Goal: Task Accomplishment & Management: Manage account settings

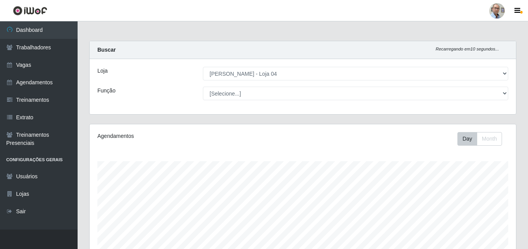
select select "251"
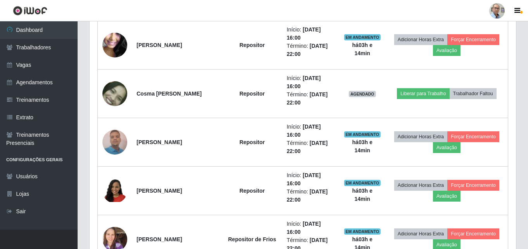
scroll to position [660, 0]
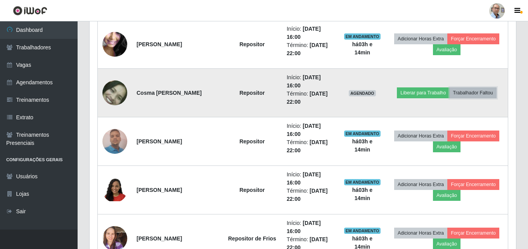
click at [474, 90] on button "Trabalhador Faltou" at bounding box center [473, 92] width 47 height 11
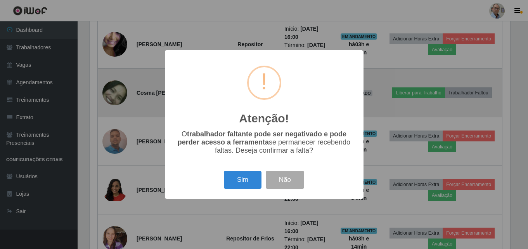
scroll to position [161, 422]
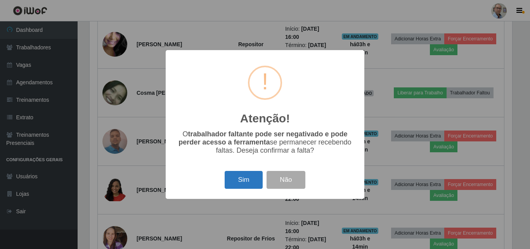
click at [241, 180] on button "Sim" at bounding box center [244, 180] width 38 height 18
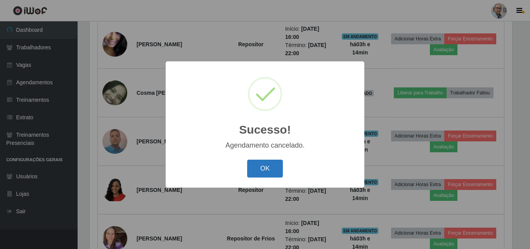
click at [263, 168] on button "OK" at bounding box center [265, 168] width 36 height 18
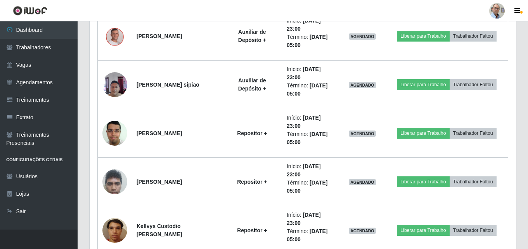
scroll to position [1389, 0]
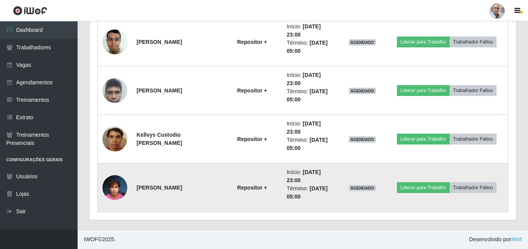
click at [114, 186] on img at bounding box center [114, 187] width 25 height 33
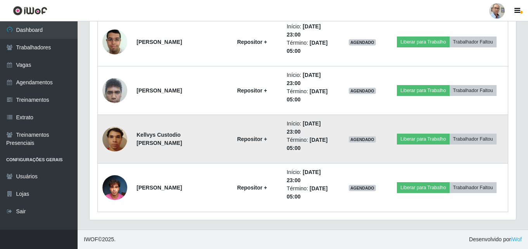
scroll to position [161, 426]
click at [113, 137] on img at bounding box center [114, 138] width 25 height 33
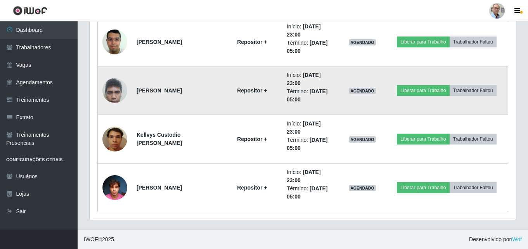
click at [113, 91] on img at bounding box center [114, 90] width 25 height 45
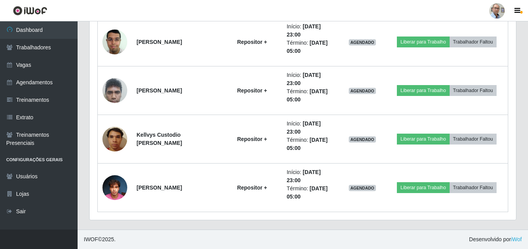
click at [113, 91] on img at bounding box center [114, 90] width 25 height 45
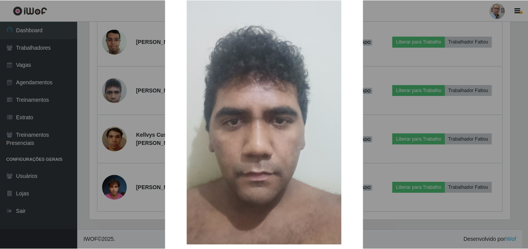
scroll to position [0, 0]
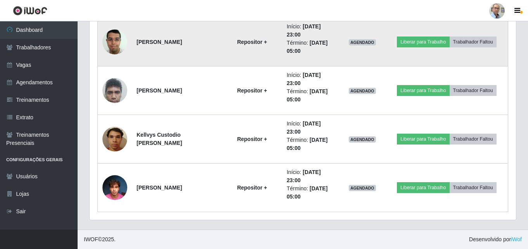
click at [114, 41] on img at bounding box center [114, 41] width 25 height 33
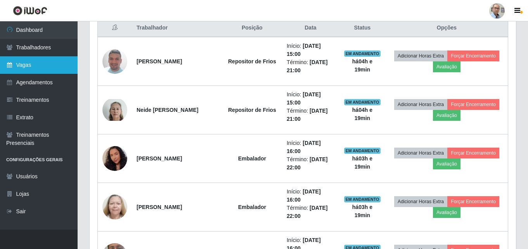
click at [27, 68] on link "Vagas" at bounding box center [39, 64] width 78 height 17
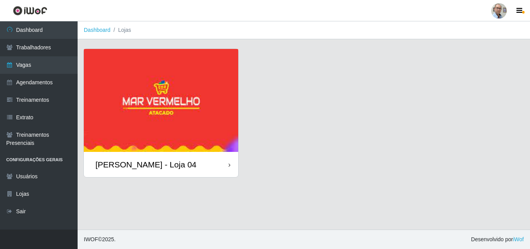
click at [136, 163] on div "[PERSON_NAME] - Loja 04" at bounding box center [145, 164] width 101 height 10
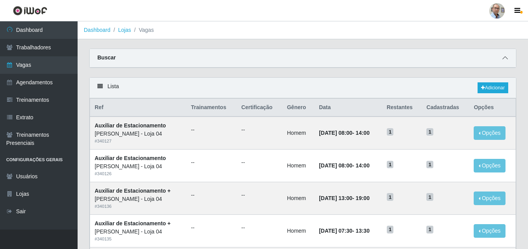
click at [504, 58] on icon at bounding box center [504, 57] width 5 height 5
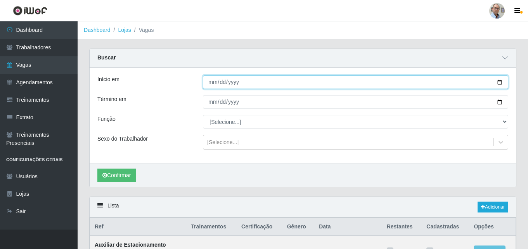
click at [501, 83] on input "Início em" at bounding box center [355, 82] width 305 height 14
type input "[DATE]"
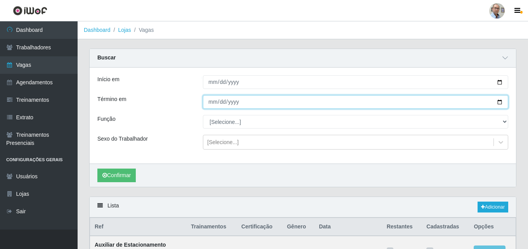
click at [501, 101] on input "Término em" at bounding box center [355, 102] width 305 height 14
type input "[DATE]"
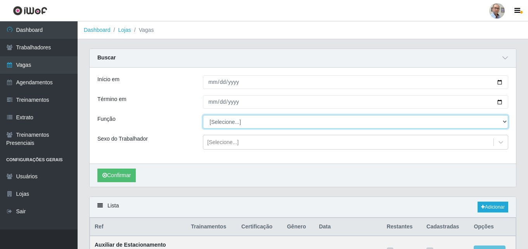
click at [222, 121] on select "[Selecione...] ASG ASG + ASG ++ Auxiliar de Depósito Auxiliar de Depósito + Aux…" at bounding box center [355, 122] width 305 height 14
select select "24"
click at [203, 115] on select "[Selecione...] ASG ASG + ASG ++ Auxiliar de Depósito Auxiliar de Depósito + Aux…" at bounding box center [355, 122] width 305 height 14
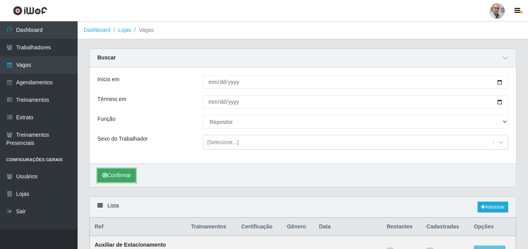
click at [113, 176] on button "Confirmar" at bounding box center [116, 175] width 38 height 14
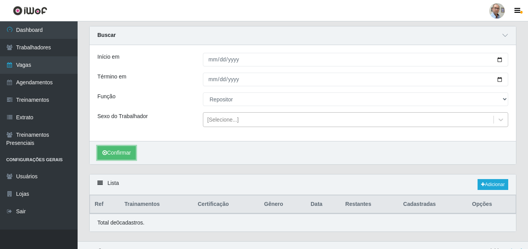
scroll to position [35, 0]
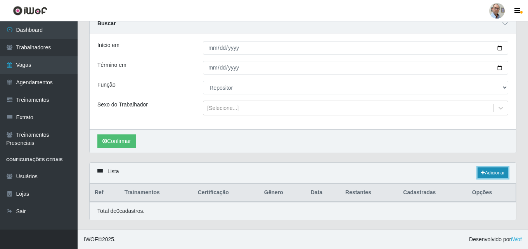
click at [497, 170] on link "Adicionar" at bounding box center [493, 172] width 31 height 11
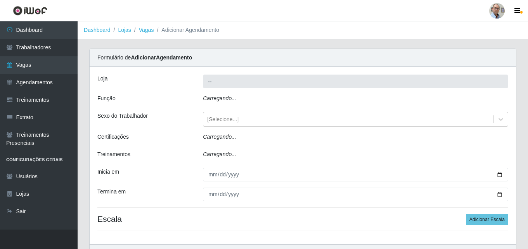
type input "[PERSON_NAME] - Loja 04"
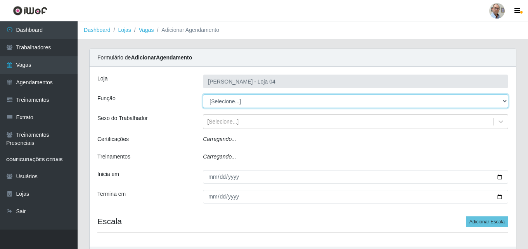
click at [238, 99] on select "[Selecione...] ASG ASG + ASG ++ Auxiliar de Depósito Auxiliar de Depósito + Aux…" at bounding box center [355, 101] width 305 height 14
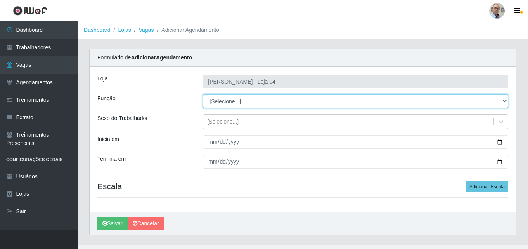
select select "24"
click at [203, 94] on select "[Selecione...] ASG ASG + ASG ++ Auxiliar de Depósito Auxiliar de Depósito + Aux…" at bounding box center [355, 101] width 305 height 14
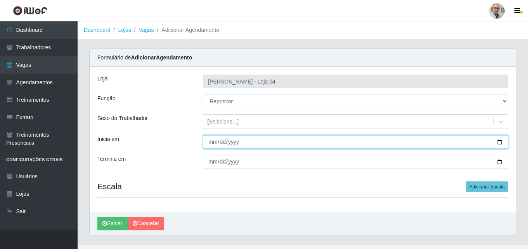
click at [502, 141] on input "Inicia em" at bounding box center [355, 142] width 305 height 14
type input "[DATE]"
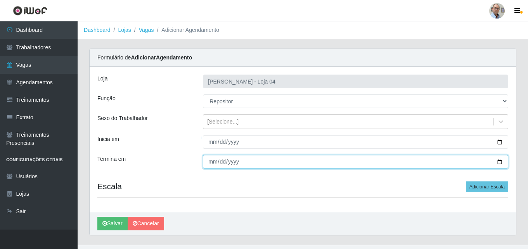
click at [500, 162] on input "Termina em" at bounding box center [355, 162] width 305 height 14
type input "2025-09-06"
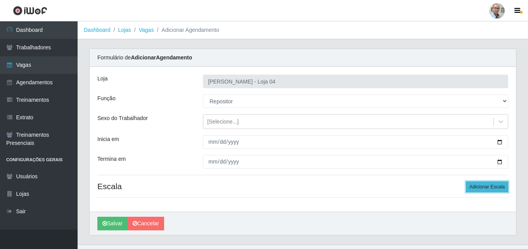
click at [481, 182] on button "Adicionar Escala" at bounding box center [487, 186] width 42 height 11
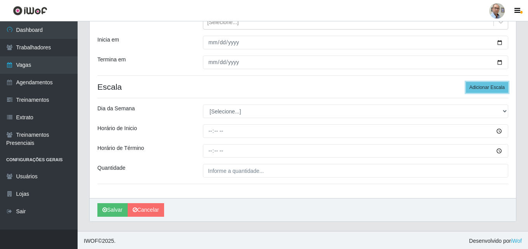
scroll to position [101, 0]
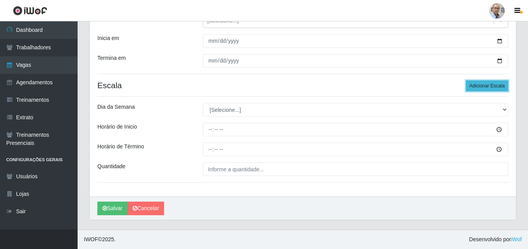
click at [486, 82] on button "Adicionar Escala" at bounding box center [487, 85] width 42 height 11
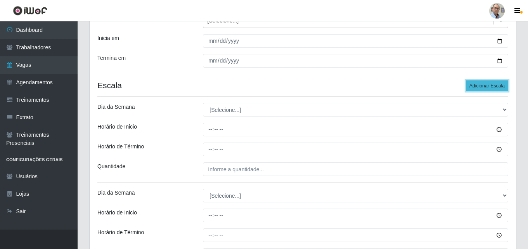
click at [486, 82] on button "Adicionar Escala" at bounding box center [487, 85] width 42 height 11
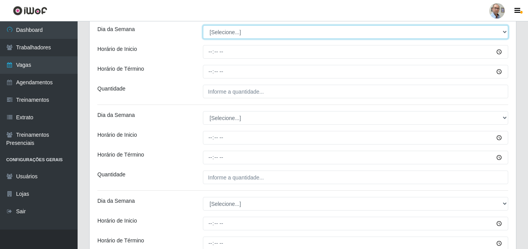
click at [225, 30] on select "[Selecione...] Segunda Terça Quarta Quinta Sexta Sábado Domingo" at bounding box center [355, 32] width 305 height 14
select select "1"
click at [203, 25] on select "[Selecione...] Segunda Terça Quarta Quinta Sexta Sábado Domingo" at bounding box center [355, 32] width 305 height 14
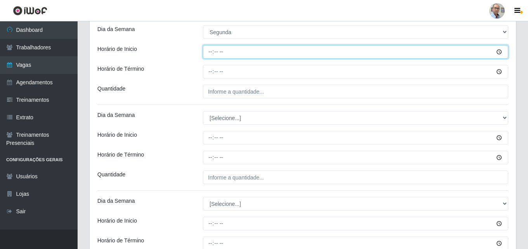
click at [211, 54] on input "Horário de Inicio" at bounding box center [355, 52] width 305 height 14
type input "08:00"
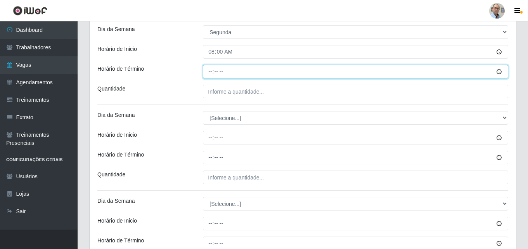
type input "14:00"
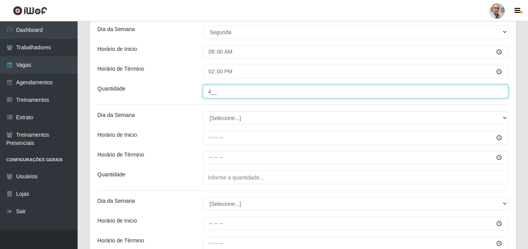
type input "4__"
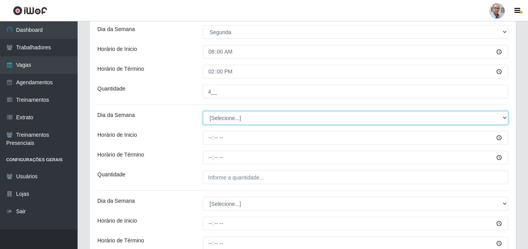
click at [224, 113] on select "[Selecione...] Segunda Terça Quarta Quinta Sexta Sábado Domingo" at bounding box center [355, 118] width 305 height 14
select select "2"
click at [203, 111] on select "[Selecione...] Segunda Terça Quarta Quinta Sexta Sábado Domingo" at bounding box center [355, 118] width 305 height 14
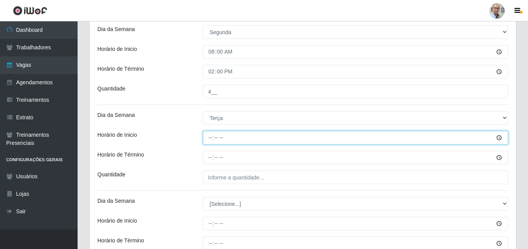
click at [209, 139] on input "Horário de Inicio" at bounding box center [355, 138] width 305 height 14
type input "16:00"
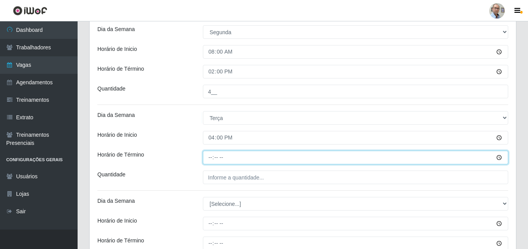
type input "22:00"
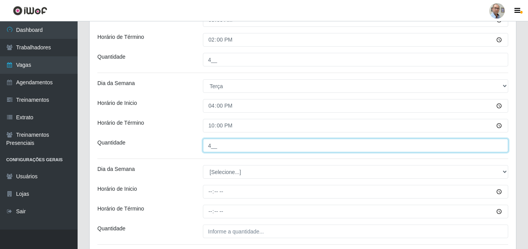
scroll to position [256, 0]
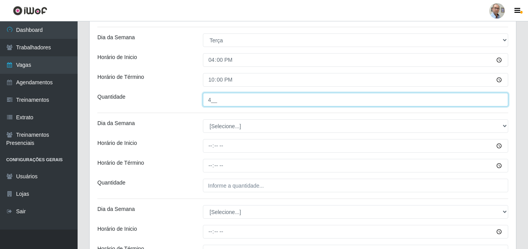
type input "4__"
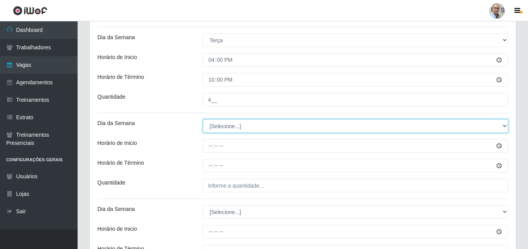
click at [224, 129] on select "[Selecione...] Segunda Terça Quarta Quinta Sexta Sábado Domingo" at bounding box center [355, 126] width 305 height 14
select select "3"
click at [203, 119] on select "[Selecione...] Segunda Terça Quarta Quinta Sexta Sábado Domingo" at bounding box center [355, 126] width 305 height 14
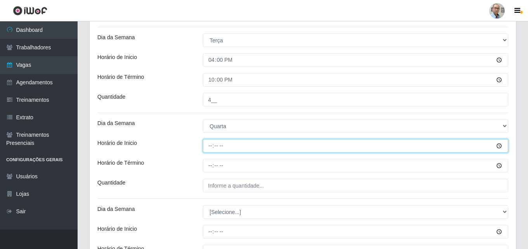
click at [209, 146] on input "Horário de Inicio" at bounding box center [355, 146] width 305 height 14
type input "16:00"
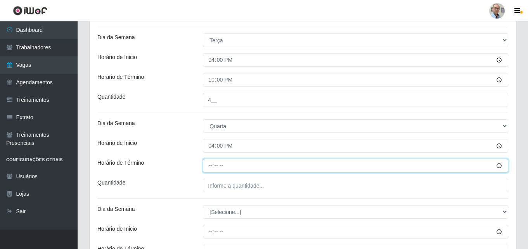
type input "22:00"
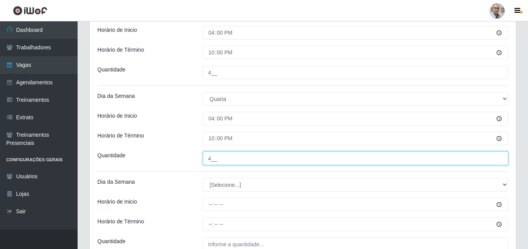
scroll to position [295, 0]
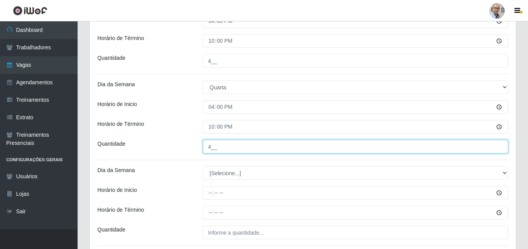
type input "4__"
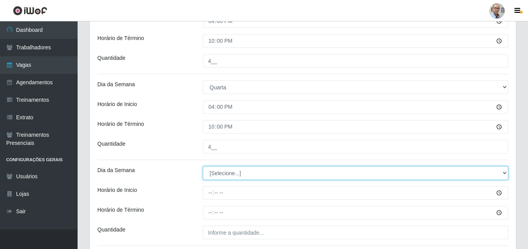
click at [222, 180] on select "[Selecione...] Segunda Terça Quarta Quinta Sexta Sábado Domingo" at bounding box center [355, 173] width 305 height 14
select select "4"
click at [203, 166] on select "[Selecione...] Segunda Terça Quarta Quinta Sexta Sábado Domingo" at bounding box center [355, 173] width 305 height 14
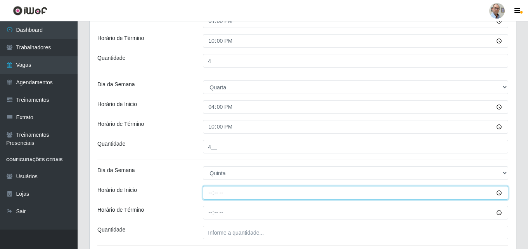
click at [209, 190] on input "Horário de Inicio" at bounding box center [355, 193] width 305 height 14
type input "16:00"
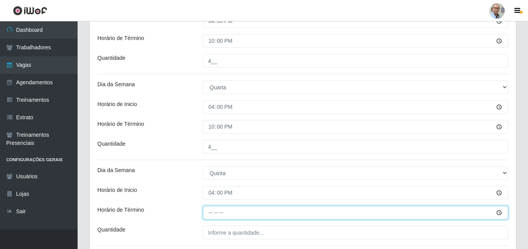
type input "22:00"
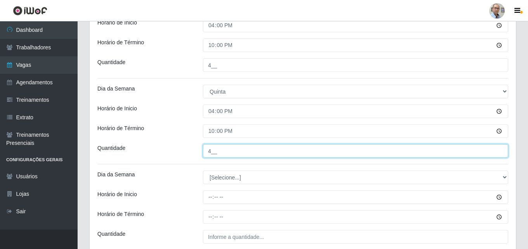
scroll to position [411, 0]
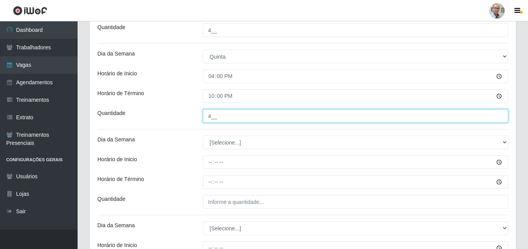
type input "4__"
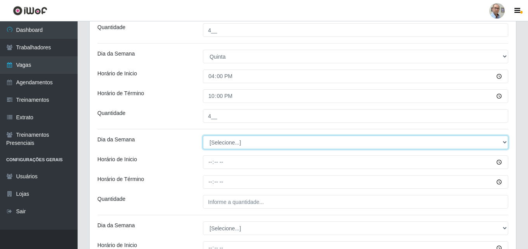
click at [218, 142] on select "[Selecione...] Segunda Terça Quarta Quinta Sexta Sábado Domingo" at bounding box center [355, 142] width 305 height 14
select select "5"
click at [203, 135] on select "[Selecione...] Segunda Terça Quarta Quinta Sexta Sábado Domingo" at bounding box center [355, 142] width 305 height 14
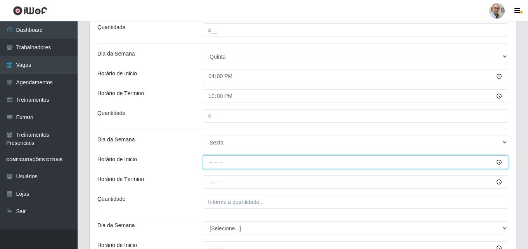
click at [209, 164] on input "Horário de Inicio" at bounding box center [355, 162] width 305 height 14
type input "16:00"
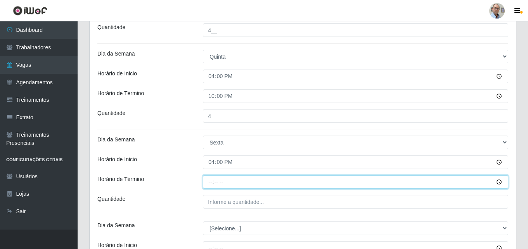
type input "22:00"
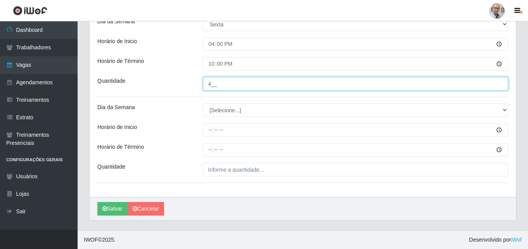
scroll to position [530, 0]
type input "4__"
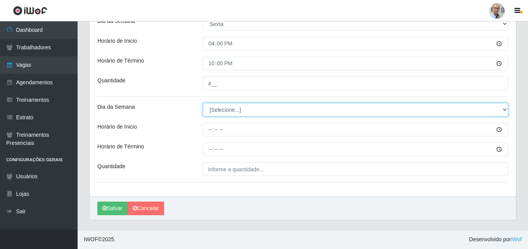
click at [221, 112] on select "[Selecione...] Segunda Terça Quarta Quinta Sexta Sábado Domingo" at bounding box center [355, 110] width 305 height 14
select select "6"
click at [203, 103] on select "[Selecione...] Segunda Terça Quarta Quinta Sexta Sábado Domingo" at bounding box center [355, 110] width 305 height 14
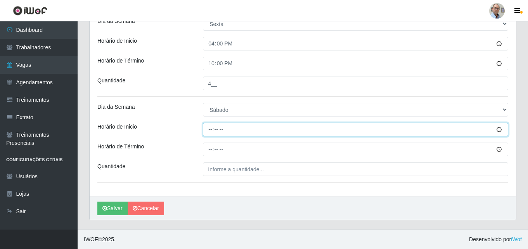
click at [211, 129] on input "Horário de Inicio" at bounding box center [355, 130] width 305 height 14
type input "16:00"
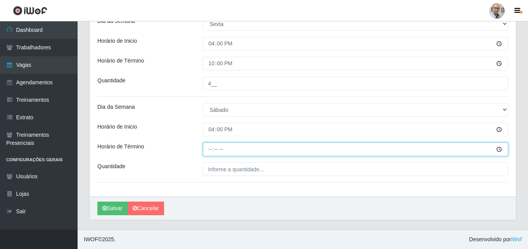
type input "22:00"
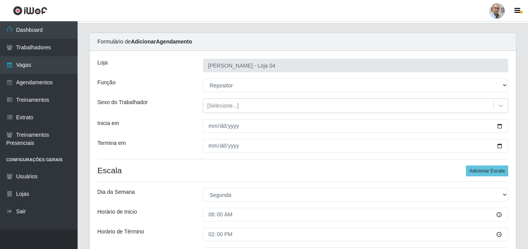
scroll to position [0, 0]
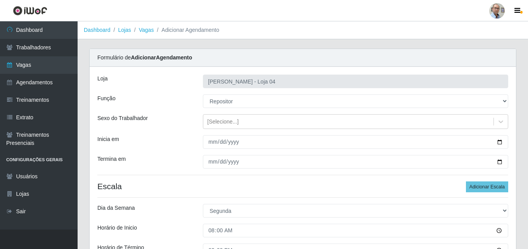
type input "4__"
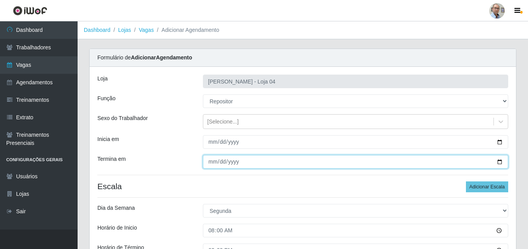
click at [499, 163] on input "2025-09-06" at bounding box center [355, 162] width 305 height 14
type input "2025-09-07"
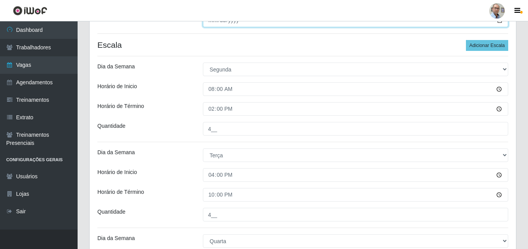
scroll to position [64, 0]
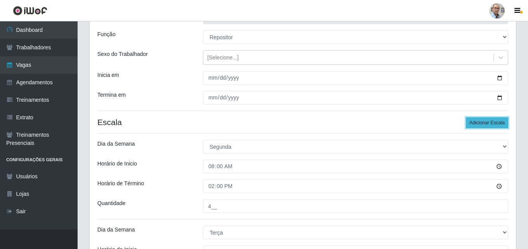
click at [486, 122] on button "Adicionar Escala" at bounding box center [487, 122] width 42 height 11
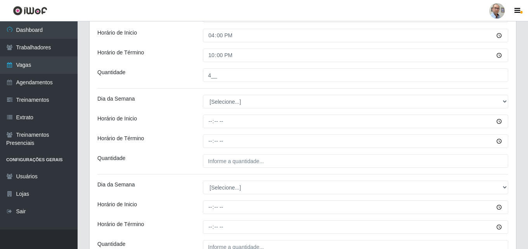
scroll to position [585, 0]
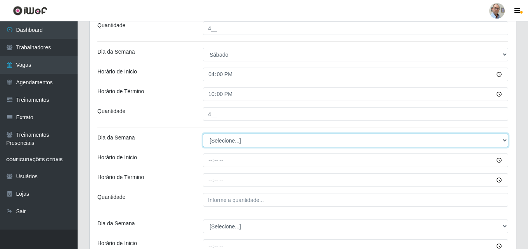
click at [245, 140] on select "[Selecione...] Segunda Terça Quarta Quinta Sexta Sábado Domingo" at bounding box center [355, 140] width 305 height 14
select select "0"
click at [203, 133] on select "[Selecione...] Segunda Terça Quarta Quinta Sexta Sábado Domingo" at bounding box center [355, 140] width 305 height 14
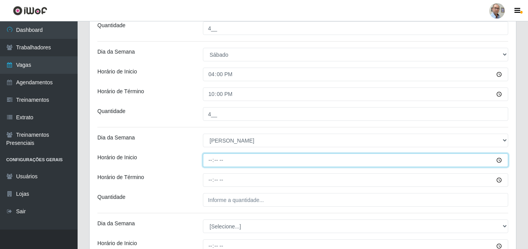
click at [209, 161] on input "Horário de Inicio" at bounding box center [355, 160] width 305 height 14
type input "08:00"
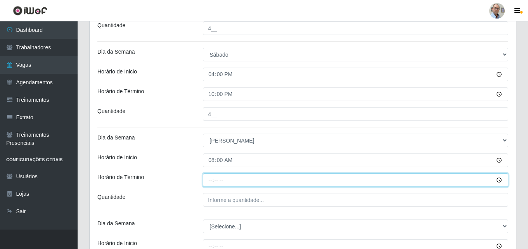
type input "14:00"
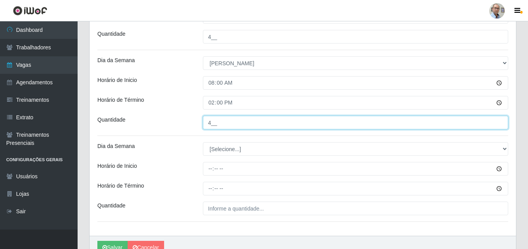
scroll to position [662, 0]
type input "4__"
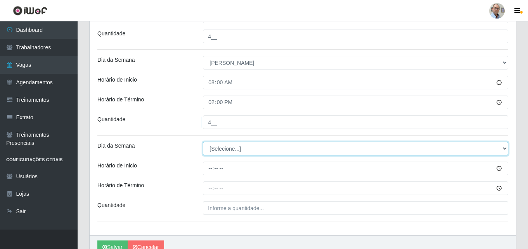
click at [217, 150] on select "[Selecione...] Segunda Terça Quarta Quinta Sexta Sábado Domingo" at bounding box center [355, 149] width 305 height 14
select select "0"
click at [203, 142] on select "[Selecione...] Segunda Terça Quarta Quinta Sexta Sábado Domingo" at bounding box center [355, 149] width 305 height 14
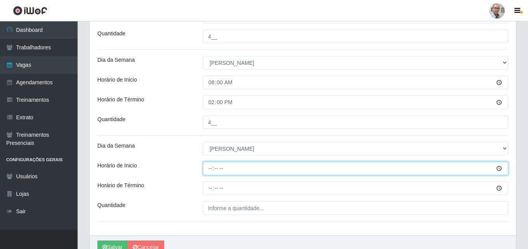
click at [210, 164] on input "Horário de Inicio" at bounding box center [355, 168] width 305 height 14
type input "13:00"
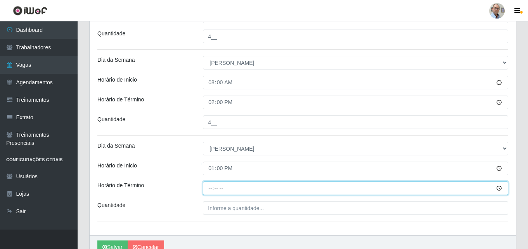
type input "19:00"
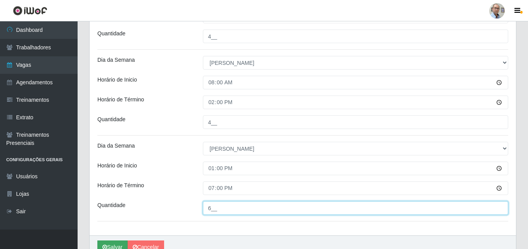
type input "6__"
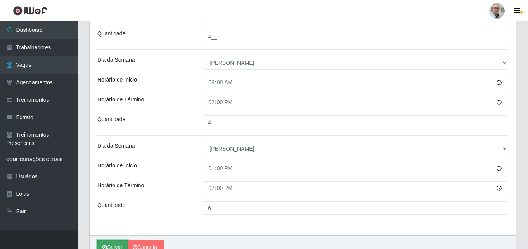
click at [118, 243] on button "Salvar" at bounding box center [112, 247] width 30 height 14
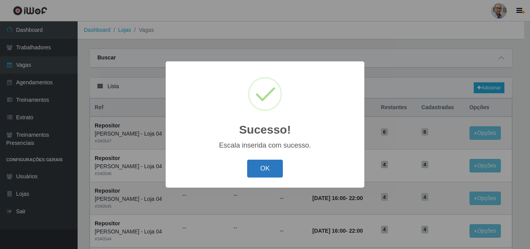
click at [254, 170] on button "OK" at bounding box center [265, 168] width 36 height 18
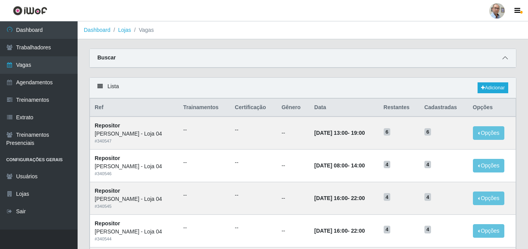
click at [505, 60] on icon at bounding box center [504, 57] width 5 height 5
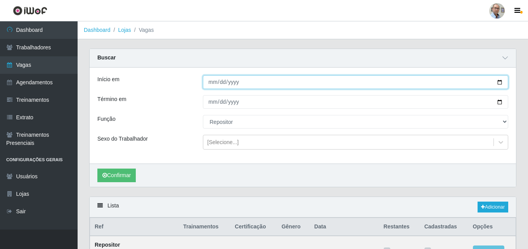
click at [502, 84] on input "[DATE]" at bounding box center [355, 82] width 305 height 14
type input "[DATE]"
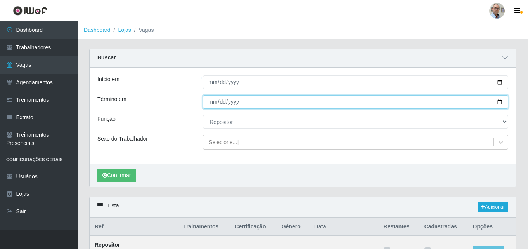
click at [500, 102] on input "[DATE]" at bounding box center [355, 102] width 305 height 14
type input "[DATE]"
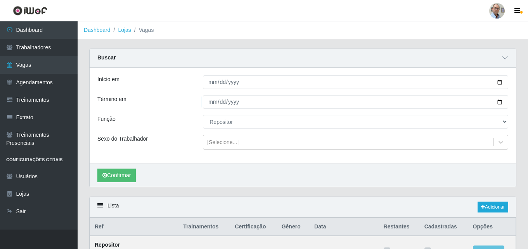
click at [119, 168] on div "Confirmar" at bounding box center [303, 174] width 426 height 23
click at [107, 177] on icon "submit" at bounding box center [104, 174] width 5 height 5
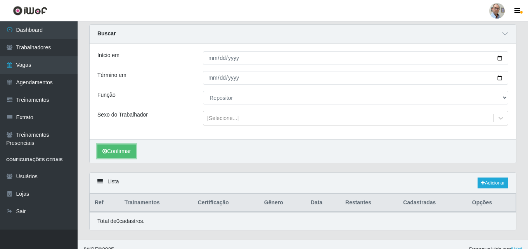
scroll to position [35, 0]
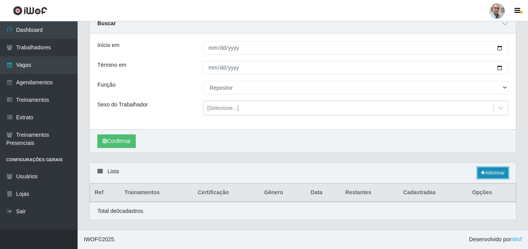
click at [492, 173] on link "Adicionar" at bounding box center [493, 172] width 31 height 11
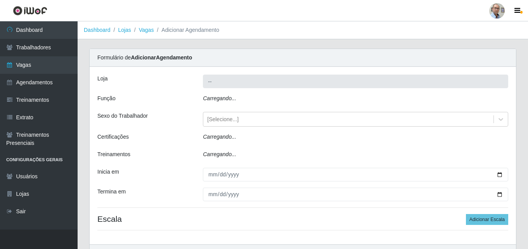
type input "[PERSON_NAME] - Loja 04"
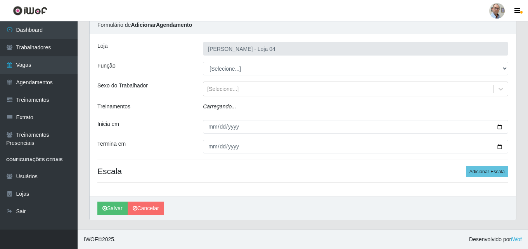
scroll to position [15, 0]
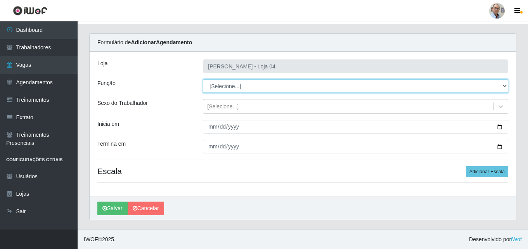
click at [217, 89] on select "[Selecione...] ASG ASG + ASG ++ Auxiliar de Depósito Auxiliar de Depósito + Aux…" at bounding box center [355, 86] width 305 height 14
select select "24"
click at [203, 79] on select "[Selecione...] ASG ASG + ASG ++ Auxiliar de Depósito Auxiliar de Depósito + Aux…" at bounding box center [355, 86] width 305 height 14
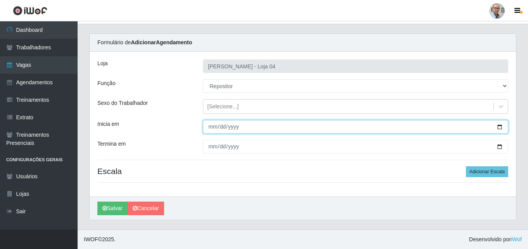
click at [499, 126] on input "Inicia em" at bounding box center [355, 127] width 305 height 14
type input "[DATE]"
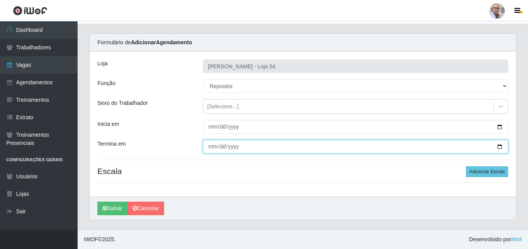
click at [498, 145] on input "Termina em" at bounding box center [355, 147] width 305 height 14
type input "[DATE]"
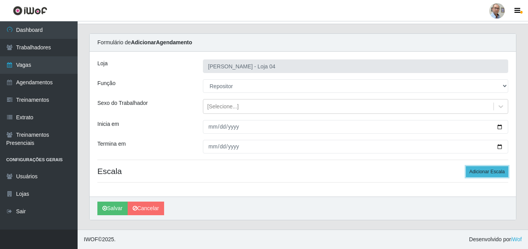
click at [483, 171] on button "Adicionar Escala" at bounding box center [487, 171] width 42 height 11
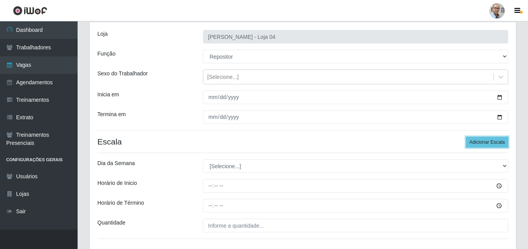
scroll to position [93, 0]
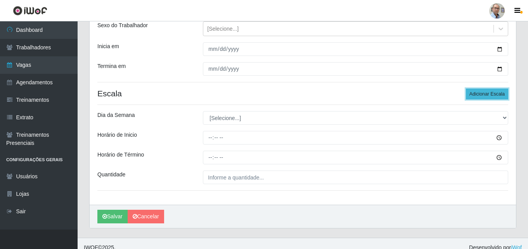
click at [487, 92] on button "Adicionar Escala" at bounding box center [487, 93] width 42 height 11
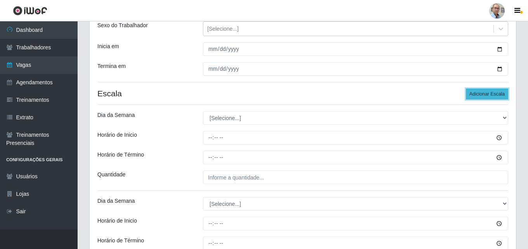
click at [487, 92] on button "Adicionar Escala" at bounding box center [487, 93] width 42 height 11
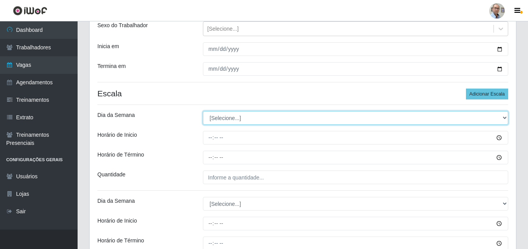
click at [227, 120] on select "[Selecione...] Segunda Terça Quarta Quinta Sexta Sábado Domingo" at bounding box center [355, 118] width 305 height 14
select select "1"
click at [203, 111] on select "[Selecione...] Segunda Terça Quarta Quinta Sexta Sábado Domingo" at bounding box center [355, 118] width 305 height 14
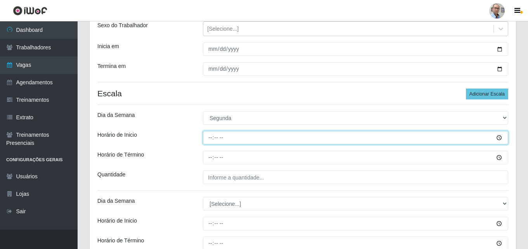
click at [206, 136] on input "Horário de Inicio" at bounding box center [355, 138] width 305 height 14
type input "08:00"
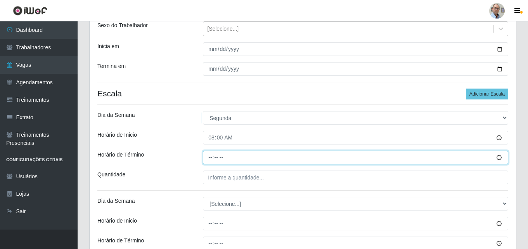
type input "14:00"
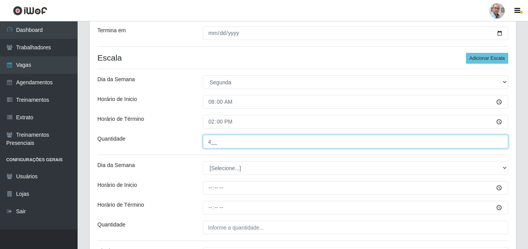
scroll to position [170, 0]
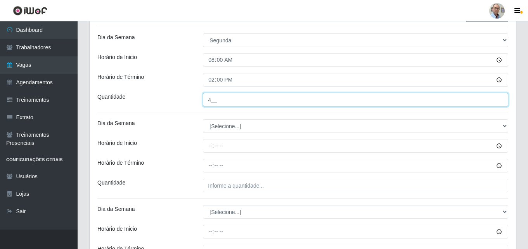
type input "4__"
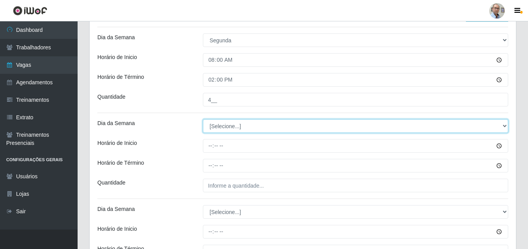
click at [212, 126] on select "[Selecione...] Segunda Terça Quarta Quinta Sexta Sábado Domingo" at bounding box center [355, 126] width 305 height 14
select select "4"
click at [203, 119] on select "[Selecione...] Segunda Terça Quarta Quinta Sexta Sábado Domingo" at bounding box center [355, 126] width 305 height 14
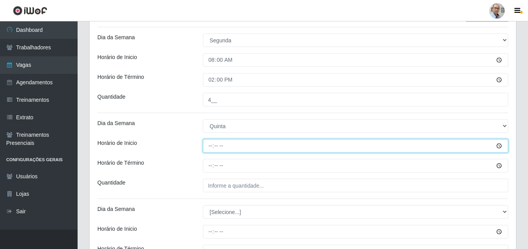
click at [210, 144] on input "Horário de Inicio" at bounding box center [355, 146] width 305 height 14
type input "16:00"
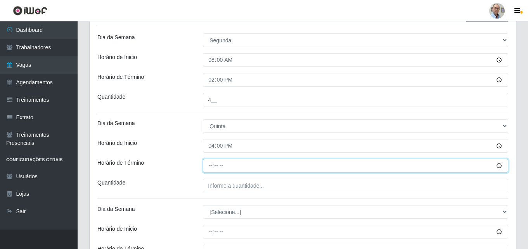
type input "22:00"
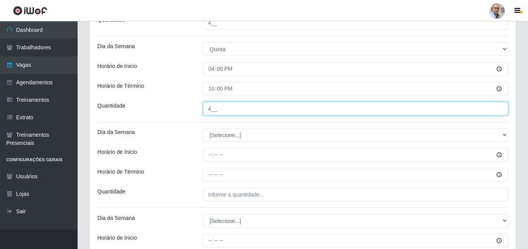
scroll to position [248, 0]
type input "4__"
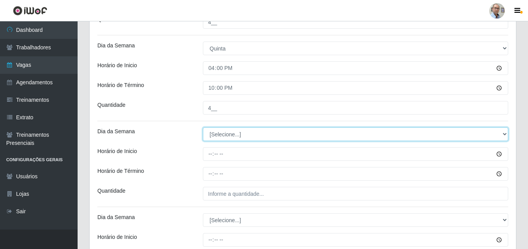
click at [228, 133] on select "[Selecione...] Segunda Terça Quarta Quinta Sexta Sábado Domingo" at bounding box center [355, 134] width 305 height 14
select select "5"
click at [203, 127] on select "[Selecione...] Segunda Terça Quarta Quinta Sexta Sábado Domingo" at bounding box center [355, 134] width 305 height 14
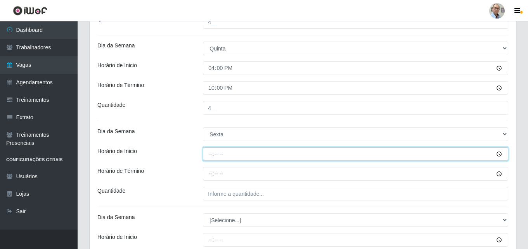
click at [210, 154] on input "Horário de Inicio" at bounding box center [355, 154] width 305 height 14
type input "16:00"
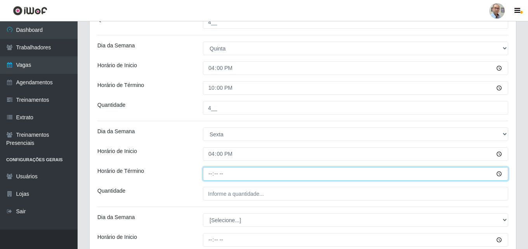
type input "22:00"
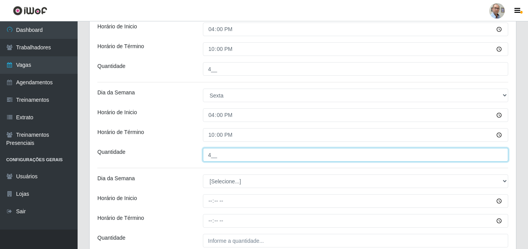
scroll to position [325, 0]
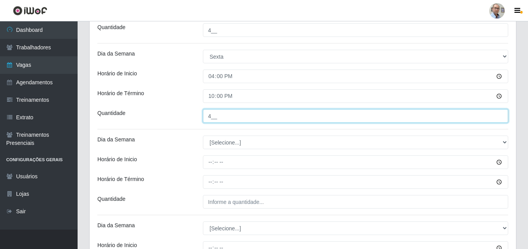
type input "4__"
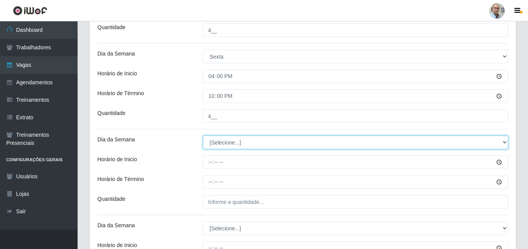
click at [226, 138] on select "[Selecione...] Segunda Terça Quarta Quinta Sexta Sábado Domingo" at bounding box center [355, 142] width 305 height 14
select select "6"
click at [203, 135] on select "[Selecione...] Segunda Terça Quarta Quinta Sexta Sábado Domingo" at bounding box center [355, 142] width 305 height 14
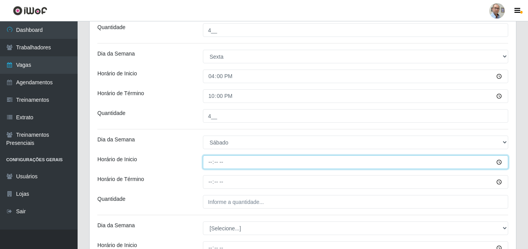
click at [209, 161] on input "Horário de Inicio" at bounding box center [355, 162] width 305 height 14
type input "16:00"
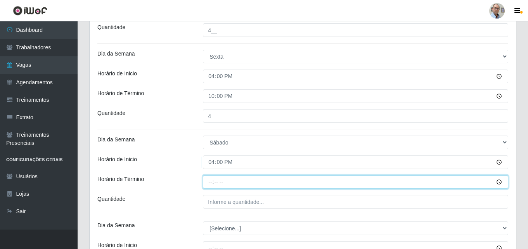
type input "22:00"
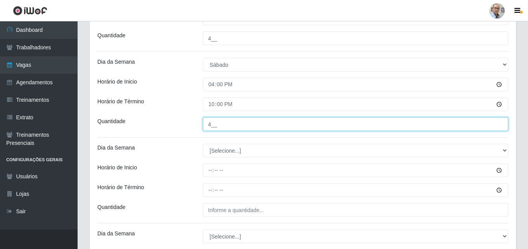
scroll to position [442, 0]
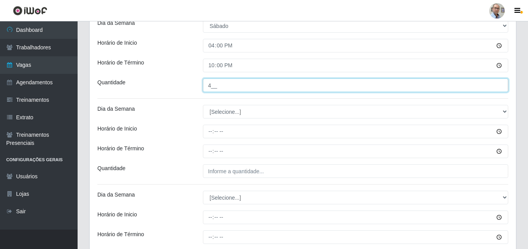
type input "4__"
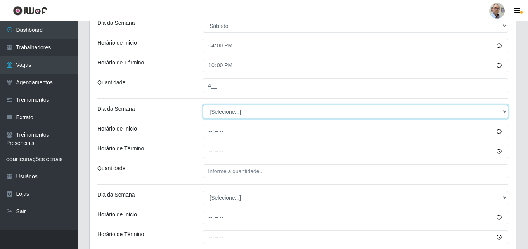
click at [220, 107] on select "[Selecione...] Segunda Terça Quarta Quinta Sexta Sábado Domingo" at bounding box center [355, 112] width 305 height 14
select select "0"
click at [203, 105] on select "[Selecione...] Segunda Terça Quarta Quinta Sexta Sábado Domingo" at bounding box center [355, 112] width 305 height 14
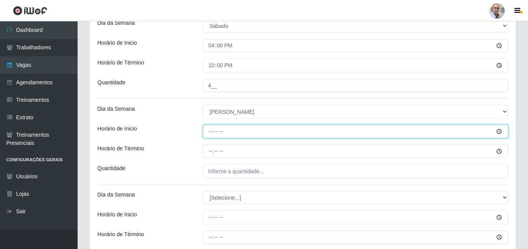
click at [208, 132] on input "Horário de Inicio" at bounding box center [355, 132] width 305 height 14
type input "08:00"
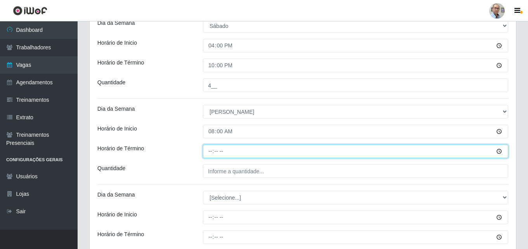
type input "14:00"
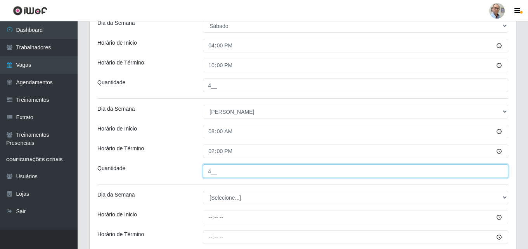
scroll to position [481, 0]
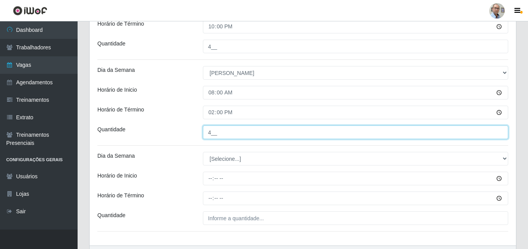
type input "4__"
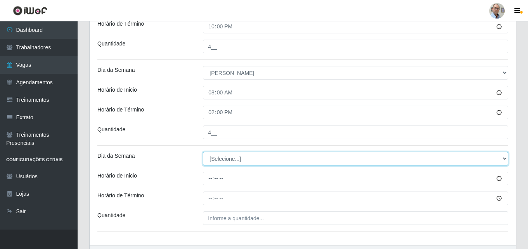
click at [220, 158] on select "[Selecione...] Segunda Terça Quarta Quinta Sexta Sábado Domingo" at bounding box center [355, 159] width 305 height 14
select select "0"
click at [203, 152] on select "[Selecione...] Segunda Terça Quarta Quinta Sexta Sábado Domingo" at bounding box center [355, 159] width 305 height 14
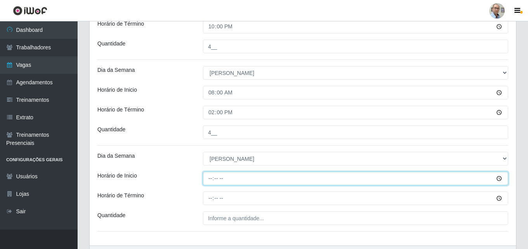
click at [208, 180] on input "Horário de Inicio" at bounding box center [355, 178] width 305 height 14
type input "13:00"
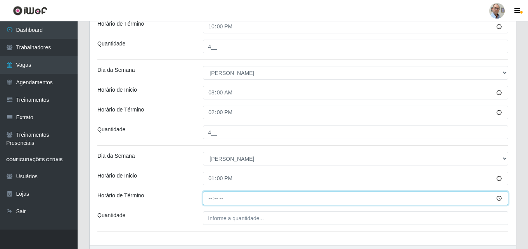
type input "19:00"
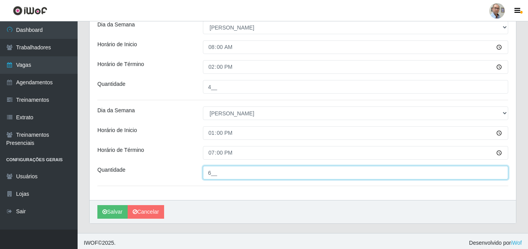
scroll to position [530, 0]
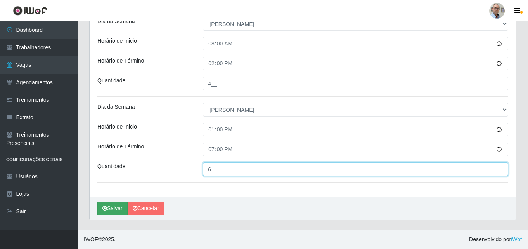
type input "6__"
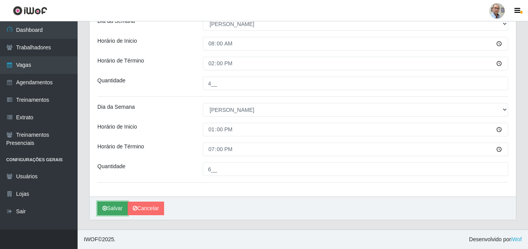
click at [116, 205] on button "Salvar" at bounding box center [112, 208] width 30 height 14
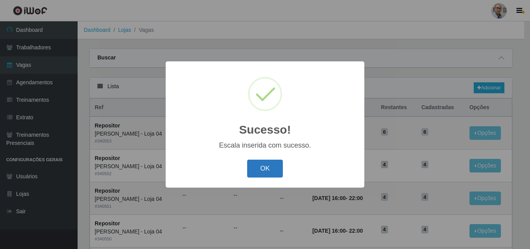
click at [278, 168] on button "OK" at bounding box center [265, 168] width 36 height 18
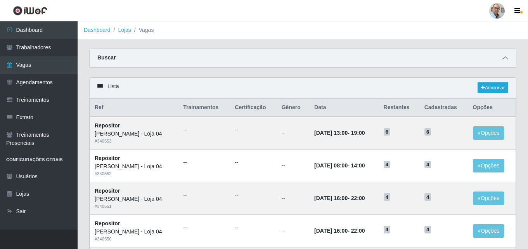
click at [504, 60] on icon at bounding box center [504, 57] width 5 height 5
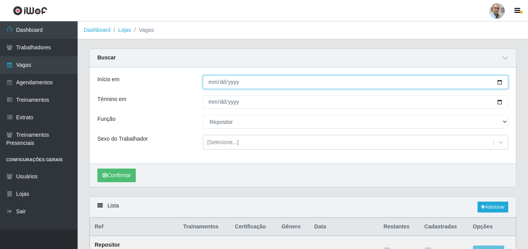
click at [499, 81] on input "2025-09-08" at bounding box center [355, 82] width 305 height 14
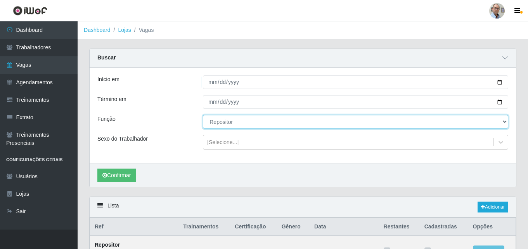
click at [460, 117] on select "[Selecione...] ASG ASG + ASG ++ Auxiliar de Depósito Auxiliar de Depósito + Aux…" at bounding box center [355, 122] width 305 height 14
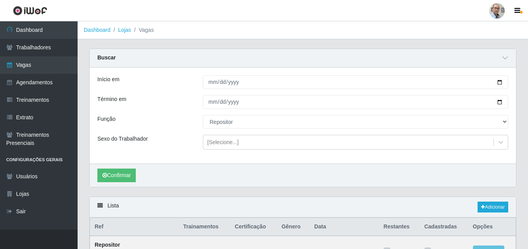
click at [350, 179] on div "Confirmar" at bounding box center [303, 174] width 426 height 23
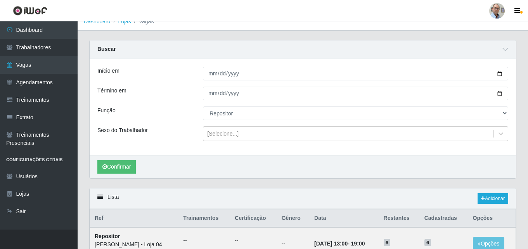
scroll to position [3, 0]
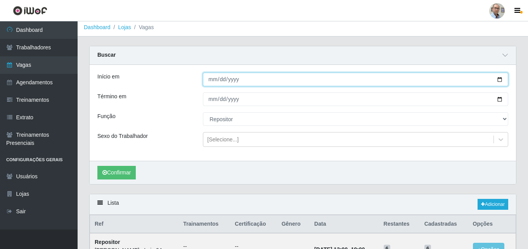
click at [501, 79] on input "2025-09-08" at bounding box center [355, 80] width 305 height 14
type input "2025-09-15"
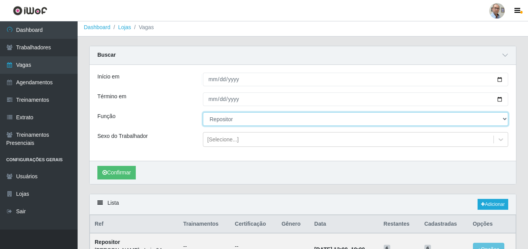
click at [502, 118] on select "[Selecione...] ASG ASG + ASG ++ Auxiliar de Depósito Auxiliar de Depósito + Aux…" at bounding box center [355, 119] width 305 height 14
click at [500, 117] on select "[Selecione...] ASG ASG + ASG ++ Auxiliar de Depósito Auxiliar de Depósito + Aux…" at bounding box center [355, 119] width 305 height 14
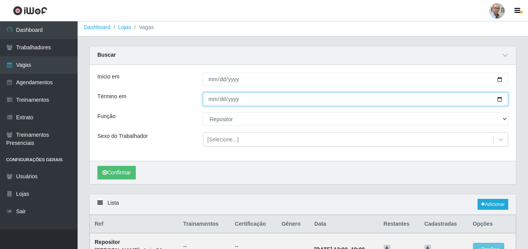
click at [500, 97] on input "[DATE]" at bounding box center [355, 99] width 305 height 14
type input "2025-09-21"
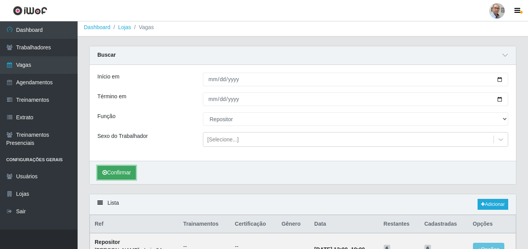
click at [118, 170] on button "Confirmar" at bounding box center [116, 173] width 38 height 14
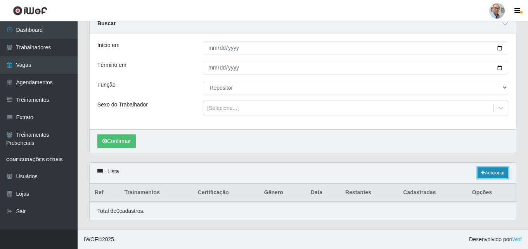
click at [486, 175] on link "Adicionar" at bounding box center [493, 172] width 31 height 11
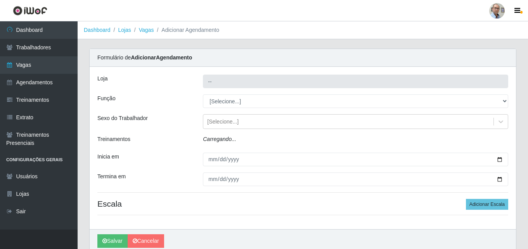
type input "[PERSON_NAME] - Loja 04"
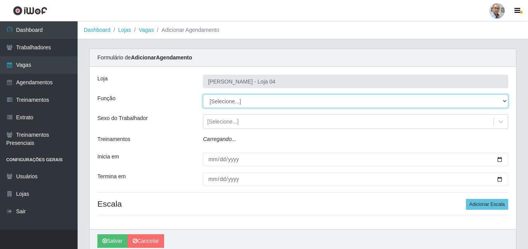
click at [229, 98] on select "[Selecione...] ASG ASG + ASG ++ Auxiliar de Depósito Auxiliar de Depósito + Aux…" at bounding box center [355, 101] width 305 height 14
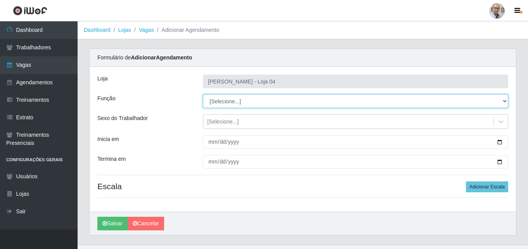
select select "24"
click at [203, 94] on select "[Selecione...] ASG ASG + ASG ++ Auxiliar de Depósito Auxiliar de Depósito + Aux…" at bounding box center [355, 101] width 305 height 14
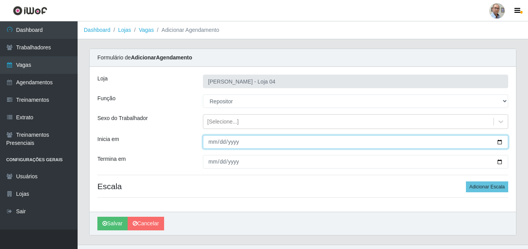
click at [501, 143] on input "Inicia em" at bounding box center [355, 142] width 305 height 14
type input "2025-09-15"
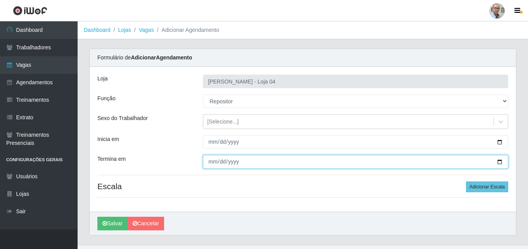
click at [500, 160] on input "Termina em" at bounding box center [355, 162] width 305 height 14
type input "2025-09-21"
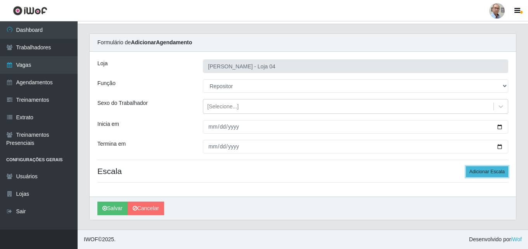
click at [492, 172] on button "Adicionar Escala" at bounding box center [487, 171] width 42 height 11
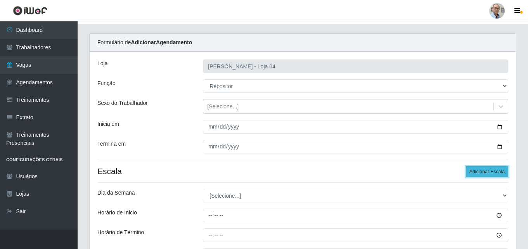
click at [492, 171] on button "Adicionar Escala" at bounding box center [487, 171] width 42 height 11
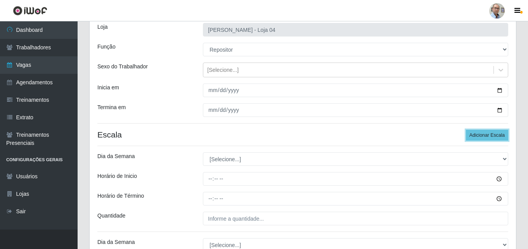
scroll to position [93, 0]
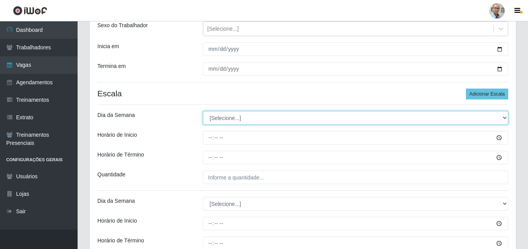
click at [227, 116] on select "[Selecione...] Segunda Terça Quarta Quinta Sexta Sábado Domingo" at bounding box center [355, 118] width 305 height 14
select select "1"
click at [203, 111] on select "[Selecione...] Segunda Terça Quarta Quinta Sexta Sábado Domingo" at bounding box center [355, 118] width 305 height 14
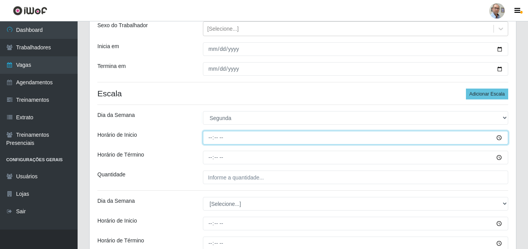
click at [211, 137] on input "Horário de Inicio" at bounding box center [355, 138] width 305 height 14
type input "08:00"
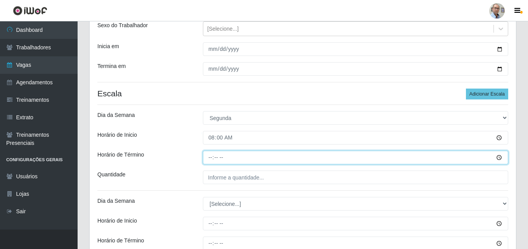
type input "14:00"
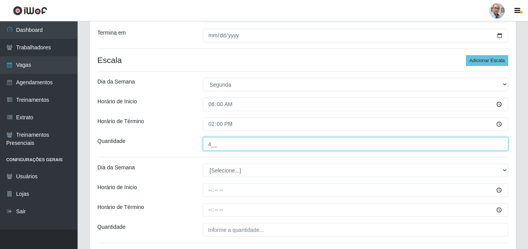
scroll to position [170, 0]
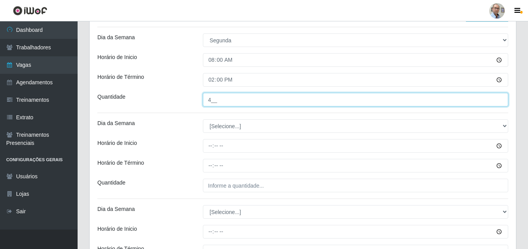
type input "4__"
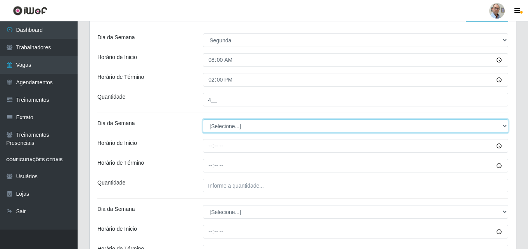
click at [218, 124] on select "[Selecione...] Segunda Terça Quarta Quinta Sexta Sábado Domingo" at bounding box center [355, 126] width 305 height 14
select select "4"
click at [203, 119] on select "[Selecione...] Segunda Terça Quarta Quinta Sexta Sábado Domingo" at bounding box center [355, 126] width 305 height 14
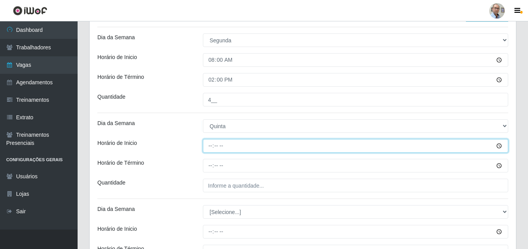
click at [207, 147] on input "Horário de Inicio" at bounding box center [355, 146] width 305 height 14
type input "16:00"
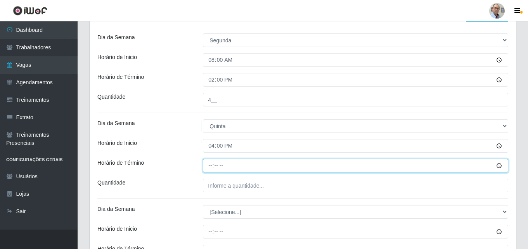
type input "22:00"
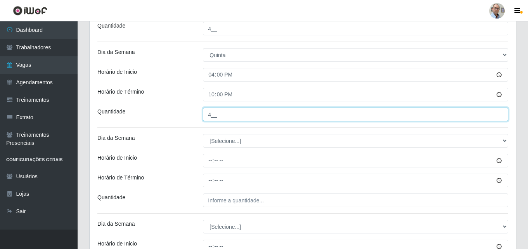
scroll to position [287, 0]
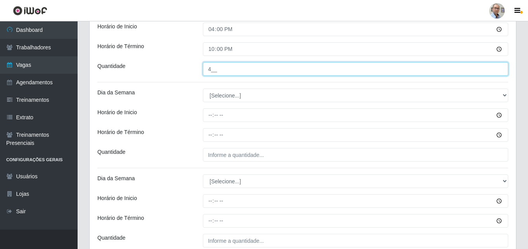
type input "4__"
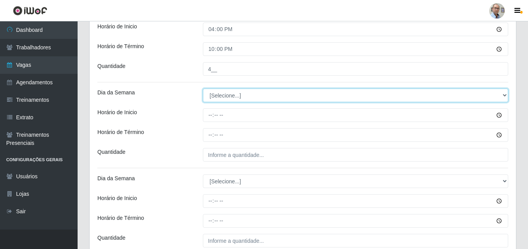
click at [220, 96] on select "[Selecione...] Segunda Terça Quarta Quinta Sexta Sábado Domingo" at bounding box center [355, 95] width 305 height 14
select select "5"
click at [203, 88] on select "[Selecione...] Segunda Terça Quarta Quinta Sexta Sábado Domingo" at bounding box center [355, 95] width 305 height 14
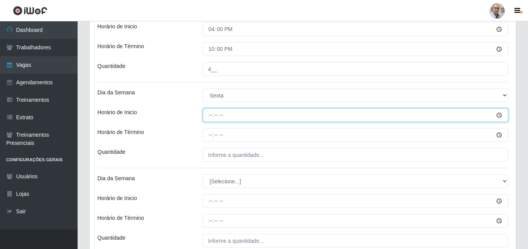
click at [209, 117] on input "Horário de Inicio" at bounding box center [355, 115] width 305 height 14
type input "16:00"
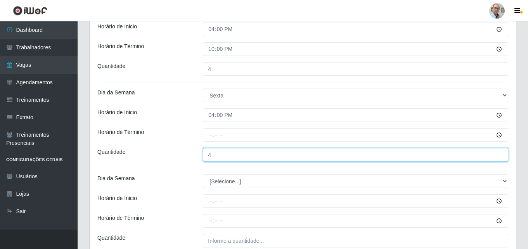
type input "4__"
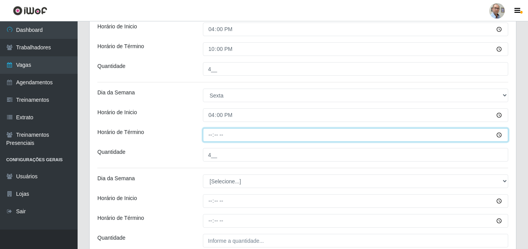
click at [231, 138] on input "Horário de Término" at bounding box center [355, 135] width 305 height 14
type input "22:00"
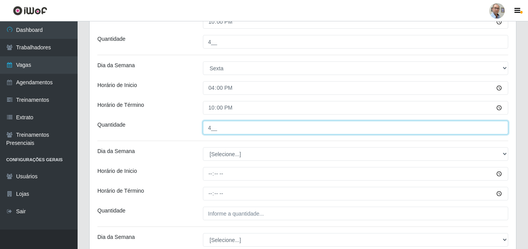
scroll to position [364, 0]
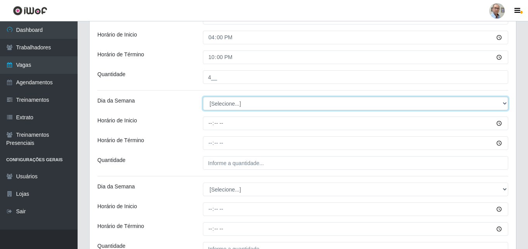
click at [229, 102] on select "[Selecione...] Segunda Terça Quarta Quinta Sexta Sábado Domingo" at bounding box center [355, 104] width 305 height 14
select select "6"
click at [203, 97] on select "[Selecione...] Segunda Terça Quarta Quinta Sexta Sábado Domingo" at bounding box center [355, 104] width 305 height 14
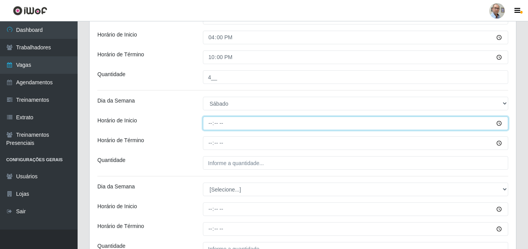
click at [209, 123] on input "Horário de Inicio" at bounding box center [355, 123] width 305 height 14
type input "16:00"
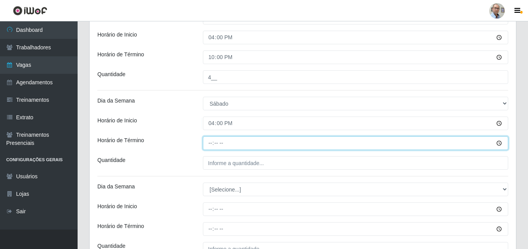
type input "22:00"
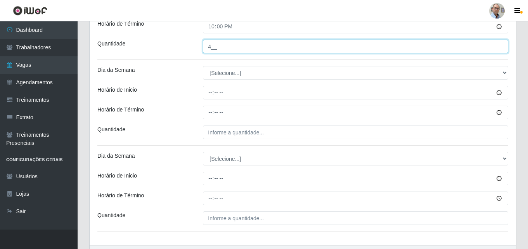
scroll to position [442, 0]
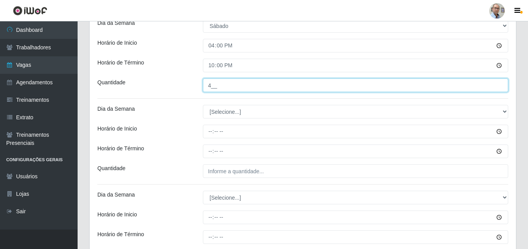
type input "4__"
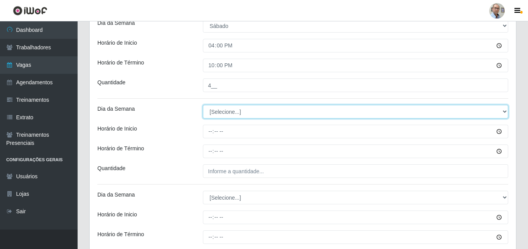
click at [218, 112] on select "[Selecione...] Segunda Terça Quarta Quinta Sexta Sábado Domingo" at bounding box center [355, 112] width 305 height 14
select select "0"
click at [203, 105] on select "[Selecione...] Segunda Terça Quarta Quinta Sexta Sábado Domingo" at bounding box center [355, 112] width 305 height 14
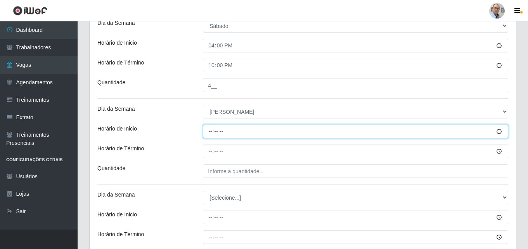
click at [207, 130] on input "Horário de Inicio" at bounding box center [355, 132] width 305 height 14
type input "08:00"
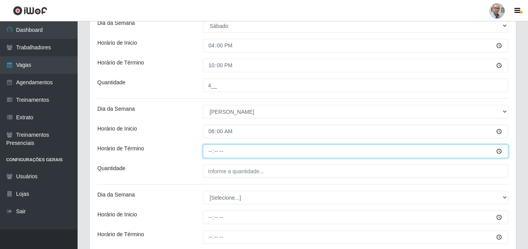
type input "14:00"
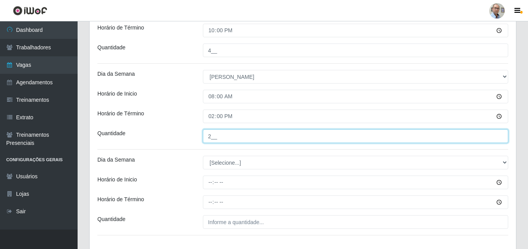
scroll to position [519, 0]
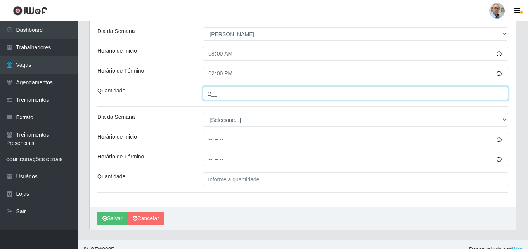
type input "2__"
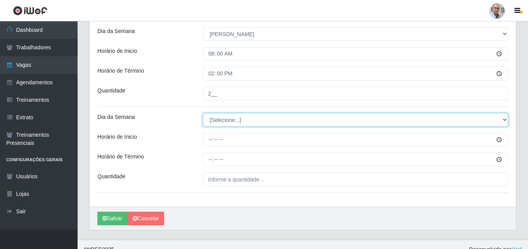
click at [223, 118] on select "[Selecione...] Segunda Terça Quarta Quinta Sexta Sábado Domingo" at bounding box center [355, 120] width 305 height 14
select select "0"
click at [203, 113] on select "[Selecione...] Segunda Terça Quarta Quinta Sexta Sábado Domingo" at bounding box center [355, 120] width 305 height 14
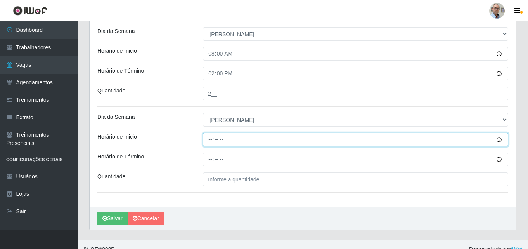
click at [211, 142] on input "Horário de Inicio" at bounding box center [355, 140] width 305 height 14
type input "13:00"
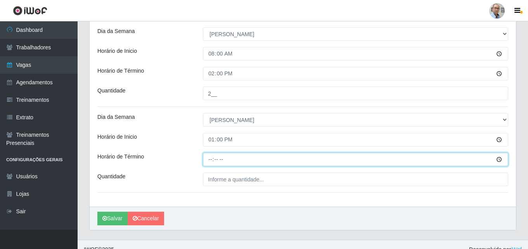
type input "19:00"
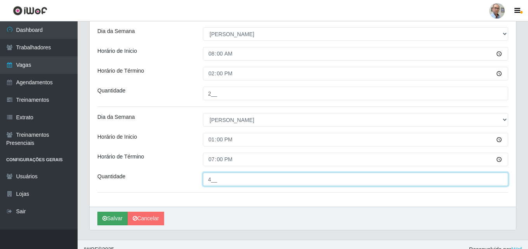
type input "4__"
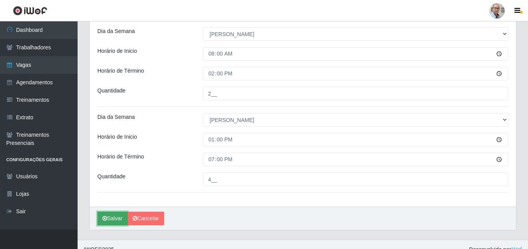
click at [113, 216] on button "Salvar" at bounding box center [112, 218] width 30 height 14
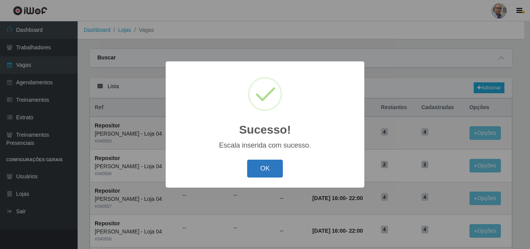
click at [272, 167] on button "OK" at bounding box center [265, 168] width 36 height 18
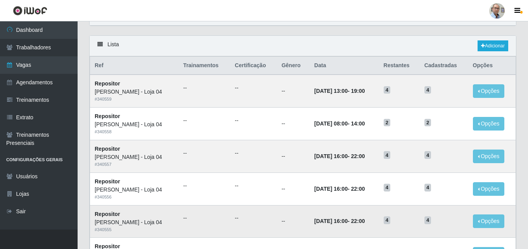
scroll to position [39, 0]
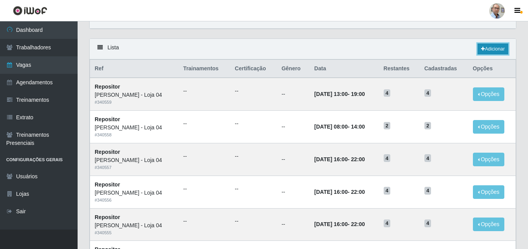
click at [496, 50] on link "Adicionar" at bounding box center [493, 48] width 31 height 11
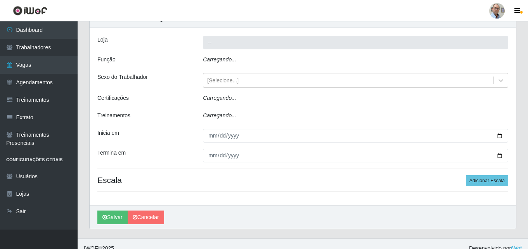
type input "[PERSON_NAME] - Loja 04"
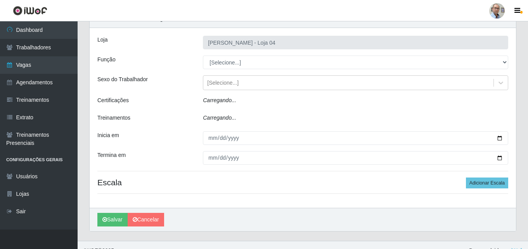
scroll to position [15, 0]
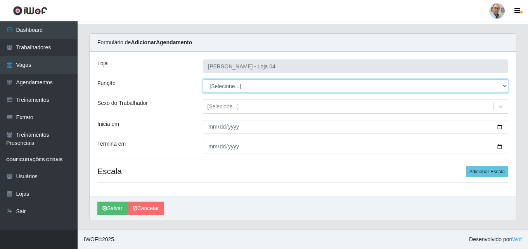
click at [235, 83] on select "[Selecione...] ASG ASG + ASG ++ Auxiliar de Depósito Auxiliar de Depósito + Aux…" at bounding box center [355, 86] width 305 height 14
select select "24"
click at [203, 79] on select "[Selecione...] ASG ASG + ASG ++ Auxiliar de Depósito Auxiliar de Depósito + Aux…" at bounding box center [355, 86] width 305 height 14
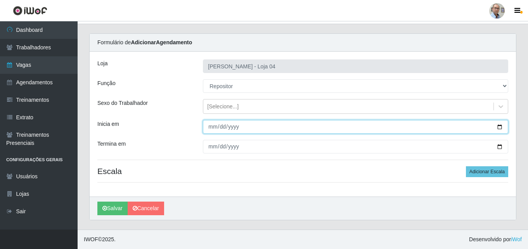
click at [501, 123] on input "Inicia em" at bounding box center [355, 127] width 305 height 14
click at [498, 128] on input "Inicia em" at bounding box center [355, 127] width 305 height 14
type input "2025-09-22"
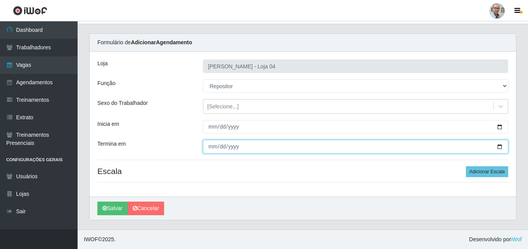
click at [500, 147] on input "Termina em" at bounding box center [355, 147] width 305 height 14
type input "2025-09-28"
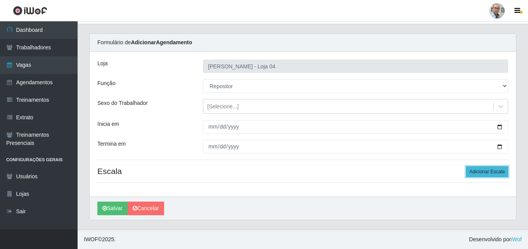
click at [482, 170] on button "Adicionar Escala" at bounding box center [487, 171] width 42 height 11
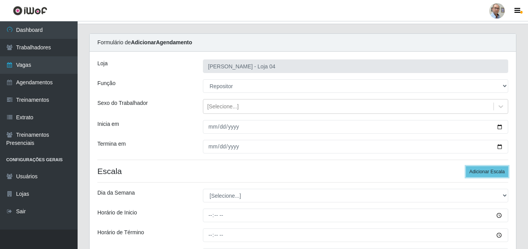
scroll to position [93, 0]
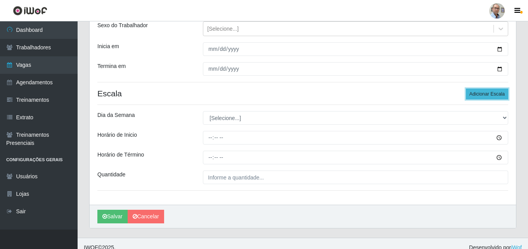
click at [490, 92] on button "Adicionar Escala" at bounding box center [487, 93] width 42 height 11
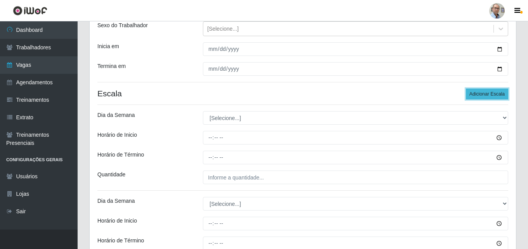
click at [490, 92] on button "Adicionar Escala" at bounding box center [487, 93] width 42 height 11
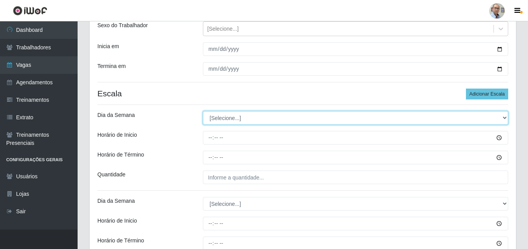
click at [241, 113] on select "[Selecione...] Segunda Terça Quarta Quinta Sexta Sábado Domingo" at bounding box center [355, 118] width 305 height 14
select select "1"
click at [203, 111] on select "[Selecione...] Segunda Terça Quarta Quinta Sexta Sábado Domingo" at bounding box center [355, 118] width 305 height 14
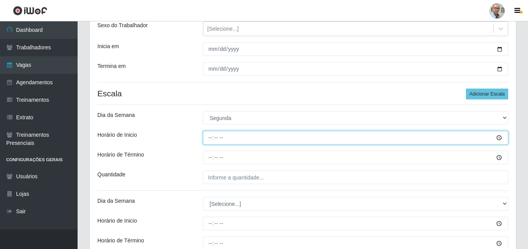
click at [207, 139] on input "Horário de Inicio" at bounding box center [355, 138] width 305 height 14
type input "08:00"
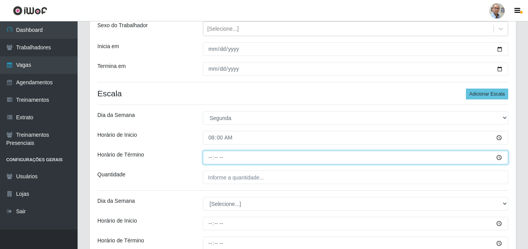
type input "14:00"
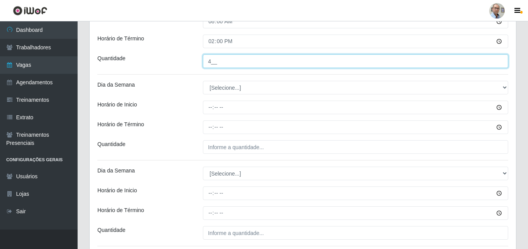
scroll to position [209, 0]
type input "4__"
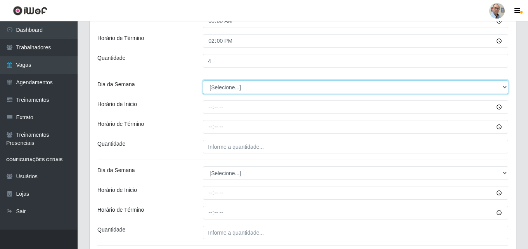
click at [225, 85] on select "[Selecione...] Segunda Terça Quarta Quinta Sexta Sábado Domingo" at bounding box center [355, 87] width 305 height 14
select select "4"
click at [203, 80] on select "[Selecione...] Segunda Terça Quarta Quinta Sexta Sábado Domingo" at bounding box center [355, 87] width 305 height 14
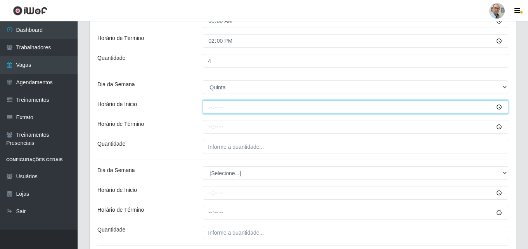
click at [208, 107] on input "Horário de Inicio" at bounding box center [355, 107] width 305 height 14
type input "16:00"
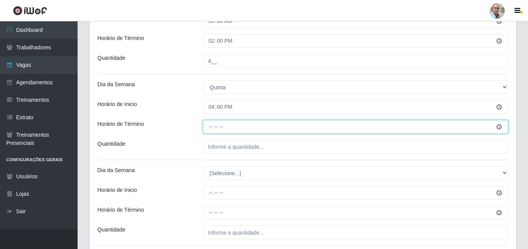
type input "22:00"
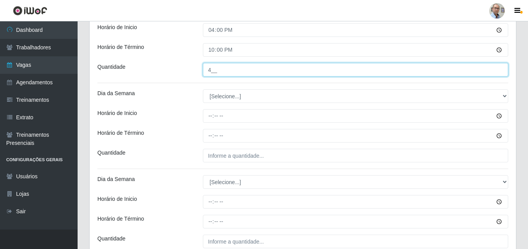
scroll to position [287, 0]
type input "4__"
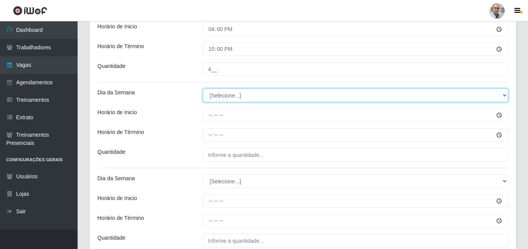
click at [215, 102] on select "[Selecione...] Segunda Terça Quarta Quinta Sexta Sábado Domingo" at bounding box center [355, 95] width 305 height 14
select select "5"
click at [203, 88] on select "[Selecione...] Segunda Terça Quarta Quinta Sexta Sábado Domingo" at bounding box center [355, 95] width 305 height 14
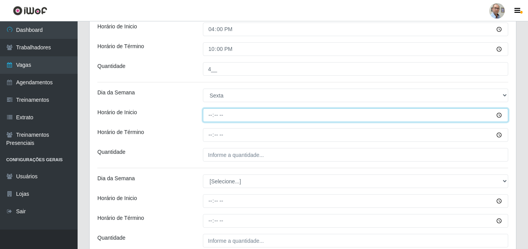
click at [210, 116] on input "Horário de Inicio" at bounding box center [355, 115] width 305 height 14
type input "16:00"
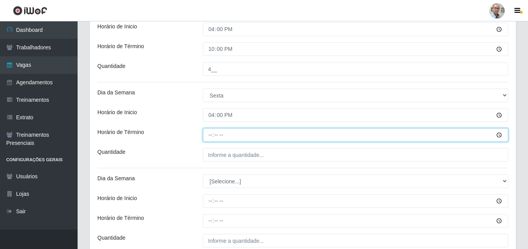
type input "22:00"
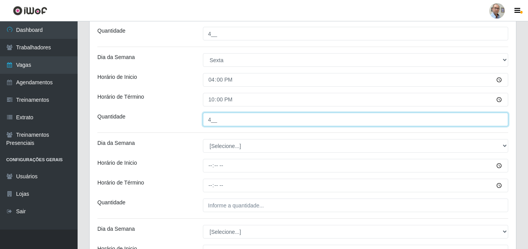
scroll to position [364, 0]
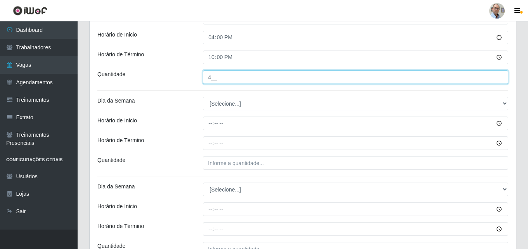
type input "4__"
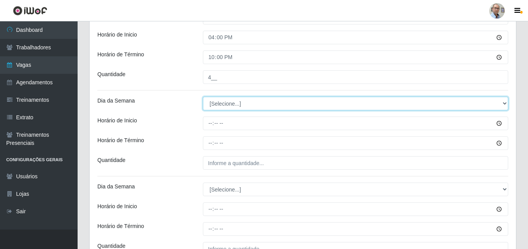
click at [220, 104] on select "[Selecione...] Segunda Terça Quarta Quinta Sexta Sábado Domingo" at bounding box center [355, 104] width 305 height 14
select select "6"
click at [203, 97] on select "[Selecione...] Segunda Terça Quarta Quinta Sexta Sábado Domingo" at bounding box center [355, 104] width 305 height 14
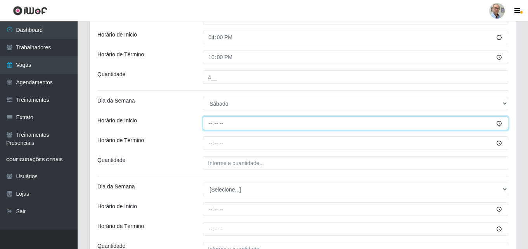
click at [208, 126] on input "Horário de Inicio" at bounding box center [355, 123] width 305 height 14
type input "16:00"
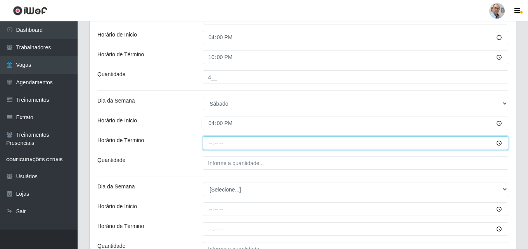
type input "22:00"
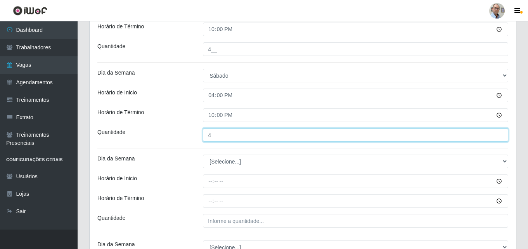
scroll to position [442, 0]
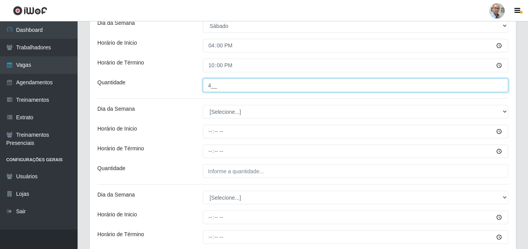
type input "4__"
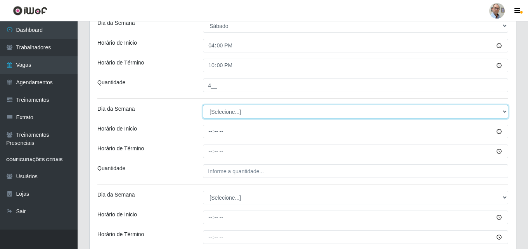
click at [220, 111] on select "[Selecione...] Segunda Terça Quarta Quinta Sexta Sábado Domingo" at bounding box center [355, 112] width 305 height 14
select select "0"
click at [203, 105] on select "[Selecione...] Segunda Terça Quarta Quinta Sexta Sábado Domingo" at bounding box center [355, 112] width 305 height 14
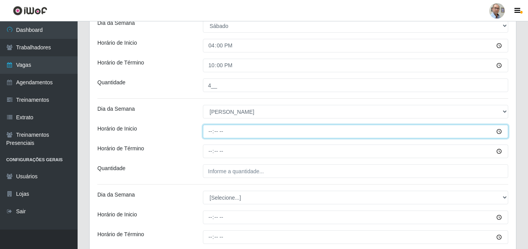
click at [208, 132] on input "Horário de Inicio" at bounding box center [355, 132] width 305 height 14
type input "08:00"
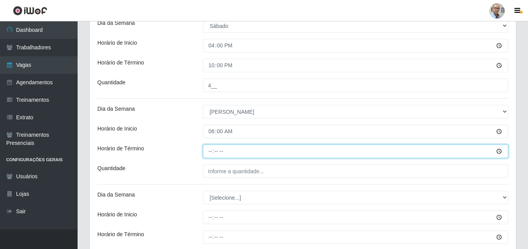
type input "14:00"
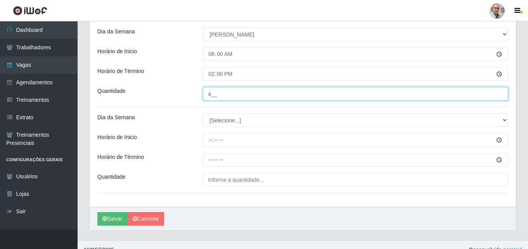
scroll to position [519, 0]
type input "4__"
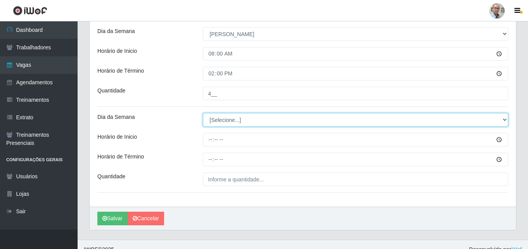
click at [211, 123] on select "[Selecione...] Segunda Terça Quarta Quinta Sexta Sábado Domingo" at bounding box center [355, 120] width 305 height 14
select select "0"
click at [203, 113] on select "[Selecione...] Segunda Terça Quarta Quinta Sexta Sábado Domingo" at bounding box center [355, 120] width 305 height 14
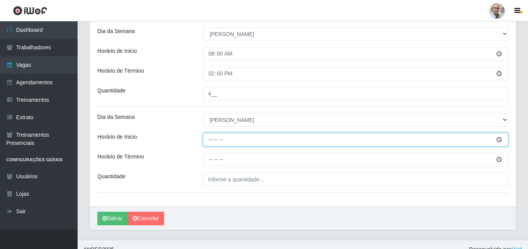
click at [210, 137] on input "Horário de Inicio" at bounding box center [355, 140] width 305 height 14
type input "13:00"
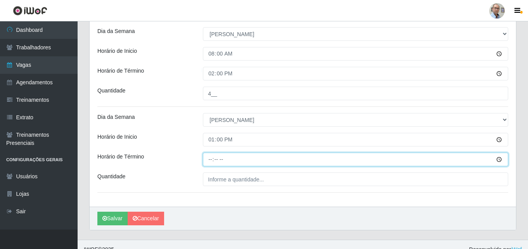
type input "19:00"
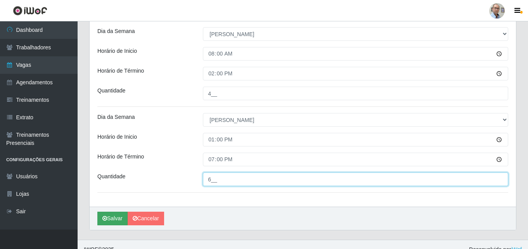
type input "6__"
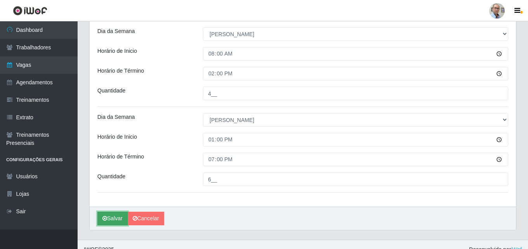
click at [113, 216] on button "Salvar" at bounding box center [112, 218] width 30 height 14
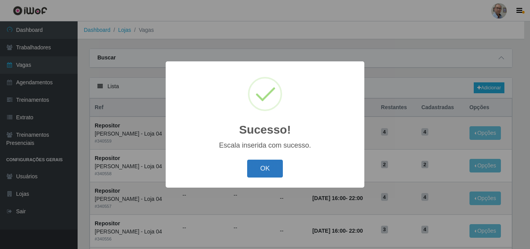
click at [261, 166] on button "OK" at bounding box center [265, 168] width 36 height 18
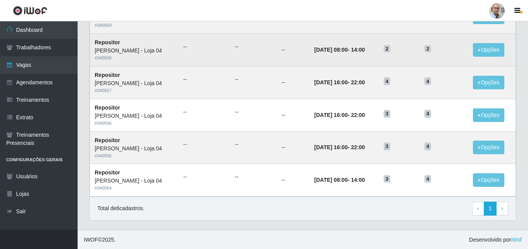
scroll to position [116, 0]
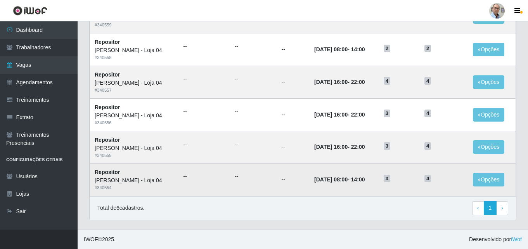
drag, startPoint x: 265, startPoint y: 205, endPoint x: 267, endPoint y: 195, distance: 10.3
click at [265, 200] on div "Total de 6 cadastros. ‹ Previous 1 › Next" at bounding box center [303, 208] width 426 height 24
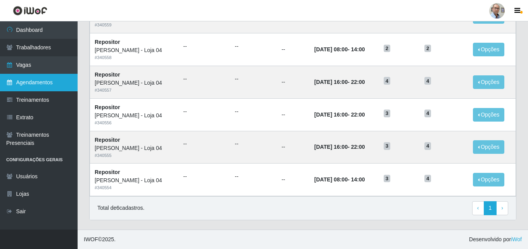
click at [24, 82] on link "Agendamentos" at bounding box center [39, 82] width 78 height 17
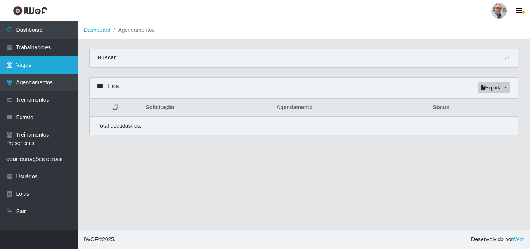
click at [24, 65] on link "Vagas" at bounding box center [39, 64] width 78 height 17
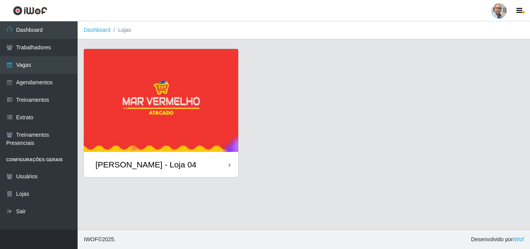
click at [135, 165] on div "[PERSON_NAME] - Loja 04" at bounding box center [145, 164] width 101 height 10
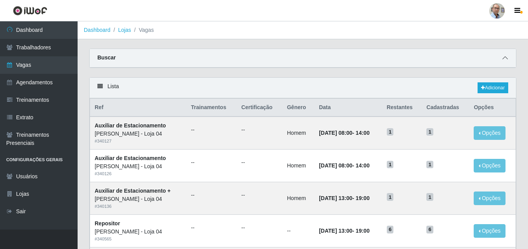
click at [505, 58] on icon at bounding box center [504, 57] width 5 height 5
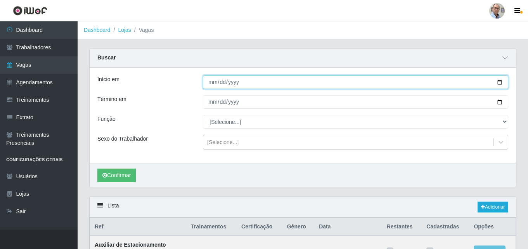
click at [500, 83] on input "Início em" at bounding box center [355, 82] width 305 height 14
type input "2025-08-31"
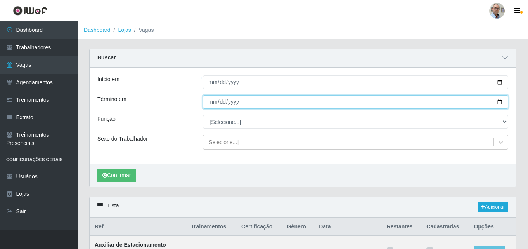
click at [498, 102] on input "Término em" at bounding box center [355, 102] width 305 height 14
type input "2025-08-31"
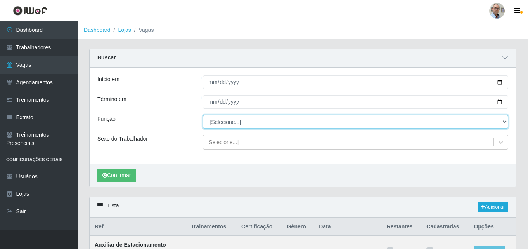
click at [220, 120] on select "[Selecione...] ASG ASG + ASG ++ Auxiliar de Depósito Auxiliar de Depósito + Aux…" at bounding box center [355, 122] width 305 height 14
click at [203, 115] on select "[Selecione...] ASG ASG + ASG ++ Auxiliar de Depósito Auxiliar de Depósito + Aux…" at bounding box center [355, 122] width 305 height 14
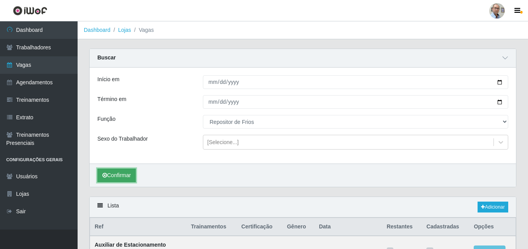
click at [118, 174] on button "Confirmar" at bounding box center [116, 175] width 38 height 14
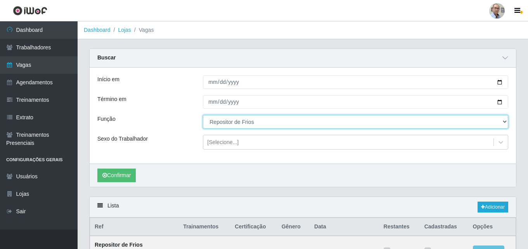
click at [268, 120] on select "[Selecione...] ASG ASG + ASG ++ Auxiliar de Depósito Auxiliar de Depósito + Aux…" at bounding box center [355, 122] width 305 height 14
select select "24"
click at [203, 115] on select "[Selecione...] ASG ASG + ASG ++ Auxiliar de Depósito Auxiliar de Depósito + Aux…" at bounding box center [355, 122] width 305 height 14
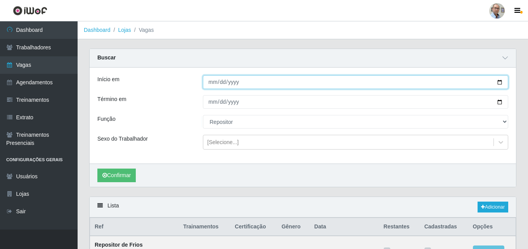
click at [501, 82] on input "2025-08-31" at bounding box center [355, 82] width 305 height 14
type input "[DATE]"
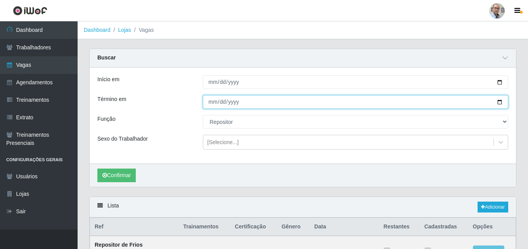
click at [500, 102] on input "2025-08-31" at bounding box center [355, 102] width 305 height 14
type input "[DATE]"
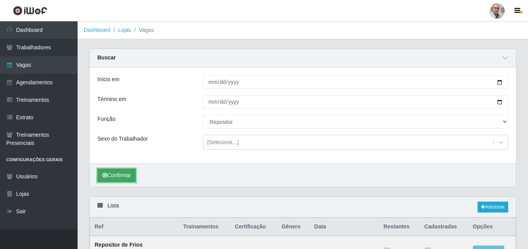
click at [119, 177] on button "Confirmar" at bounding box center [116, 175] width 38 height 14
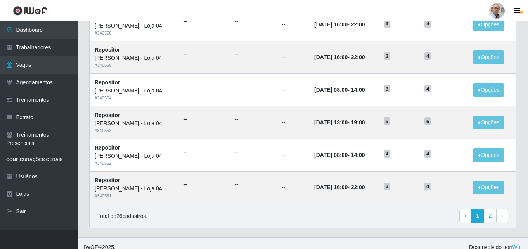
scroll to position [528, 0]
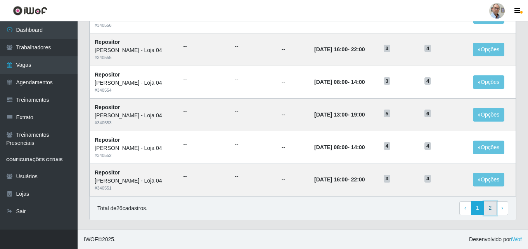
click at [490, 209] on link "2" at bounding box center [490, 208] width 13 height 14
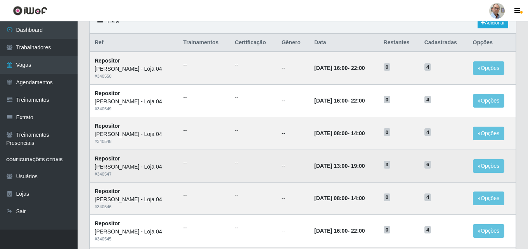
scroll to position [46, 0]
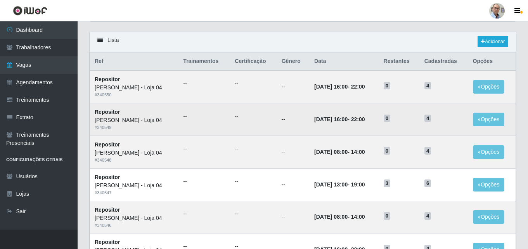
click at [189, 113] on ul "--" at bounding box center [204, 116] width 42 height 8
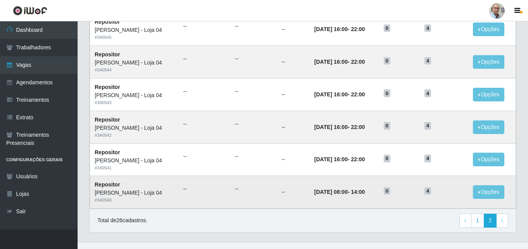
scroll to position [279, 0]
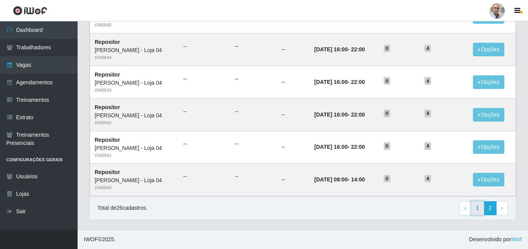
click at [478, 208] on link "1" at bounding box center [477, 208] width 13 height 14
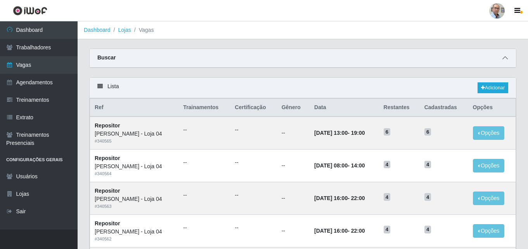
click at [505, 58] on icon at bounding box center [504, 57] width 5 height 5
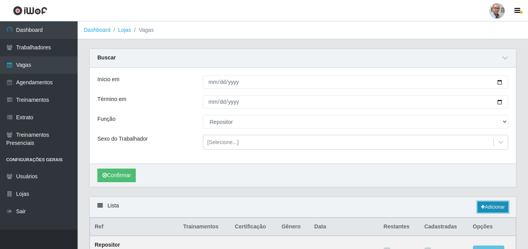
click at [494, 206] on link "Adicionar" at bounding box center [493, 206] width 31 height 11
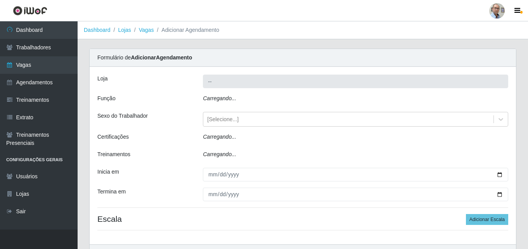
type input "[PERSON_NAME] - Loja 04"
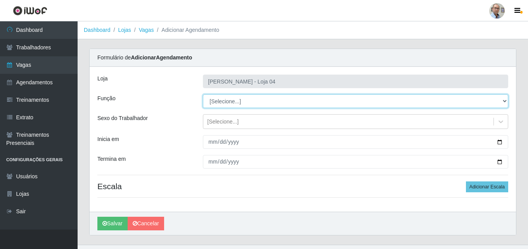
click at [234, 105] on select "[Selecione...] ASG ASG + ASG ++ Auxiliar de Depósito Auxiliar de Depósito + Aux…" at bounding box center [355, 101] width 305 height 14
select select "24"
click at [203, 94] on select "[Selecione...] ASG ASG + ASG ++ Auxiliar de Depósito Auxiliar de Depósito + Aux…" at bounding box center [355, 101] width 305 height 14
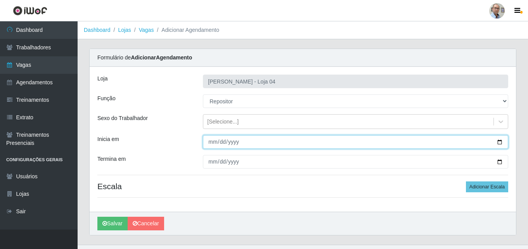
click at [501, 142] on input "Inicia em" at bounding box center [355, 142] width 305 height 14
type input "2025-09-29"
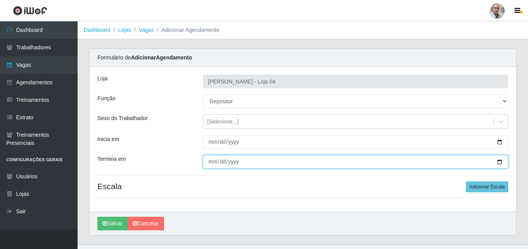
click at [498, 161] on input "Termina em" at bounding box center [355, 162] width 305 height 14
type input "2025-09-29"
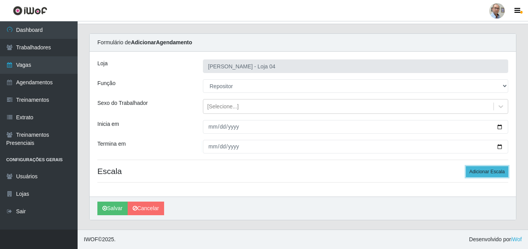
click at [494, 172] on button "Adicionar Escala" at bounding box center [487, 171] width 42 height 11
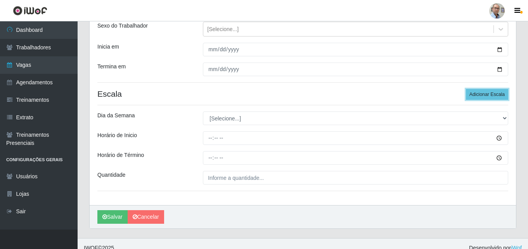
scroll to position [93, 0]
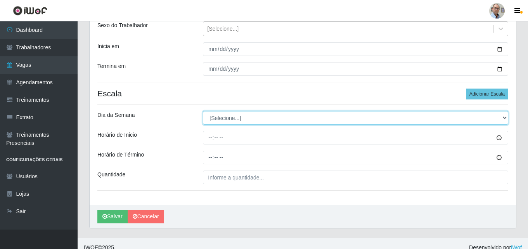
click at [228, 116] on select "[Selecione...] Segunda Terça Quarta Quinta Sexta Sábado Domingo" at bounding box center [355, 118] width 305 height 14
select select "1"
click at [203, 111] on select "[Selecione...] Segunda Terça Quarta Quinta Sexta Sábado Domingo" at bounding box center [355, 118] width 305 height 14
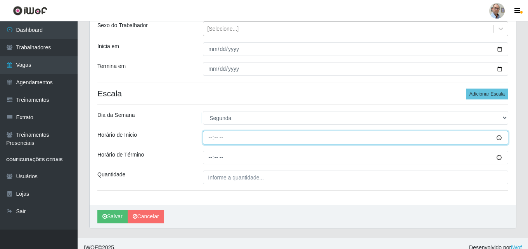
click at [207, 137] on input "Horário de Inicio" at bounding box center [355, 138] width 305 height 14
type input "08:00"
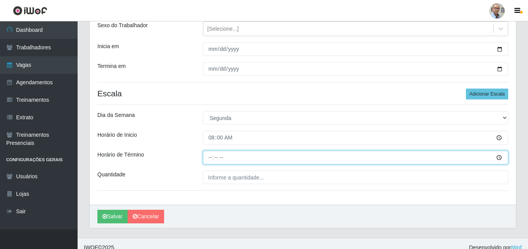
type input "14:00"
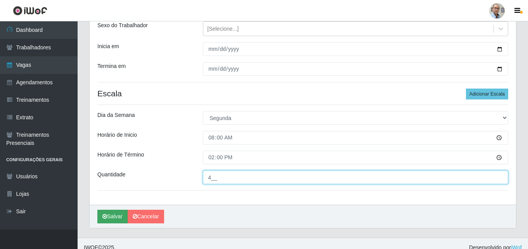
type input "4__"
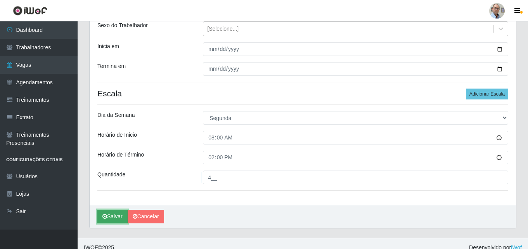
click at [116, 215] on button "Salvar" at bounding box center [112, 216] width 30 height 14
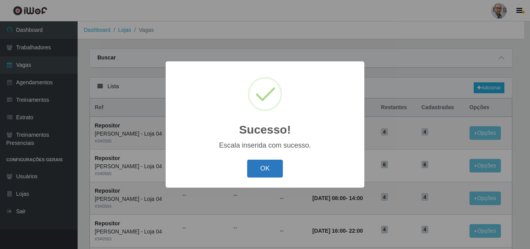
click at [263, 170] on button "OK" at bounding box center [265, 168] width 36 height 18
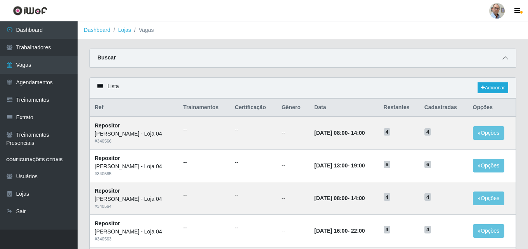
click at [506, 57] on icon at bounding box center [504, 57] width 5 height 5
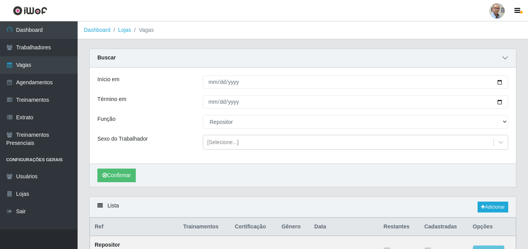
click at [506, 57] on icon at bounding box center [504, 57] width 5 height 5
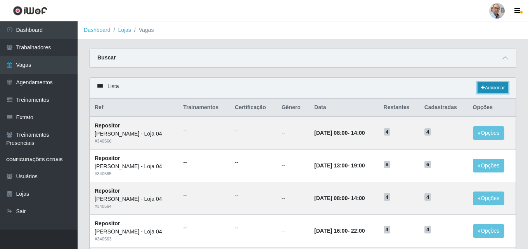
click at [493, 84] on link "Adicionar" at bounding box center [493, 87] width 31 height 11
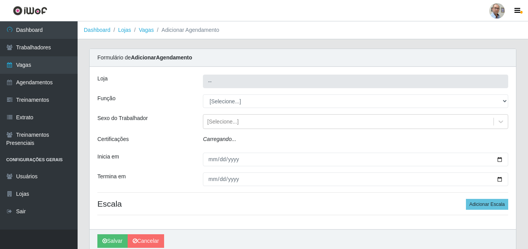
type input "[PERSON_NAME] - Loja 04"
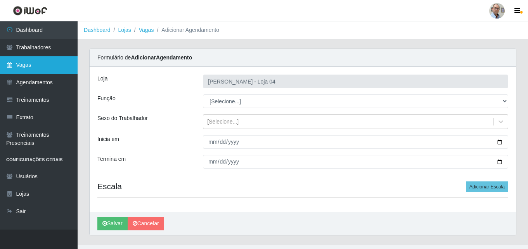
click at [36, 64] on link "Vagas" at bounding box center [39, 64] width 78 height 17
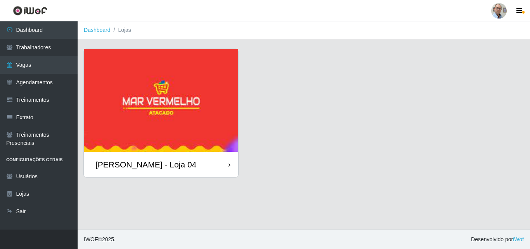
click at [133, 163] on div "[PERSON_NAME] - Loja 04" at bounding box center [145, 164] width 101 height 10
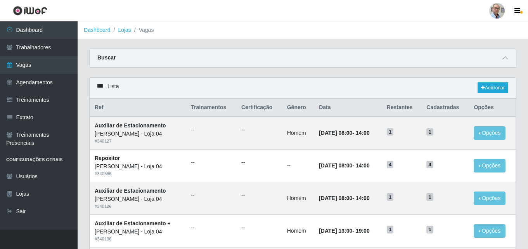
click at [289, 52] on div "Buscar" at bounding box center [303, 58] width 426 height 19
click at [503, 59] on icon at bounding box center [504, 57] width 5 height 5
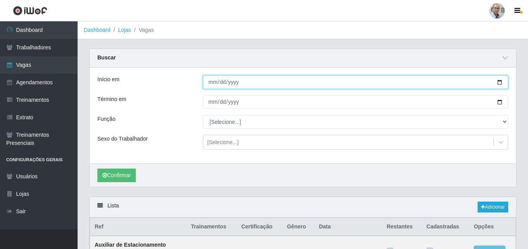
click at [500, 83] on input "Início em" at bounding box center [355, 82] width 305 height 14
click at [315, 85] on input "[DATE]" at bounding box center [355, 82] width 305 height 14
click at [504, 83] on input "[DATE]" at bounding box center [355, 82] width 305 height 14
click at [502, 82] on input "[DATE]" at bounding box center [355, 82] width 305 height 14
click at [503, 79] on input "[DATE]" at bounding box center [355, 82] width 305 height 14
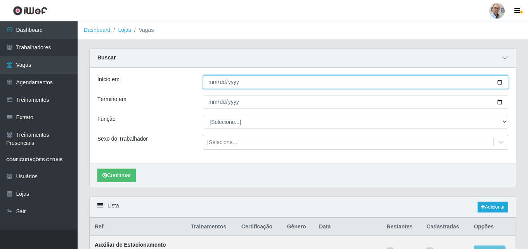
click at [497, 83] on input "2025-08-30" at bounding box center [355, 82] width 305 height 14
type input "2025-08-31"
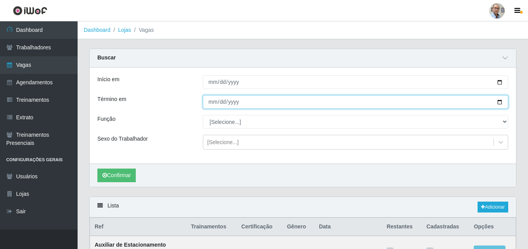
click at [501, 100] on input "Término em" at bounding box center [355, 102] width 305 height 14
type input "2025-08-31"
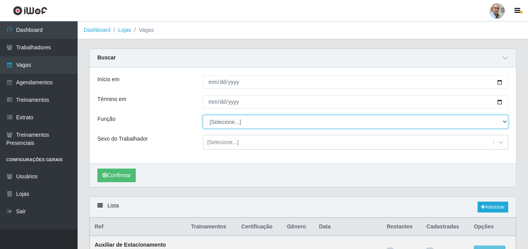
click at [295, 125] on select "[Selecione...] ASG ASG + ASG ++ Auxiliar de Depósito Auxiliar de Depósito + Aux…" at bounding box center [355, 122] width 305 height 14
select select "22"
click at [203, 115] on select "[Selecione...] ASG ASG + ASG ++ Auxiliar de Depósito Auxiliar de Depósito + Aux…" at bounding box center [355, 122] width 305 height 14
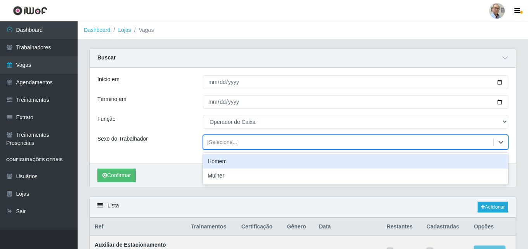
click at [249, 145] on div "[Selecione...]" at bounding box center [348, 142] width 290 height 13
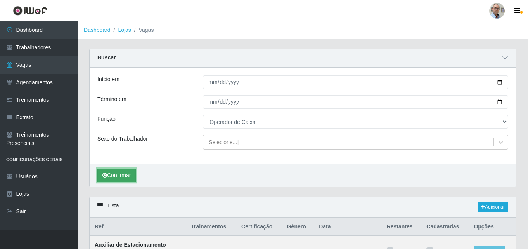
click at [121, 178] on button "Confirmar" at bounding box center [116, 175] width 38 height 14
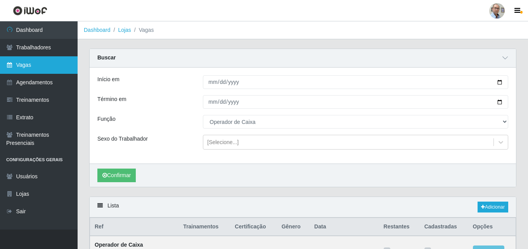
click at [26, 63] on link "Vagas" at bounding box center [39, 64] width 78 height 17
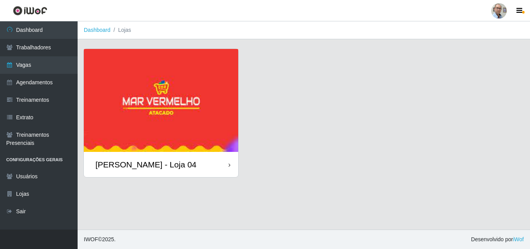
click at [159, 167] on div "[PERSON_NAME] - Loja 04" at bounding box center [145, 164] width 101 height 10
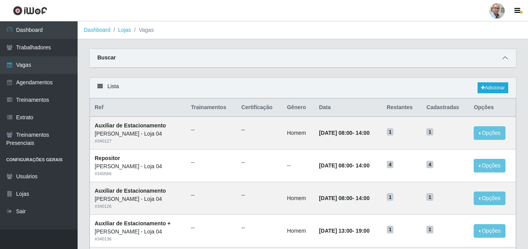
click at [505, 57] on icon at bounding box center [504, 57] width 5 height 5
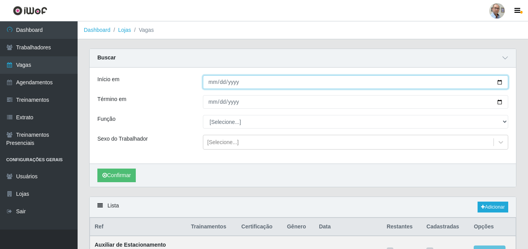
click at [501, 80] on input "Início em" at bounding box center [355, 82] width 305 height 14
type input "2025-08-31"
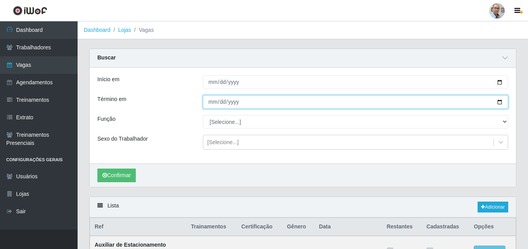
click at [502, 102] on input "Término em" at bounding box center [355, 102] width 305 height 14
type input "2025-08-31"
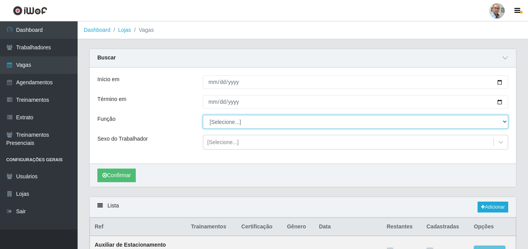
click at [506, 123] on select "[Selecione...] ASG ASG + ASG ++ Auxiliar de Depósito Auxiliar de Depósito + Aux…" at bounding box center [355, 122] width 305 height 14
select select "22"
click at [203, 115] on select "[Selecione...] ASG ASG + ASG ++ Auxiliar de Depósito Auxiliar de Depósito + Aux…" at bounding box center [355, 122] width 305 height 14
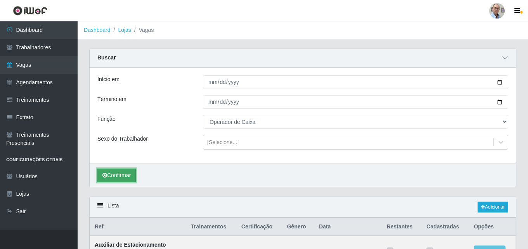
click at [121, 179] on button "Confirmar" at bounding box center [116, 175] width 38 height 14
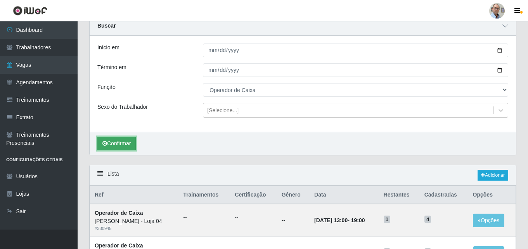
scroll to position [78, 0]
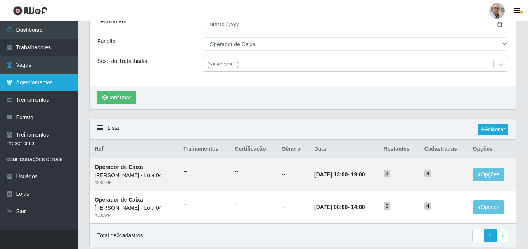
click at [30, 82] on link "Agendamentos" at bounding box center [39, 82] width 78 height 17
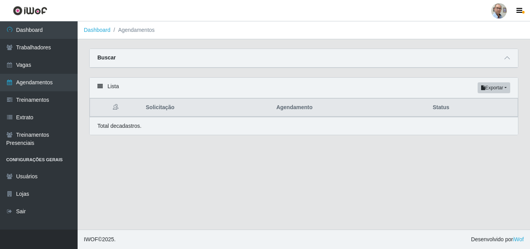
click at [512, 59] on div "Buscar" at bounding box center [304, 58] width 428 height 19
click at [506, 57] on icon at bounding box center [506, 57] width 5 height 5
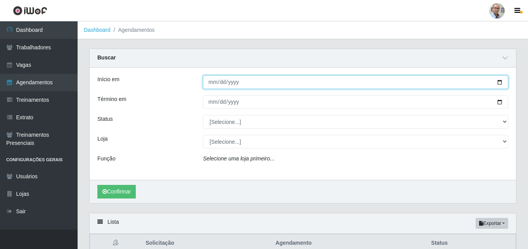
click at [502, 80] on input "Início em" at bounding box center [355, 82] width 305 height 14
type input "2025-08-31"
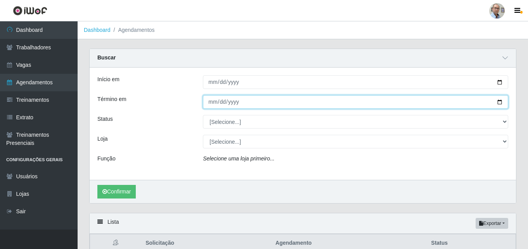
click at [502, 101] on input "Término em" at bounding box center [355, 102] width 305 height 14
type input "2025-08-31"
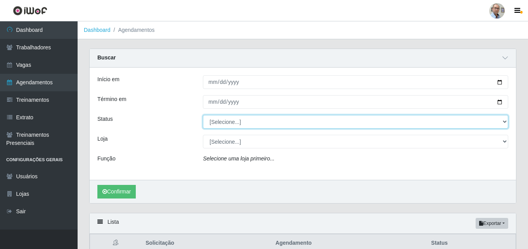
click at [290, 124] on select "[Selecione...] AGENDADO AGUARDANDO LIBERAR EM ANDAMENTO EM REVISÃO FINALIZADO C…" at bounding box center [355, 122] width 305 height 14
select select "AGENDADO"
click at [203, 115] on select "[Selecione...] AGENDADO AGUARDANDO LIBERAR EM ANDAMENTO EM REVISÃO FINALIZADO C…" at bounding box center [355, 122] width 305 height 14
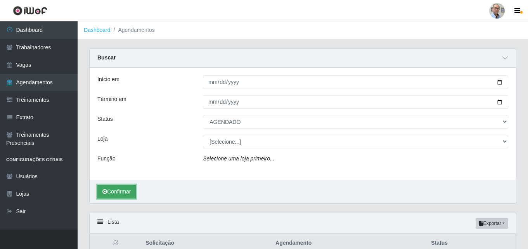
click at [114, 191] on button "Confirmar" at bounding box center [116, 192] width 38 height 14
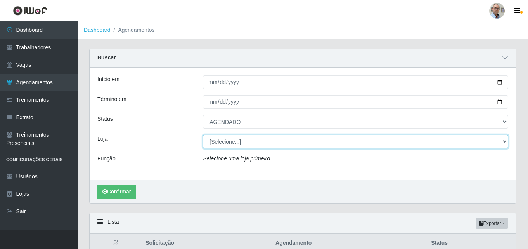
click at [242, 139] on select "[Selecione...] Mar Vermelho - Loja 04" at bounding box center [355, 142] width 305 height 14
select select "251"
click at [203, 135] on select "[Selecione...] Mar Vermelho - Loja 04" at bounding box center [355, 142] width 305 height 14
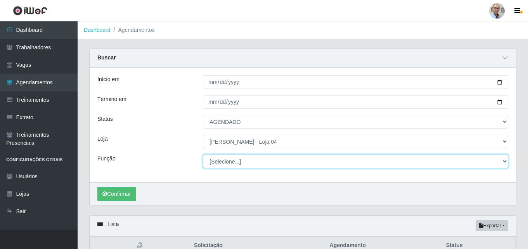
click at [217, 160] on select "[Selecione...] ASG ASG + ASG ++ Auxiliar de Depósito Auxiliar de Depósito + Aux…" at bounding box center [355, 161] width 305 height 14
select select "22"
click at [203, 155] on select "[Selecione...] ASG ASG + ASG ++ Auxiliar de Depósito Auxiliar de Depósito + Aux…" at bounding box center [355, 161] width 305 height 14
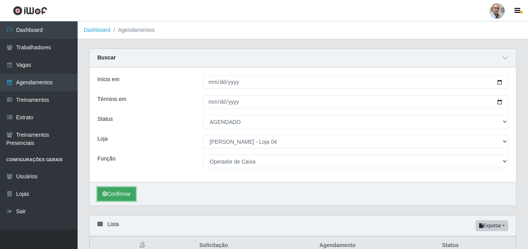
click at [110, 195] on button "Confirmar" at bounding box center [116, 194] width 38 height 14
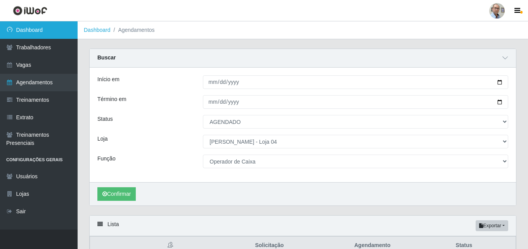
click at [30, 29] on link "Dashboard" at bounding box center [39, 29] width 78 height 17
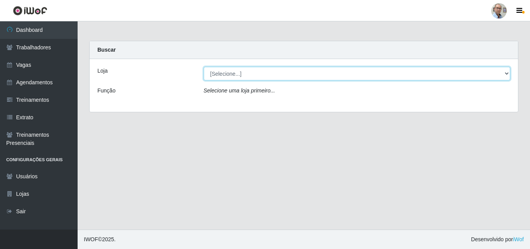
click at [248, 74] on select "[Selecione...] Mar Vermelho - Loja 04" at bounding box center [357, 74] width 307 height 14
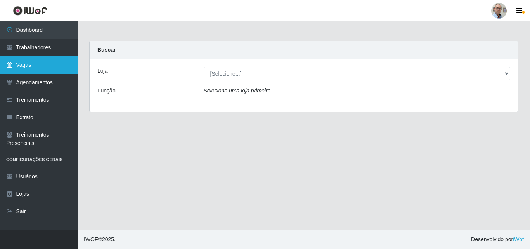
click at [24, 62] on link "Vagas" at bounding box center [39, 64] width 78 height 17
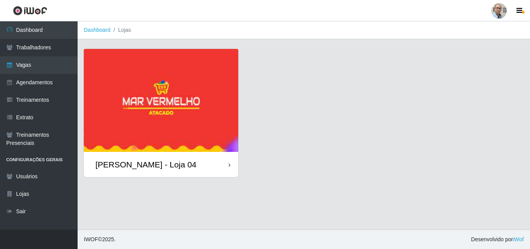
click at [133, 161] on div "[PERSON_NAME] - Loja 04" at bounding box center [145, 164] width 101 height 10
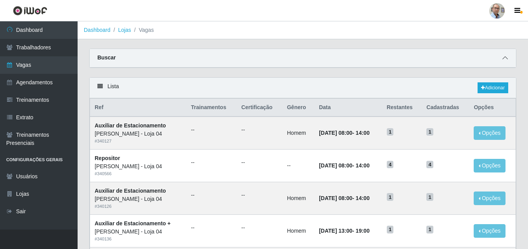
click at [507, 59] on icon at bounding box center [504, 57] width 5 height 5
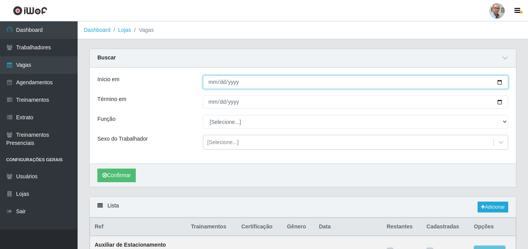
click at [499, 83] on input "Início em" at bounding box center [355, 82] width 305 height 14
type input "[DATE]"
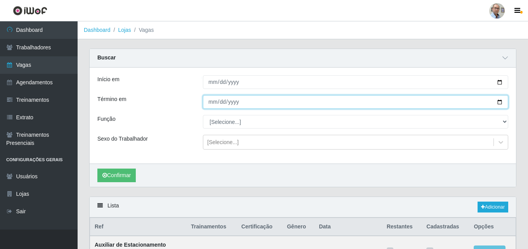
click at [500, 102] on input "Término em" at bounding box center [355, 102] width 305 height 14
type input "[DATE]"
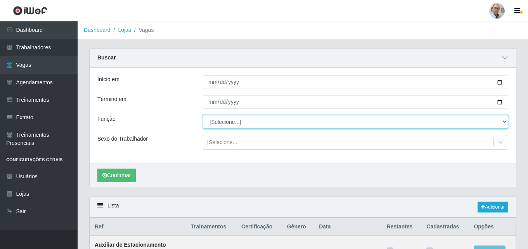
click at [232, 123] on select "[Selecione...] ASG ASG + ASG ++ Auxiliar de Depósito Auxiliar de Depósito + Aux…" at bounding box center [355, 122] width 305 height 14
select select "112"
click at [203, 115] on select "[Selecione...] ASG ASG + ASG ++ Auxiliar de Depósito Auxiliar de Depósito + Aux…" at bounding box center [355, 122] width 305 height 14
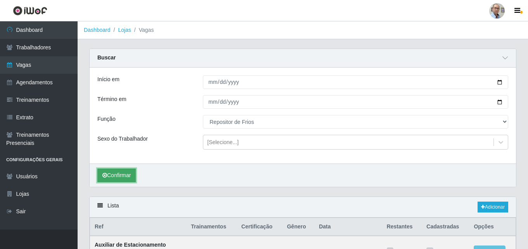
click at [117, 180] on button "Confirmar" at bounding box center [116, 175] width 38 height 14
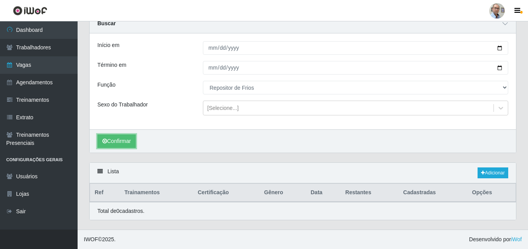
scroll to position [35, 0]
click at [115, 142] on button "Confirmar" at bounding box center [116, 141] width 38 height 14
click at [482, 175] on icon at bounding box center [483, 172] width 4 height 5
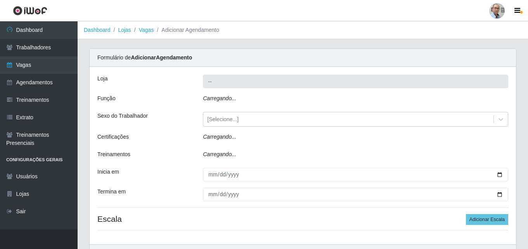
type input "[PERSON_NAME] - Loja 04"
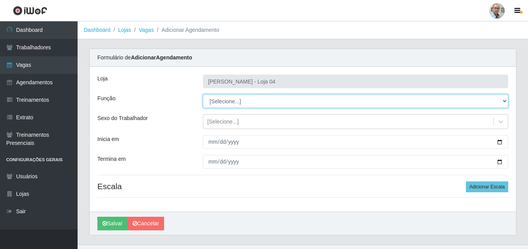
click at [229, 96] on select "[Selecione...] ASG ASG + ASG ++ Auxiliar de Depósito Auxiliar de Depósito + Aux…" at bounding box center [355, 101] width 305 height 14
select select "112"
click at [203, 94] on select "[Selecione...] ASG ASG + ASG ++ Auxiliar de Depósito Auxiliar de Depósito + Aux…" at bounding box center [355, 101] width 305 height 14
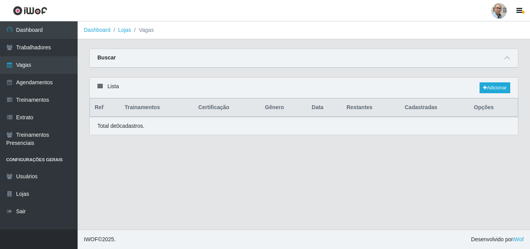
select select "112"
click at [508, 55] on span at bounding box center [506, 58] width 9 height 9
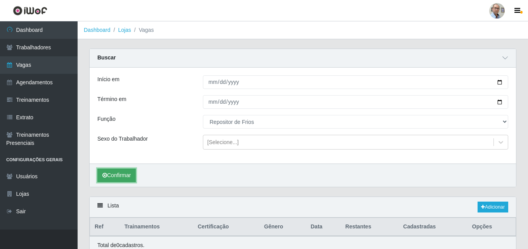
click at [125, 175] on button "Confirmar" at bounding box center [116, 175] width 38 height 14
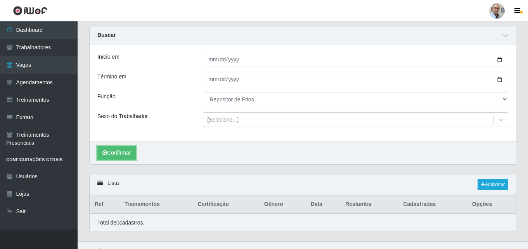
scroll to position [35, 0]
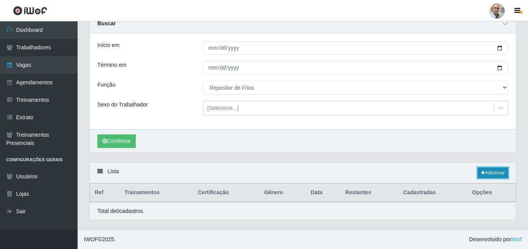
click at [492, 171] on link "Adicionar" at bounding box center [493, 172] width 31 height 11
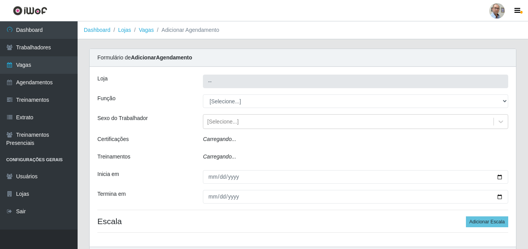
type input "[PERSON_NAME] - Loja 04"
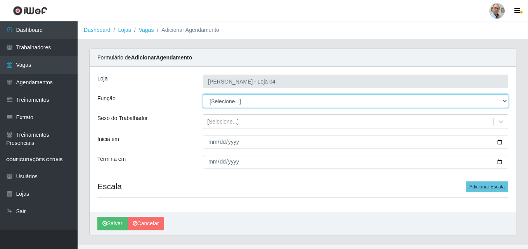
click at [250, 100] on select "[Selecione...] ASG ASG + ASG ++ Auxiliar de Depósito Auxiliar de Depósito + Aux…" at bounding box center [355, 101] width 305 height 14
select select "112"
click at [203, 94] on select "[Selecione...] ASG ASG + ASG ++ Auxiliar de Depósito Auxiliar de Depósito + Aux…" at bounding box center [355, 101] width 305 height 14
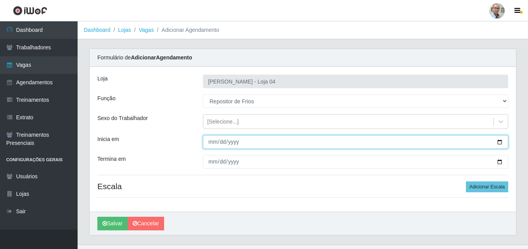
click at [497, 140] on input "Inicia em" at bounding box center [355, 142] width 305 height 14
type input "[DATE]"
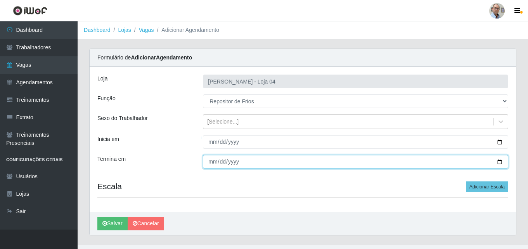
click at [500, 162] on input "Termina em" at bounding box center [355, 162] width 305 height 14
type input "2025-09-06"
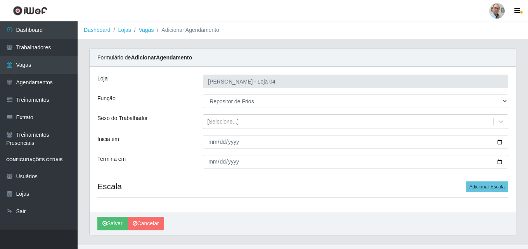
click at [483, 179] on div "Loja Mar Vermelho - Loja 04 Função [Selecione...] ASG ASG + ASG ++ Auxiliar de …" at bounding box center [303, 139] width 426 height 145
click at [480, 182] on button "Adicionar Escala" at bounding box center [487, 186] width 42 height 11
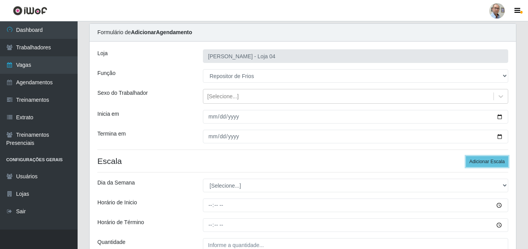
scroll to position [39, 0]
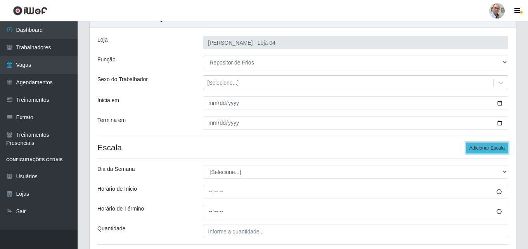
click at [486, 149] on button "Adicionar Escala" at bounding box center [487, 147] width 42 height 11
click at [485, 149] on button "Adicionar Escala" at bounding box center [487, 147] width 42 height 11
click at [484, 147] on button "Adicionar Escala" at bounding box center [487, 147] width 42 height 11
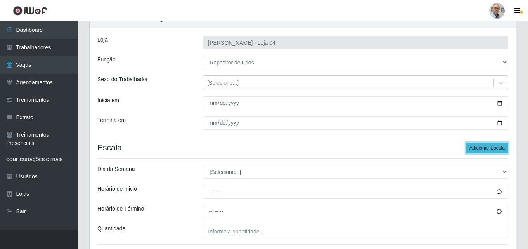
click at [484, 147] on button "Adicionar Escala" at bounding box center [487, 147] width 42 height 11
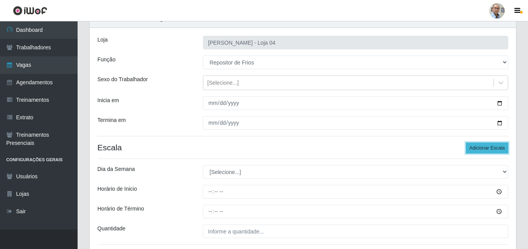
click at [484, 147] on button "Adicionar Escala" at bounding box center [487, 147] width 42 height 11
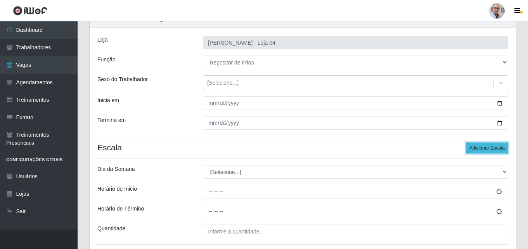
click at [484, 147] on button "Adicionar Escala" at bounding box center [487, 147] width 42 height 11
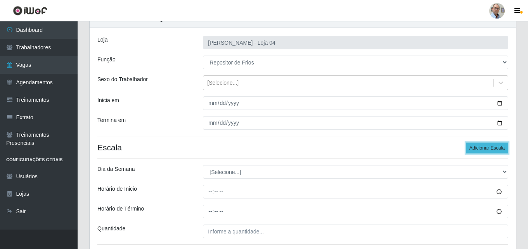
click at [484, 147] on button "Adicionar Escala" at bounding box center [487, 147] width 42 height 11
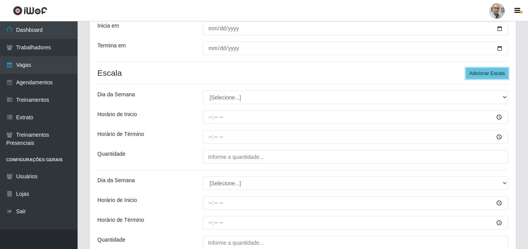
scroll to position [116, 0]
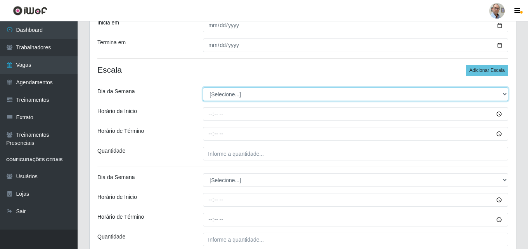
click at [228, 95] on select "[Selecione...] Segunda Terça Quarta Quinta Sexta Sábado Domingo" at bounding box center [355, 94] width 305 height 14
select select "1"
click at [203, 87] on select "[Selecione...] Segunda Terça Quarta Quinta Sexta Sábado Domingo" at bounding box center [355, 94] width 305 height 14
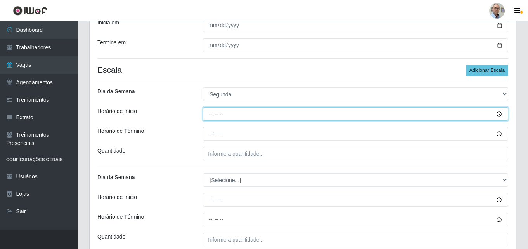
click at [210, 114] on input "Horário de Inicio" at bounding box center [355, 114] width 305 height 14
type input "08:00"
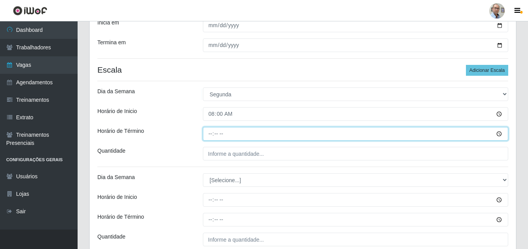
type input "14:00"
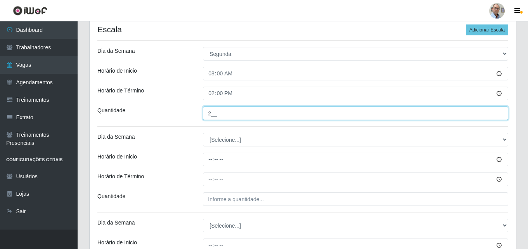
scroll to position [194, 0]
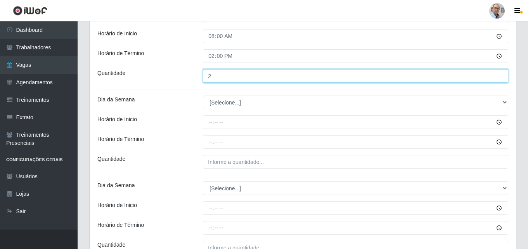
type input "2__"
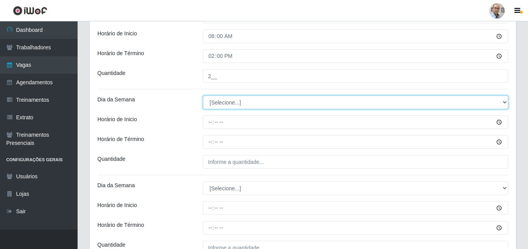
click at [215, 106] on select "[Selecione...] Segunda Terça Quarta Quinta Sexta Sábado Domingo" at bounding box center [355, 102] width 305 height 14
select select "1"
click at [203, 95] on select "[Selecione...] Segunda Terça Quarta Quinta Sexta Sábado Domingo" at bounding box center [355, 102] width 305 height 14
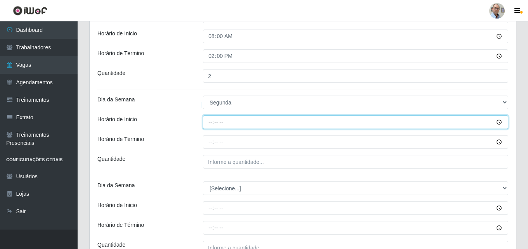
click at [206, 121] on input "Horário de Inicio" at bounding box center [355, 122] width 305 height 14
type input "09:00"
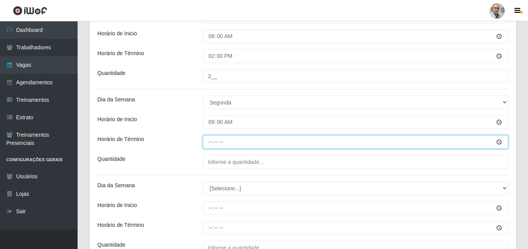
type input "15:00"
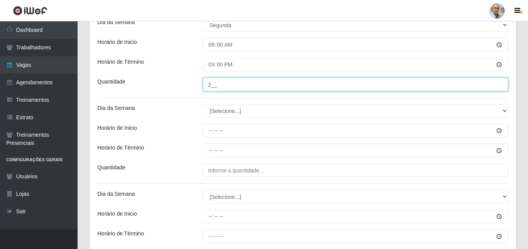
scroll to position [272, 0]
type input "2__"
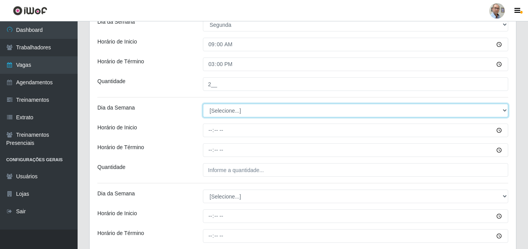
click at [211, 112] on select "[Selecione...] Segunda Terça Quarta Quinta Sexta Sábado Domingo" at bounding box center [355, 111] width 305 height 14
select select "1"
click at [203, 104] on select "[Selecione...] Segunda Terça Quarta Quinta Sexta Sábado Domingo" at bounding box center [355, 111] width 305 height 14
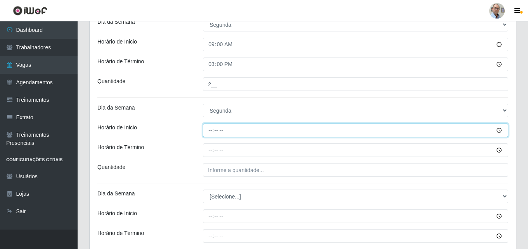
click at [208, 127] on input "Horário de Inicio" at bounding box center [355, 130] width 305 height 14
type input "15:00"
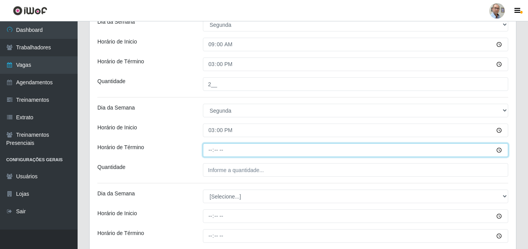
type input "21:00"
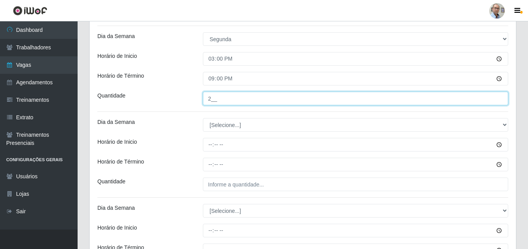
scroll to position [349, 0]
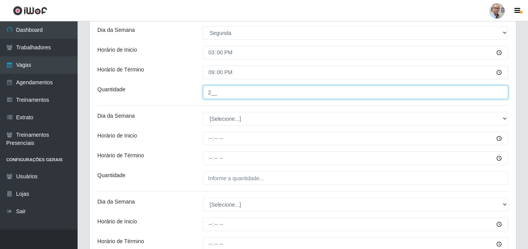
type input "2__"
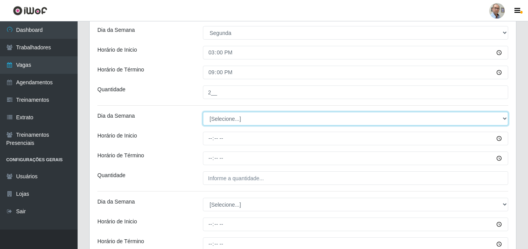
click at [224, 122] on select "[Selecione...] Segunda Terça Quarta Quinta Sexta Sábado Domingo" at bounding box center [355, 119] width 305 height 14
select select "1"
click at [203, 112] on select "[Selecione...] Segunda Terça Quarta Quinta Sexta Sábado Domingo" at bounding box center [355, 119] width 305 height 14
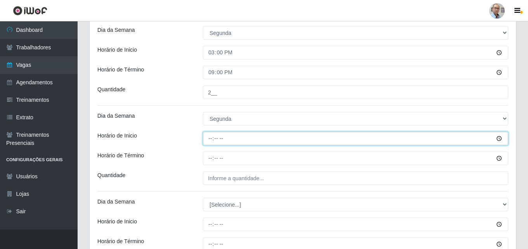
click at [208, 140] on input "Horário de Inicio" at bounding box center [355, 139] width 305 height 14
type input "16:00"
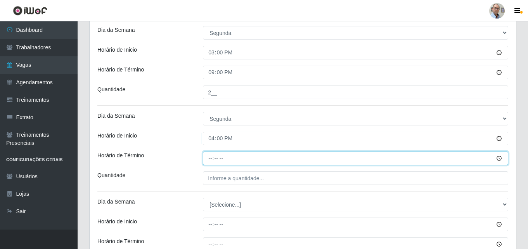
type input "22:00"
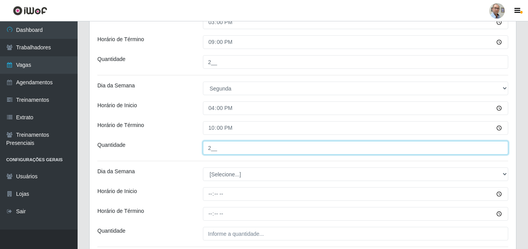
scroll to position [427, 0]
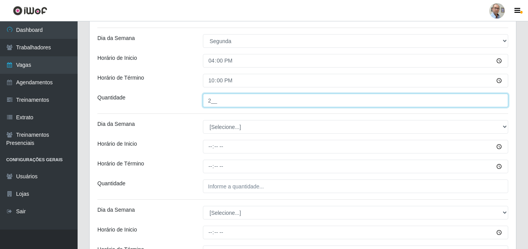
type input "2__"
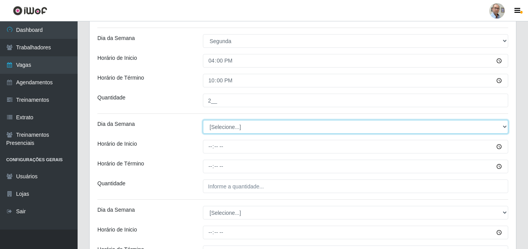
click at [225, 126] on select "[Selecione...] Segunda Terça Quarta Quinta Sexta Sábado Domingo" at bounding box center [355, 127] width 305 height 14
select select "2"
click at [203, 120] on select "[Selecione...] Segunda Terça Quarta Quinta Sexta Sábado Domingo" at bounding box center [355, 127] width 305 height 14
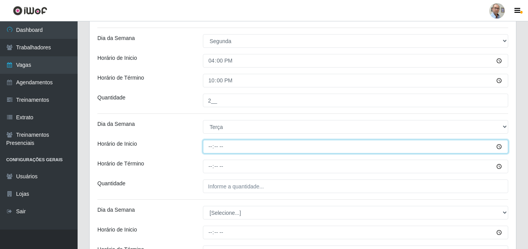
click at [208, 144] on input "Horário de Inicio" at bounding box center [355, 147] width 305 height 14
type input "08:00"
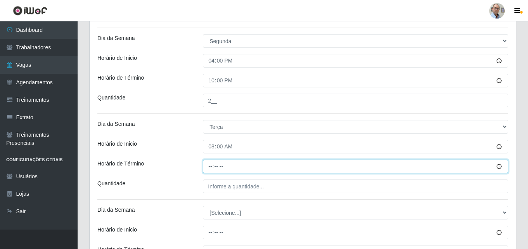
type input "14:00"
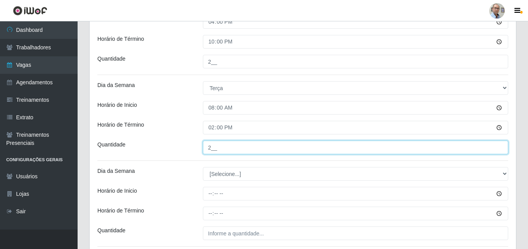
scroll to position [543, 0]
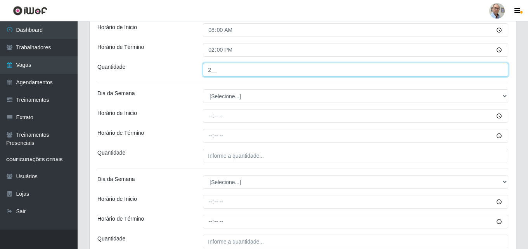
type input "2__"
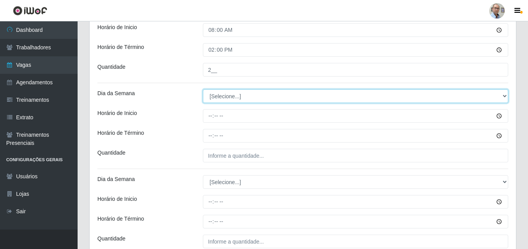
click at [213, 98] on select "[Selecione...] Segunda Terça Quarta Quinta Sexta Sábado Domingo" at bounding box center [355, 96] width 305 height 14
select select "2"
click at [203, 89] on select "[Selecione...] Segunda Terça Quarta Quinta Sexta Sábado Domingo" at bounding box center [355, 96] width 305 height 14
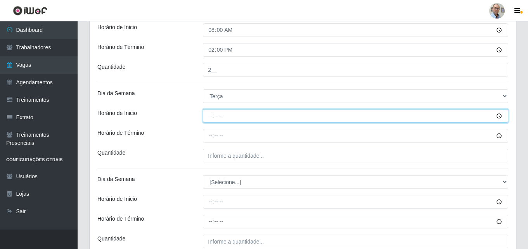
click at [205, 119] on input "Horário de Inicio" at bounding box center [355, 116] width 305 height 14
type input "09:00"
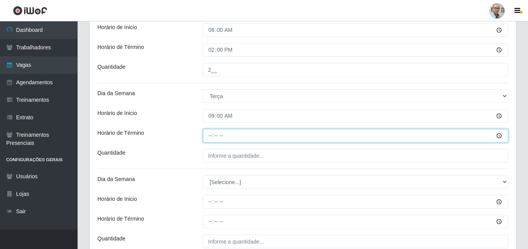
type input "15:00"
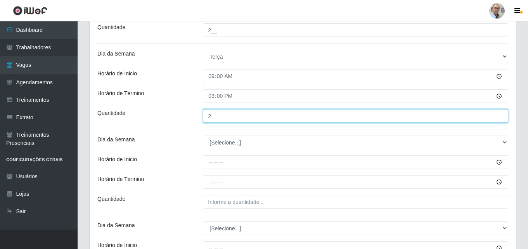
scroll to position [582, 0]
type input "2__"
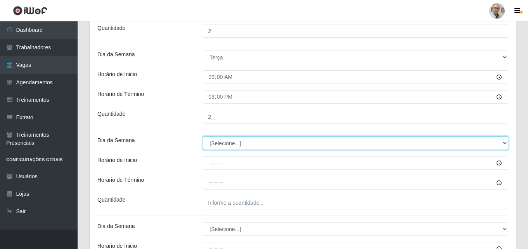
click at [218, 140] on select "[Selecione...] Segunda Terça Quarta Quinta Sexta Sábado Domingo" at bounding box center [355, 143] width 305 height 14
select select "2"
click at [203, 136] on select "[Selecione...] Segunda Terça Quarta Quinta Sexta Sábado Domingo" at bounding box center [355, 143] width 305 height 14
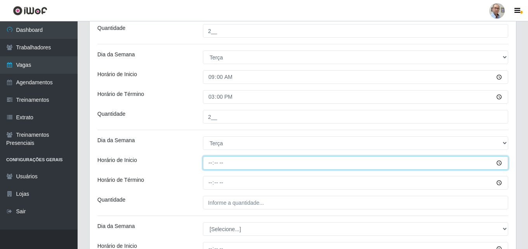
click at [209, 164] on input "Horário de Inicio" at bounding box center [355, 163] width 305 height 14
type input "15:00"
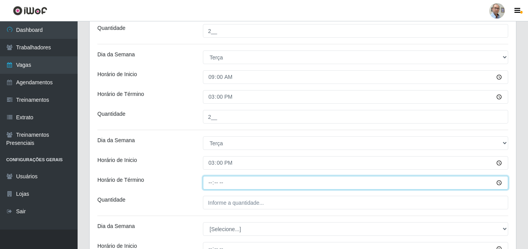
type input "21:00"
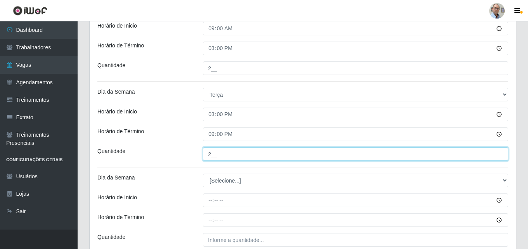
scroll to position [698, 0]
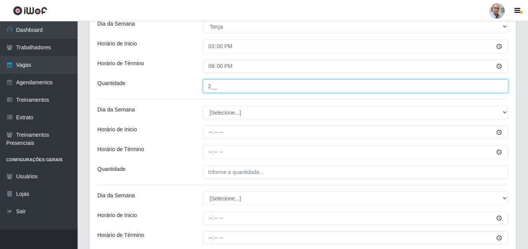
type input "2__"
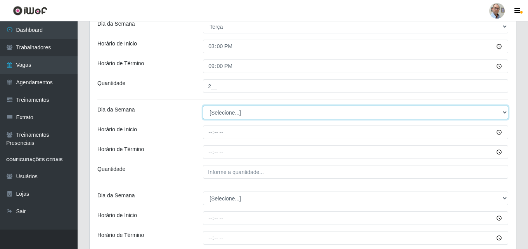
click at [230, 112] on select "[Selecione...] Segunda Terça Quarta Quinta Sexta Sábado Domingo" at bounding box center [355, 113] width 305 height 14
select select "2"
click at [203, 106] on select "[Selecione...] Segunda Terça Quarta Quinta Sexta Sábado Domingo" at bounding box center [355, 113] width 305 height 14
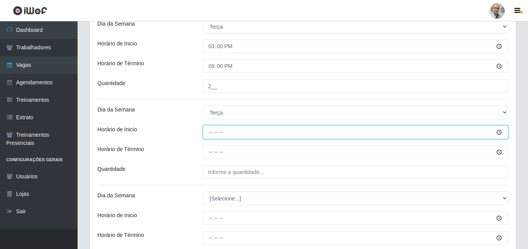
click at [206, 130] on input "Horário de Inicio" at bounding box center [355, 132] width 305 height 14
type input "16:00"
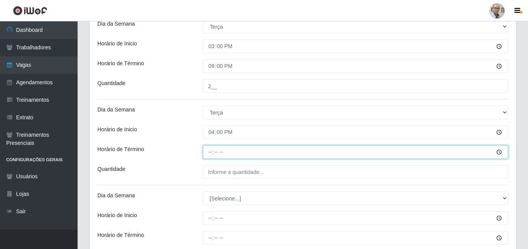
type input "22:00"
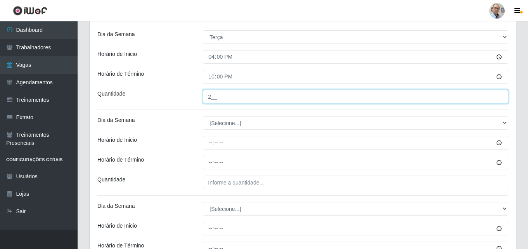
scroll to position [776, 0]
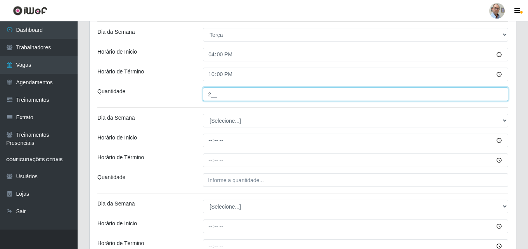
type input "2__"
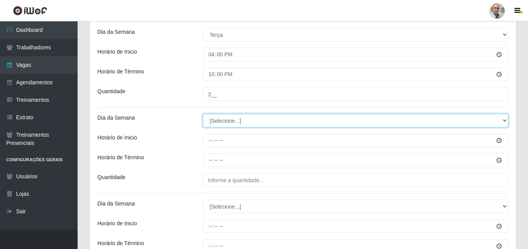
click at [218, 125] on select "[Selecione...] Segunda Terça Quarta Quinta Sexta Sábado Domingo" at bounding box center [355, 121] width 305 height 14
select select "3"
click at [203, 114] on select "[Selecione...] Segunda Terça Quarta Quinta Sexta Sábado Domingo" at bounding box center [355, 121] width 305 height 14
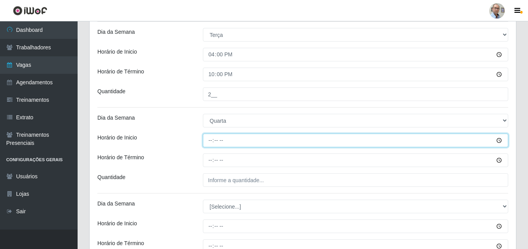
click at [207, 139] on input "Horário de Inicio" at bounding box center [355, 140] width 305 height 14
type input "08:00"
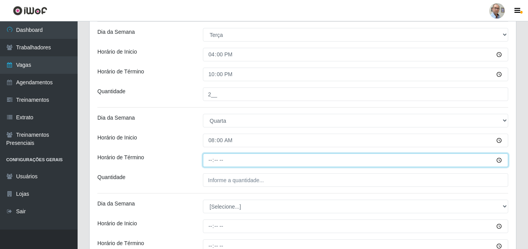
type input "14:00"
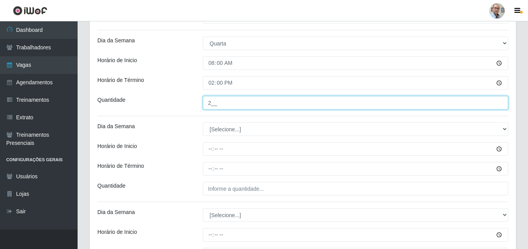
scroll to position [853, 0]
type input "2__"
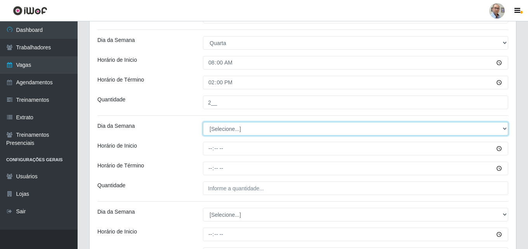
click at [218, 132] on select "[Selecione...] Segunda Terça Quarta Quinta Sexta Sábado Domingo" at bounding box center [355, 129] width 305 height 14
select select "3"
click at [203, 122] on select "[Selecione...] Segunda Terça Quarta Quinta Sexta Sábado Domingo" at bounding box center [355, 129] width 305 height 14
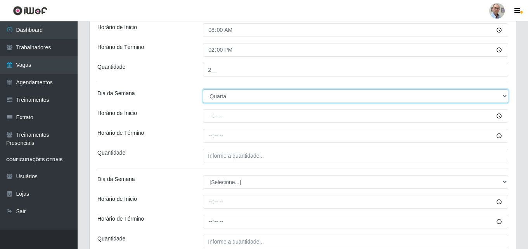
scroll to position [931, 0]
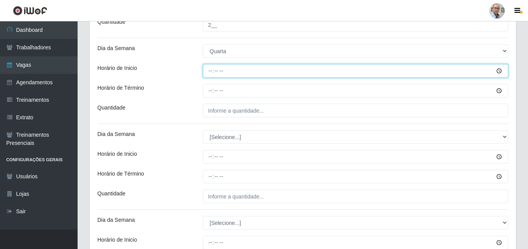
click at [210, 72] on input "Horário de Inicio" at bounding box center [355, 71] width 305 height 14
type input "09:00"
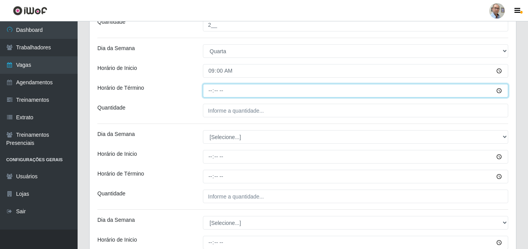
type input "15:00"
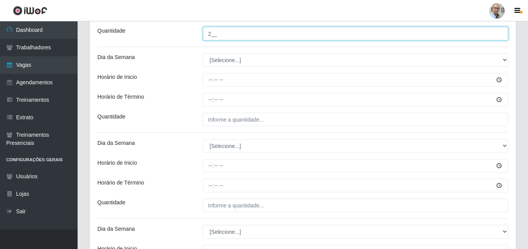
scroll to position [1009, 0]
type input "2__"
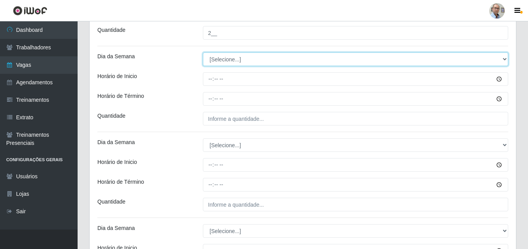
click at [229, 58] on select "[Selecione...] Segunda Terça Quarta Quinta Sexta Sábado Domingo" at bounding box center [355, 59] width 305 height 14
select select "3"
click at [203, 52] on select "[Selecione...] Segunda Terça Quarta Quinta Sexta Sábado Domingo" at bounding box center [355, 59] width 305 height 14
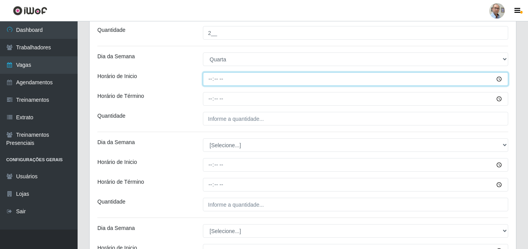
click at [209, 82] on input "Horário de Inicio" at bounding box center [355, 79] width 305 height 14
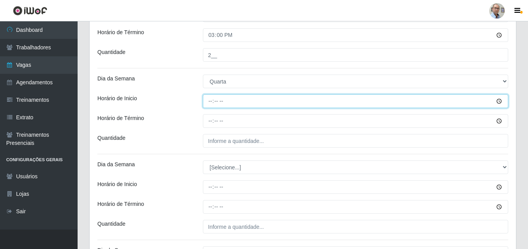
scroll to position [970, 0]
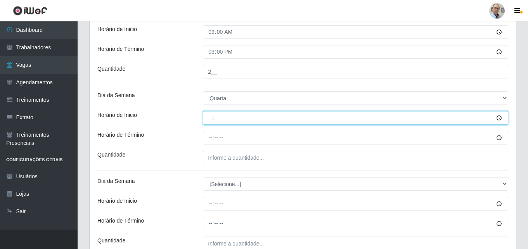
type input "15:00"
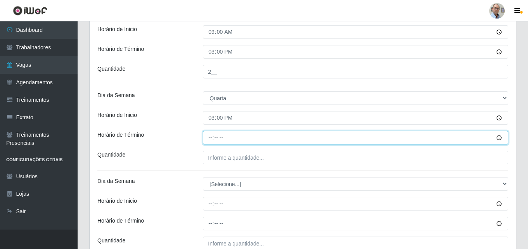
type input "21:00"
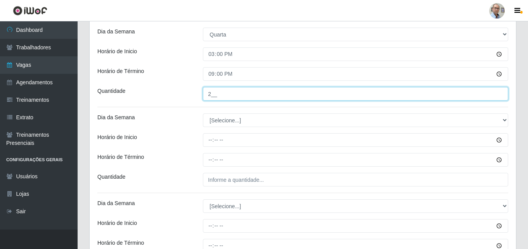
scroll to position [1047, 0]
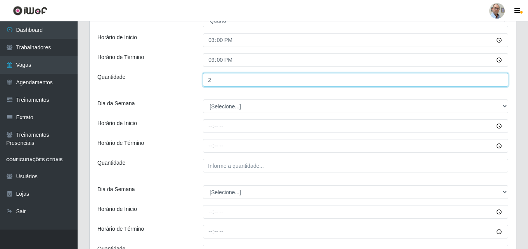
type input "2__"
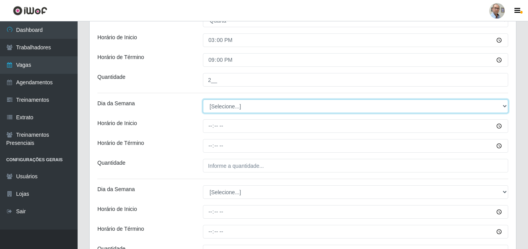
click at [217, 109] on select "[Selecione...] Segunda Terça Quarta Quinta Sexta Sábado Domingo" at bounding box center [355, 106] width 305 height 14
select select "3"
click at [203, 99] on select "[Selecione...] Segunda Terça Quarta Quinta Sexta Sábado Domingo" at bounding box center [355, 106] width 305 height 14
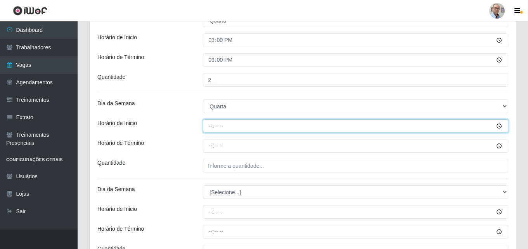
click at [209, 125] on input "Horário de Inicio" at bounding box center [355, 126] width 305 height 14
type input "16:00"
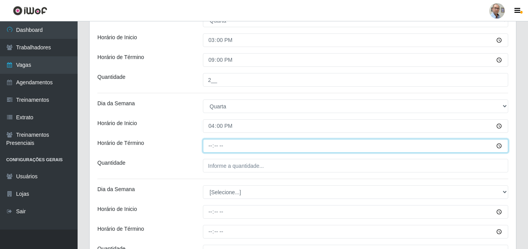
type input "22:00"
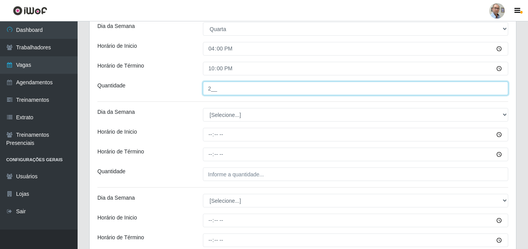
scroll to position [1125, 0]
type input "2__"
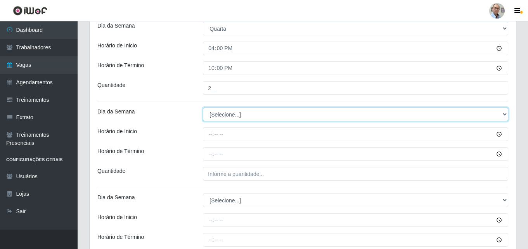
click at [218, 118] on select "[Selecione...] Segunda Terça Quarta Quinta Sexta Sábado Domingo" at bounding box center [355, 114] width 305 height 14
select select "4"
click at [203, 107] on select "[Selecione...] Segunda Terça Quarta Quinta Sexta Sábado Domingo" at bounding box center [355, 114] width 305 height 14
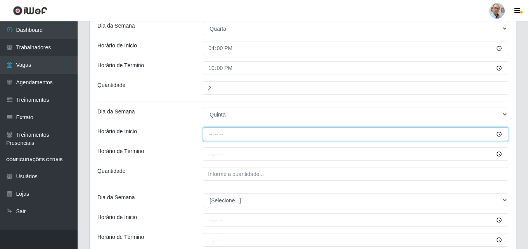
click at [206, 133] on input "Horário de Inicio" at bounding box center [355, 134] width 305 height 14
type input "08:00"
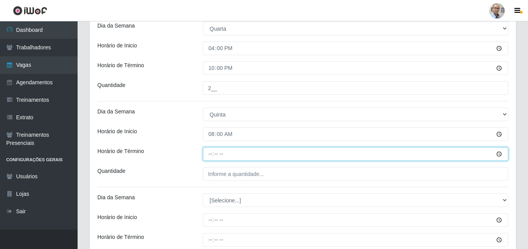
type input "14:00"
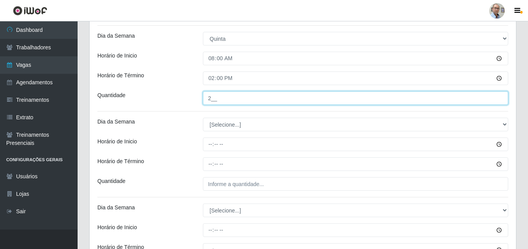
scroll to position [1203, 0]
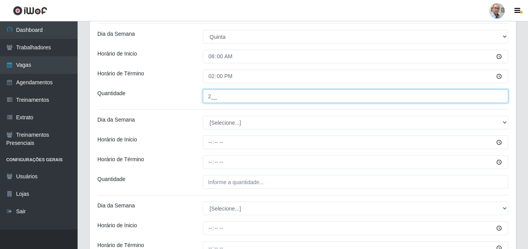
type input "2__"
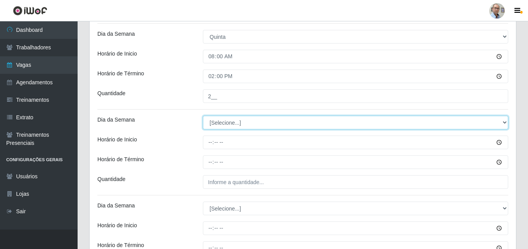
click at [215, 120] on select "[Selecione...] Segunda Terça Quarta Quinta Sexta Sábado Domingo" at bounding box center [355, 123] width 305 height 14
select select "4"
click at [203, 116] on select "[Selecione...] Segunda Terça Quarta Quinta Sexta Sábado Domingo" at bounding box center [355, 123] width 305 height 14
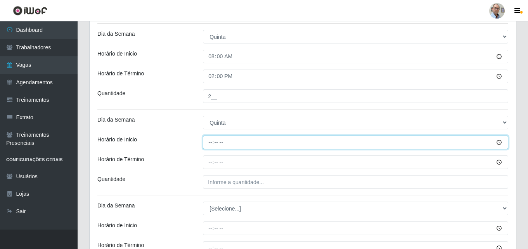
click at [205, 145] on input "Horário de Inicio" at bounding box center [355, 142] width 305 height 14
type input "09:00"
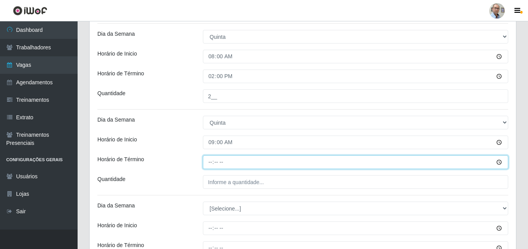
type input "15:00"
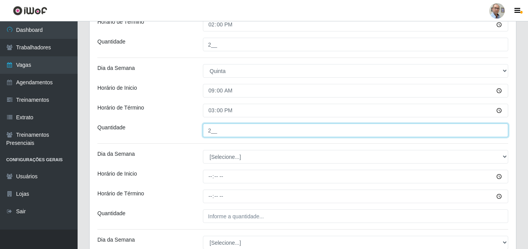
scroll to position [1319, 0]
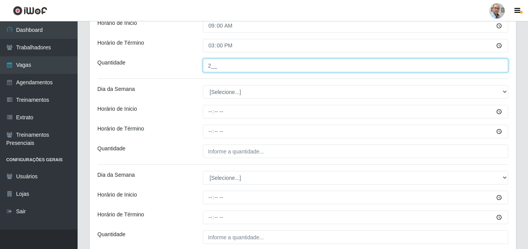
type input "2__"
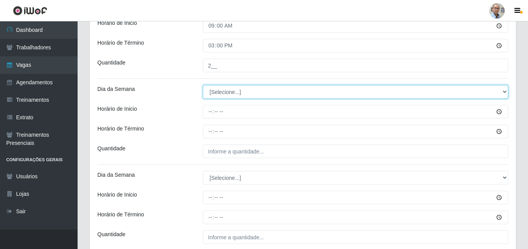
click at [220, 93] on select "[Selecione...] Segunda Terça Quarta Quinta Sexta Sábado Domingo" at bounding box center [355, 92] width 305 height 14
select select "4"
click at [203, 85] on select "[Selecione...] Segunda Terça Quarta Quinta Sexta Sábado Domingo" at bounding box center [355, 92] width 305 height 14
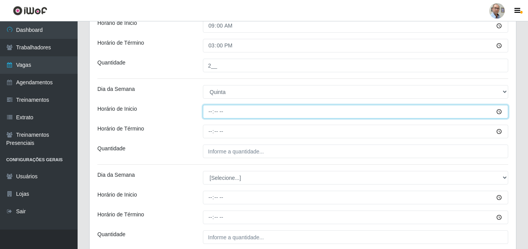
click at [212, 113] on input "Horário de Inicio" at bounding box center [355, 112] width 305 height 14
type input "15:00"
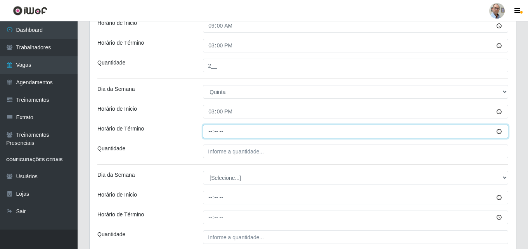
type input "21:00"
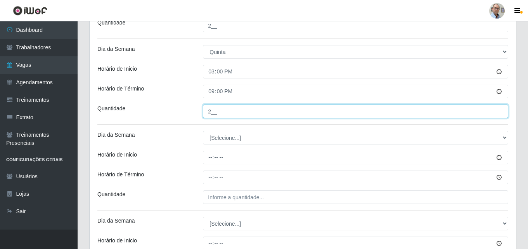
scroll to position [1397, 0]
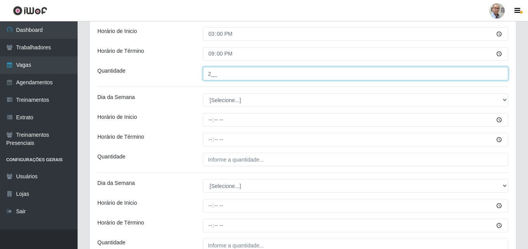
type input "2__"
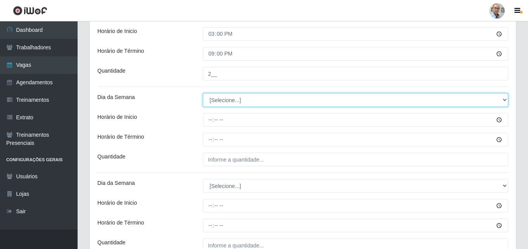
click at [222, 100] on select "[Selecione...] Segunda Terça Quarta Quinta Sexta Sábado Domingo" at bounding box center [355, 100] width 305 height 14
select select "4"
click at [203, 93] on select "[Selecione...] Segunda Terça Quarta Quinta Sexta Sábado Domingo" at bounding box center [355, 100] width 305 height 14
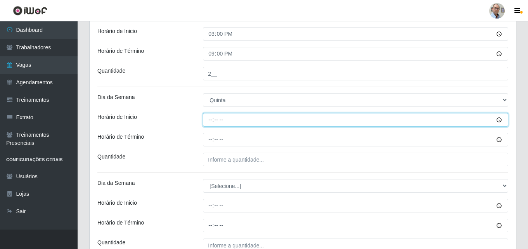
click at [208, 118] on input "Horário de Inicio" at bounding box center [355, 120] width 305 height 14
type input "16:00"
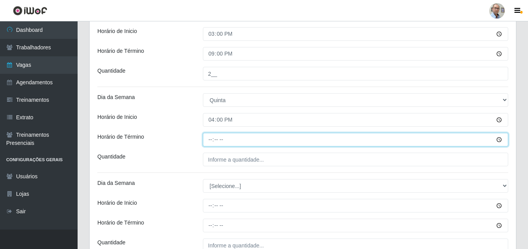
type input "22:00"
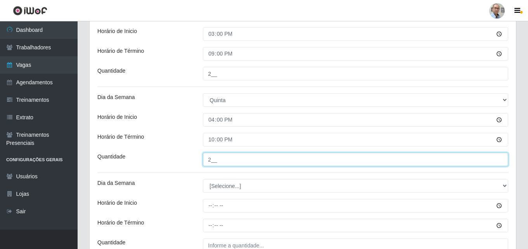
scroll to position [1435, 0]
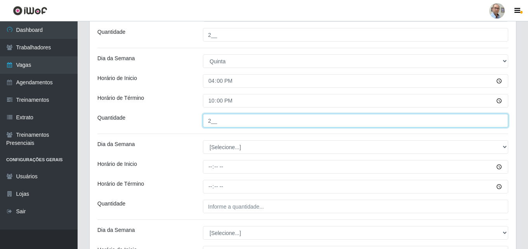
type input "2__"
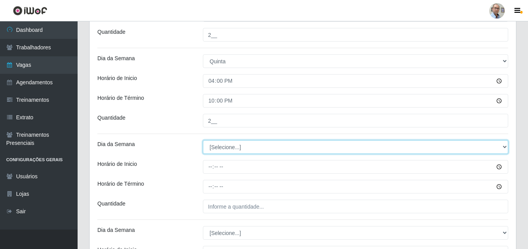
click at [227, 145] on select "[Selecione...] Segunda Terça Quarta Quinta Sexta Sábado Domingo" at bounding box center [355, 147] width 305 height 14
select select "5"
click at [203, 140] on select "[Selecione...] Segunda Terça Quarta Quinta Sexta Sábado Domingo" at bounding box center [355, 147] width 305 height 14
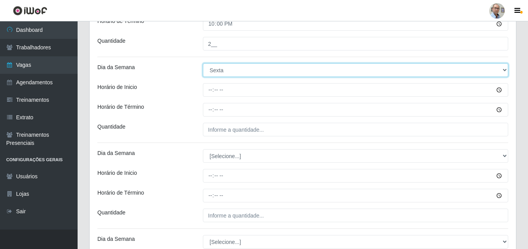
scroll to position [1513, 0]
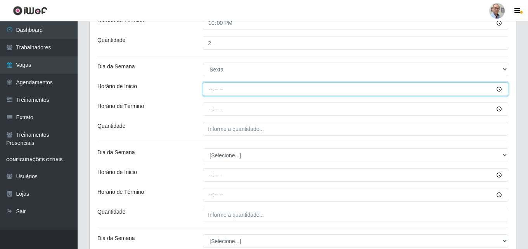
click at [205, 92] on input "Horário de Inicio" at bounding box center [355, 89] width 305 height 14
type input "08:00"
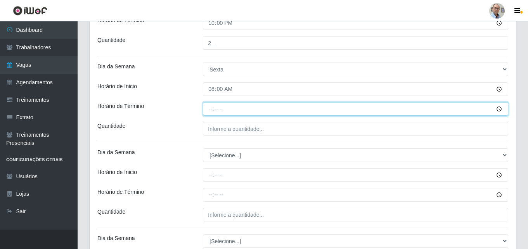
type input "14:00"
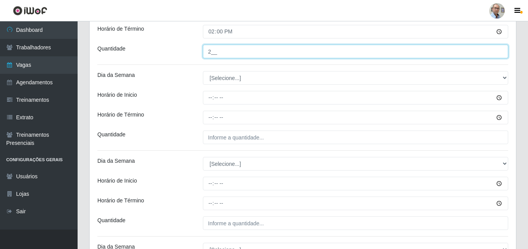
scroll to position [1591, 0]
type input "2__"
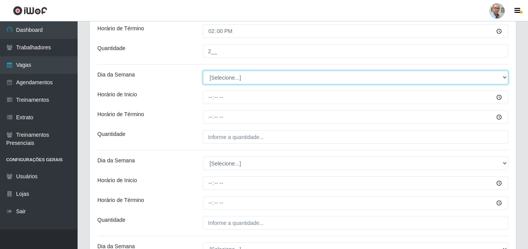
click at [226, 77] on select "[Selecione...] Segunda Terça Quarta Quinta Sexta Sábado Domingo" at bounding box center [355, 78] width 305 height 14
select select "5"
click at [203, 71] on select "[Selecione...] Segunda Terça Quarta Quinta Sexta Sábado Domingo" at bounding box center [355, 78] width 305 height 14
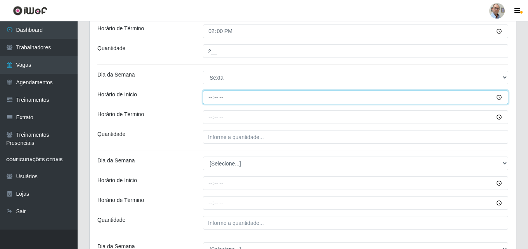
click at [208, 100] on input "Horário de Inicio" at bounding box center [355, 97] width 305 height 14
type input "09:00"
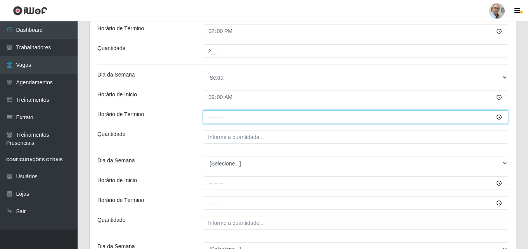
type input "15:00"
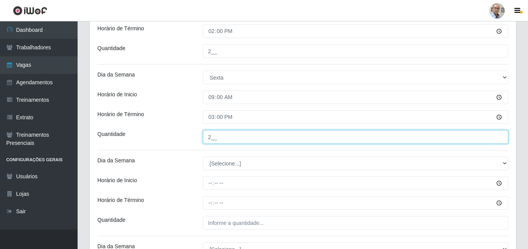
scroll to position [1629, 0]
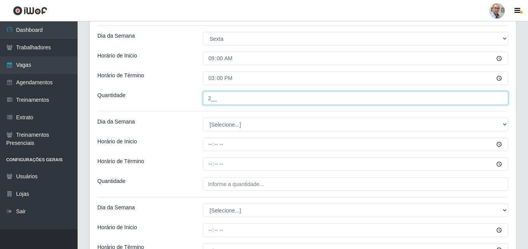
type input "2__"
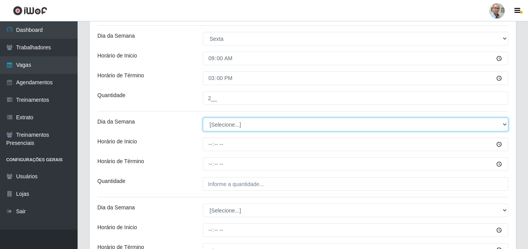
click at [216, 125] on select "[Selecione...] Segunda Terça Quarta Quinta Sexta Sábado Domingo" at bounding box center [355, 125] width 305 height 14
select select "5"
click at [203, 118] on select "[Selecione...] Segunda Terça Quarta Quinta Sexta Sábado Domingo" at bounding box center [355, 125] width 305 height 14
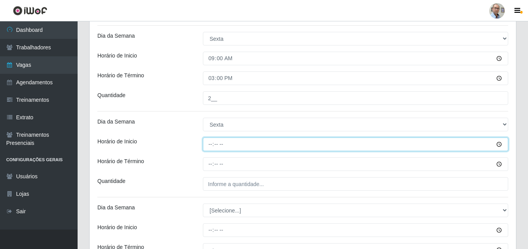
click at [209, 145] on input "Horário de Inicio" at bounding box center [355, 144] width 305 height 14
type input "15:00"
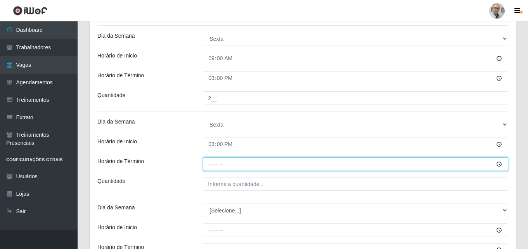
type input "21:00"
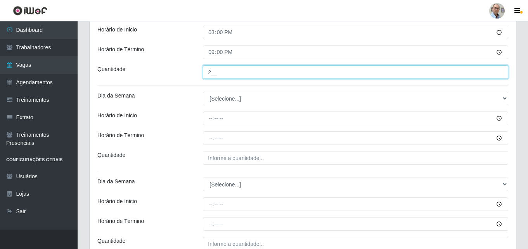
scroll to position [1746, 0]
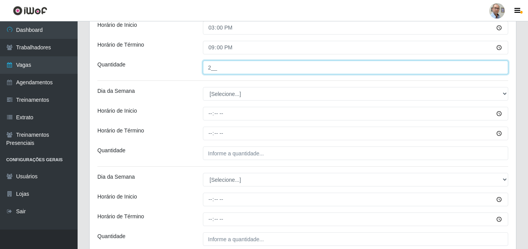
type input "2__"
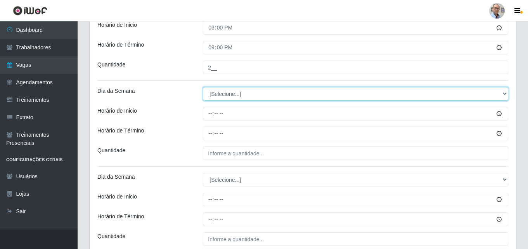
click at [214, 93] on select "[Selecione...] Segunda Terça Quarta Quinta Sexta Sábado Domingo" at bounding box center [355, 94] width 305 height 14
select select "5"
click at [203, 87] on select "[Selecione...] Segunda Terça Quarta Quinta Sexta Sábado Domingo" at bounding box center [355, 94] width 305 height 14
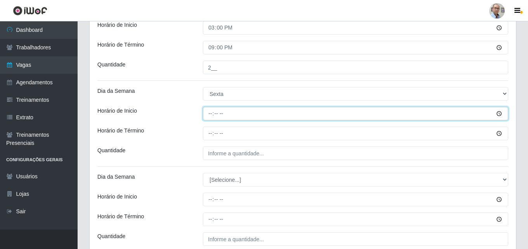
click at [207, 118] on input "Horário de Inicio" at bounding box center [355, 114] width 305 height 14
type input "16:00"
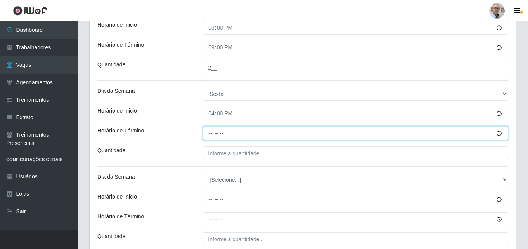
type input "22:00"
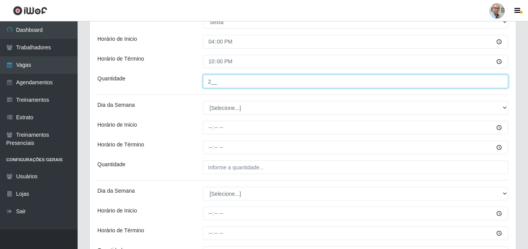
scroll to position [1823, 0]
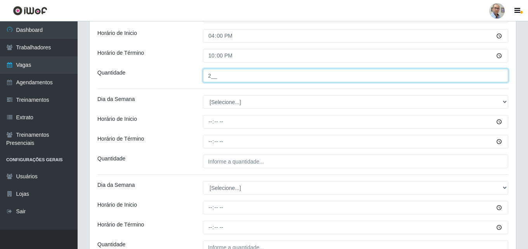
type input "2__"
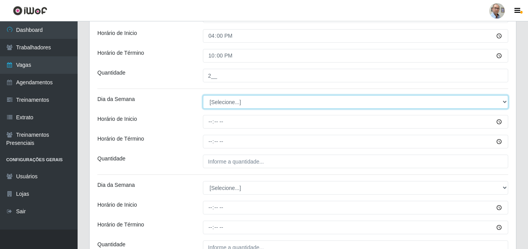
click at [224, 102] on select "[Selecione...] Segunda Terça Quarta Quinta Sexta Sábado Domingo" at bounding box center [355, 102] width 305 height 14
select select "6"
click at [203, 95] on select "[Selecione...] Segunda Terça Quarta Quinta Sexta Sábado Domingo" at bounding box center [355, 102] width 305 height 14
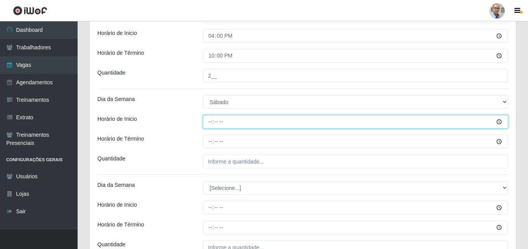
click at [208, 120] on input "Horário de Inicio" at bounding box center [355, 122] width 305 height 14
type input "08:00"
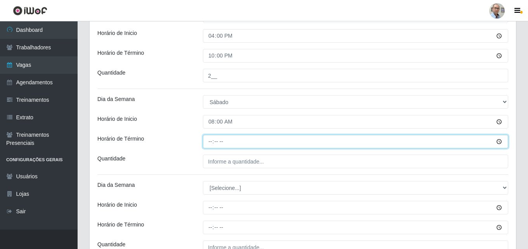
type input "14:00"
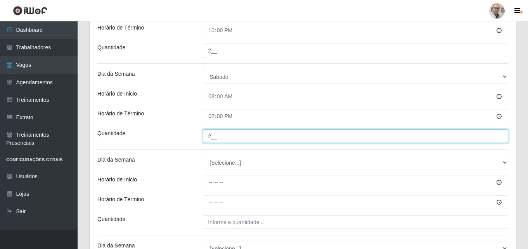
scroll to position [1862, 0]
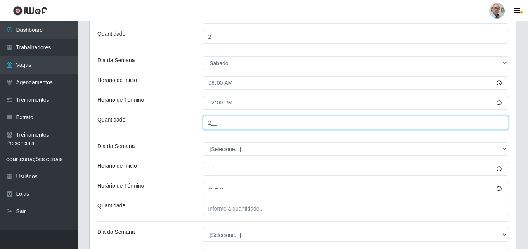
type input "2__"
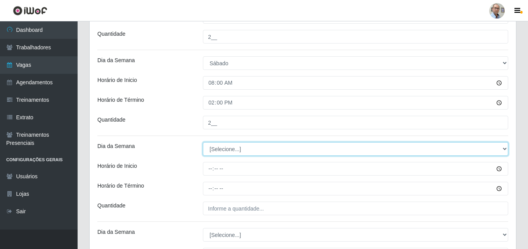
click at [223, 151] on select "[Selecione...] Segunda Terça Quarta Quinta Sexta Sábado Domingo" at bounding box center [355, 149] width 305 height 14
select select "6"
click at [203, 142] on select "[Selecione...] Segunda Terça Quarta Quinta Sexta Sábado Domingo" at bounding box center [355, 149] width 305 height 14
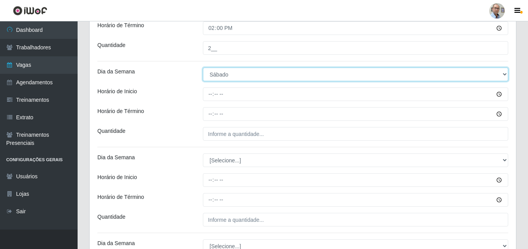
scroll to position [1940, 0]
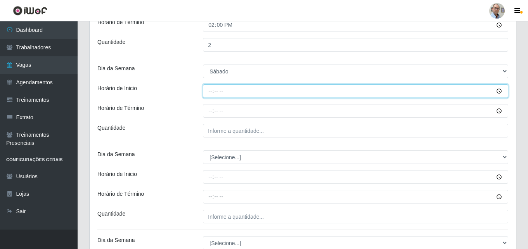
click at [208, 89] on input "Horário de Inicio" at bounding box center [355, 91] width 305 height 14
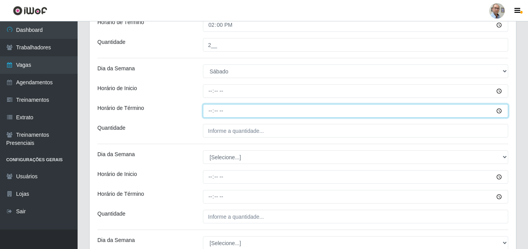
type input "15:00"
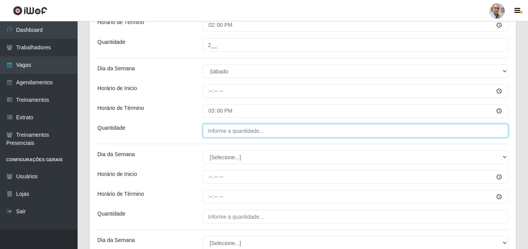
type input "___"
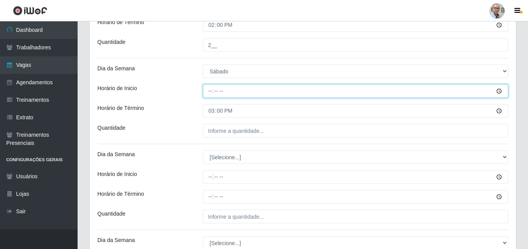
click at [208, 89] on input "Horário de Inicio" at bounding box center [355, 91] width 305 height 14
type input "09:00"
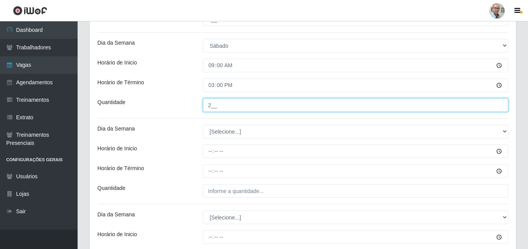
scroll to position [2017, 0]
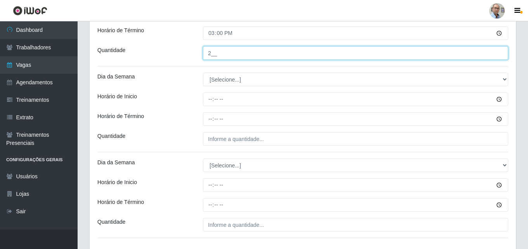
type input "2__"
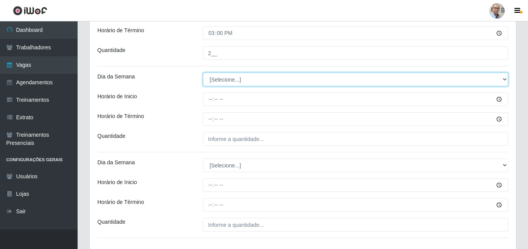
click at [215, 81] on select "[Selecione...] Segunda Terça Quarta Quinta Sexta Sábado Domingo" at bounding box center [355, 80] width 305 height 14
select select "6"
click at [203, 73] on select "[Selecione...] Segunda Terça Quarta Quinta Sexta Sábado Domingo" at bounding box center [355, 80] width 305 height 14
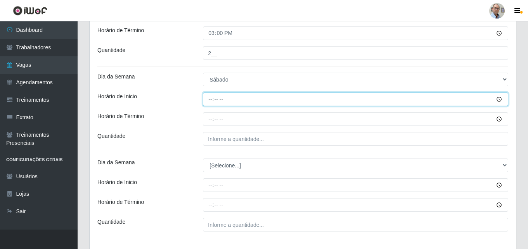
click at [211, 98] on input "Horário de Inicio" at bounding box center [355, 99] width 305 height 14
type input "15:00"
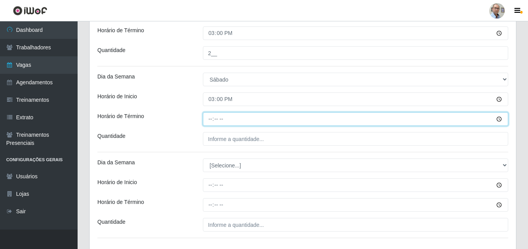
type input "21:00"
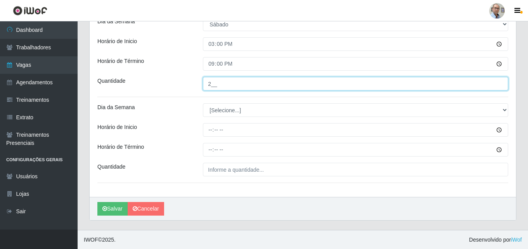
scroll to position [2073, 0]
type input "2__"
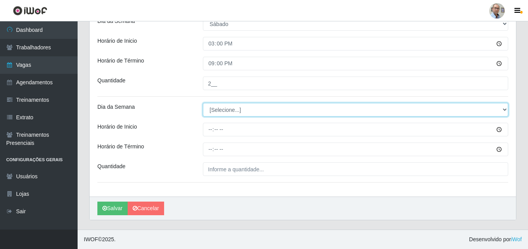
click at [214, 109] on select "[Selecione...] Segunda Terça Quarta Quinta Sexta Sábado Domingo" at bounding box center [355, 110] width 305 height 14
select select "6"
click at [203, 103] on select "[Selecione...] Segunda Terça Quarta Quinta Sexta Sábado Domingo" at bounding box center [355, 110] width 305 height 14
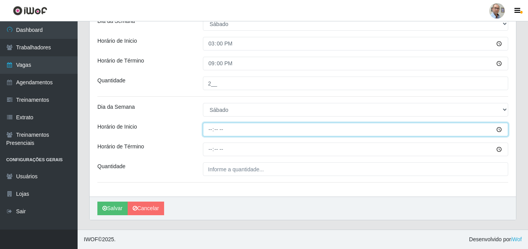
click at [208, 131] on input "Horário de Inicio" at bounding box center [355, 130] width 305 height 14
type input "16:00"
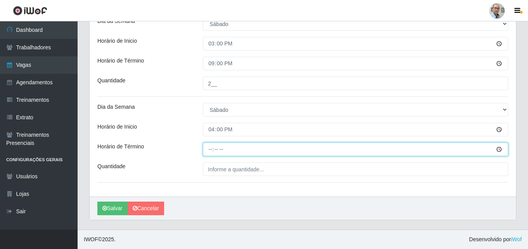
type input "22:00"
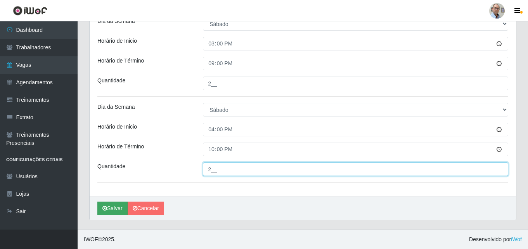
type input "2__"
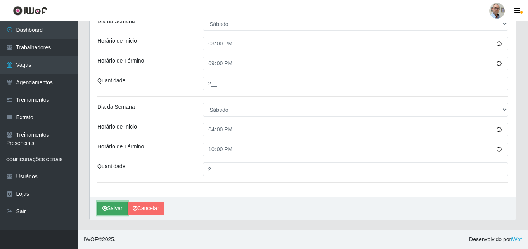
click at [111, 208] on button "Salvar" at bounding box center [112, 208] width 30 height 14
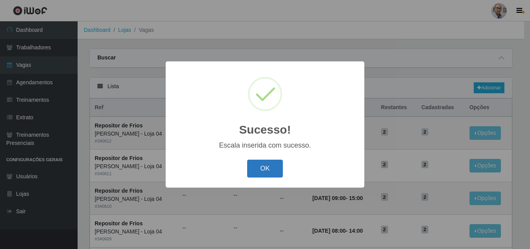
click at [266, 164] on button "OK" at bounding box center [265, 168] width 36 height 18
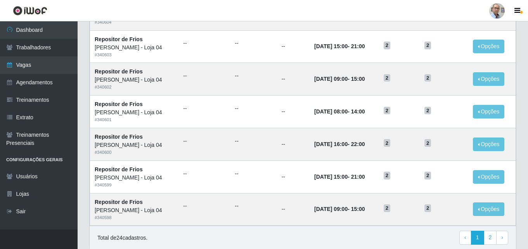
scroll to position [409, 0]
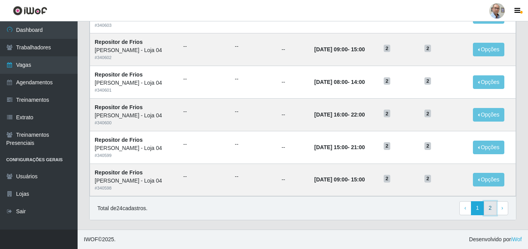
click at [490, 209] on link "2" at bounding box center [490, 208] width 13 height 14
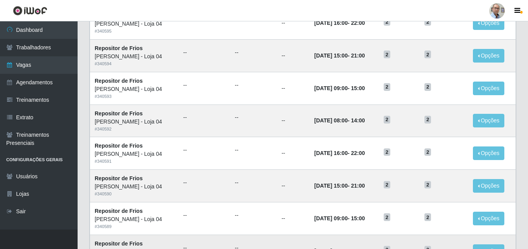
scroll to position [214, 0]
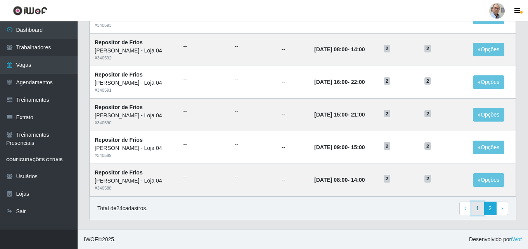
click at [475, 208] on link "1" at bounding box center [477, 208] width 13 height 14
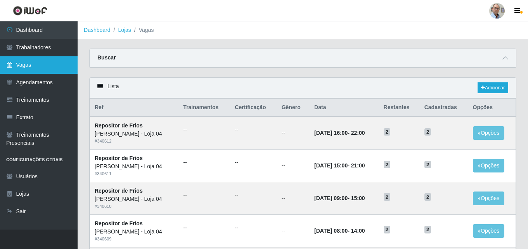
click at [24, 64] on link "Vagas" at bounding box center [39, 64] width 78 height 17
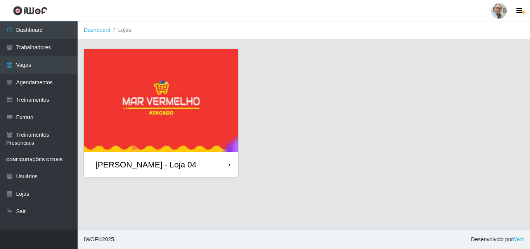
click at [168, 165] on div "[PERSON_NAME] - Loja 04" at bounding box center [145, 164] width 101 height 10
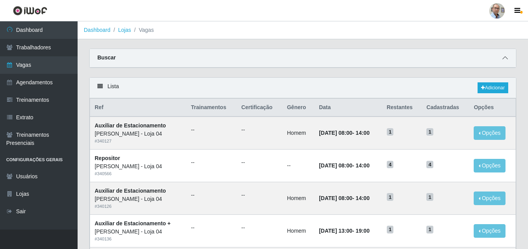
click at [506, 59] on icon at bounding box center [504, 57] width 5 height 5
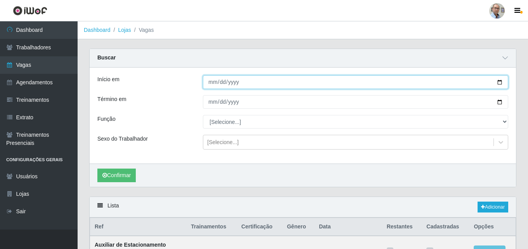
click at [501, 83] on input "Início em" at bounding box center [355, 82] width 305 height 14
type input "[DATE]"
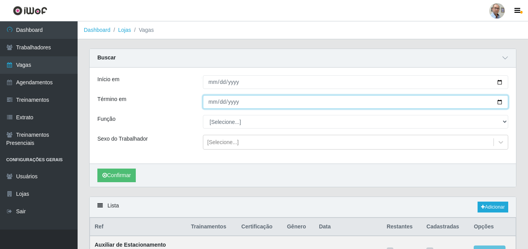
click at [501, 102] on input "Término em" at bounding box center [355, 102] width 305 height 14
type input "[DATE]"
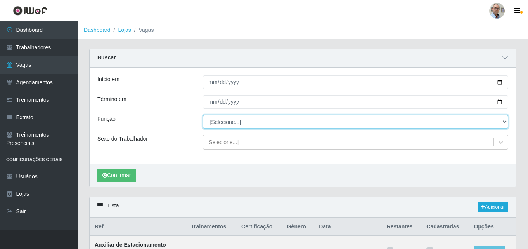
click at [241, 121] on select "[Selecione...] ASG ASG + ASG ++ Auxiliar de Depósito Auxiliar de Depósito + Aux…" at bounding box center [355, 122] width 305 height 14
select select "112"
click at [203, 115] on select "[Selecione...] ASG ASG + ASG ++ Auxiliar de Depósito Auxiliar de Depósito + Aux…" at bounding box center [355, 122] width 305 height 14
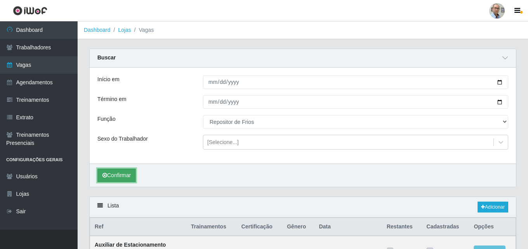
click at [119, 172] on button "Confirmar" at bounding box center [116, 175] width 38 height 14
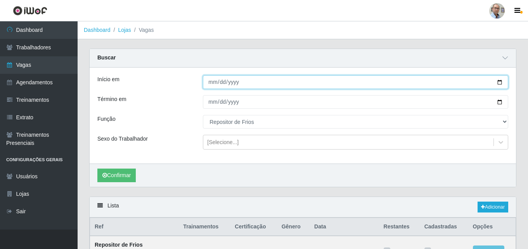
click at [500, 81] on input "2025-08-31" at bounding box center [355, 82] width 305 height 14
type input "[DATE]"
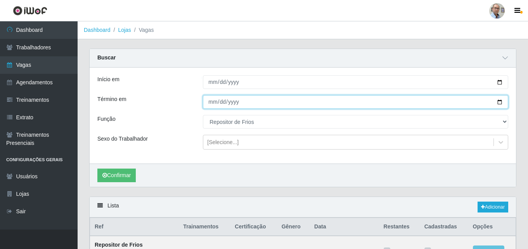
click at [499, 104] on input "2025-08-31" at bounding box center [355, 102] width 305 height 14
type input "2025-09-07"
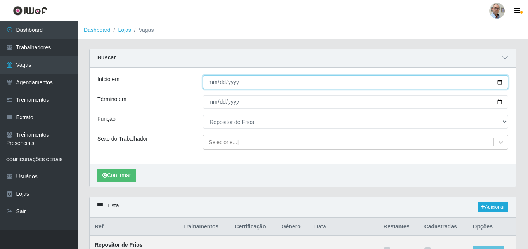
click at [502, 81] on input "[DATE]" at bounding box center [355, 82] width 305 height 14
type input "2025-09-07"
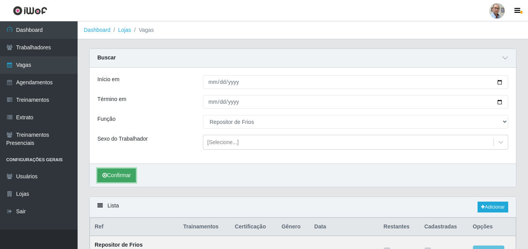
click at [122, 181] on button "Confirmar" at bounding box center [116, 175] width 38 height 14
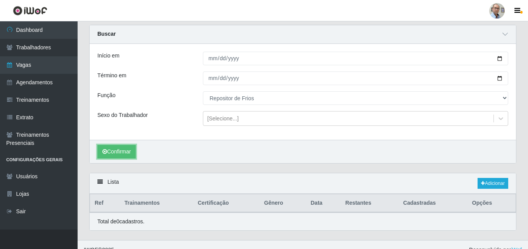
scroll to position [35, 0]
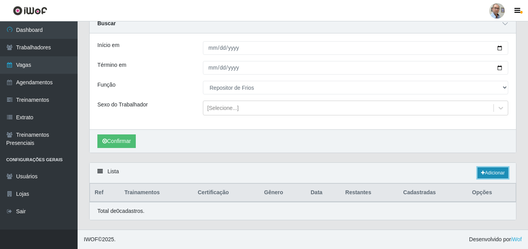
click at [493, 171] on link "Adicionar" at bounding box center [493, 172] width 31 height 11
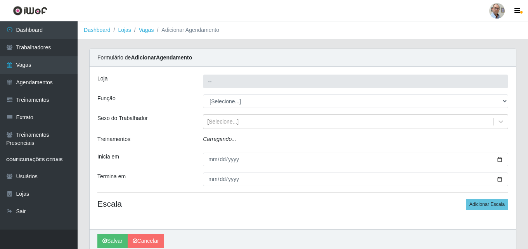
type input "[PERSON_NAME] - Loja 04"
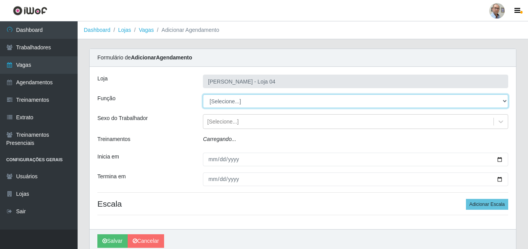
click at [252, 100] on select "[Selecione...] ASG ASG + ASG ++ Auxiliar de Depósito Auxiliar de Depósito + Aux…" at bounding box center [355, 101] width 305 height 14
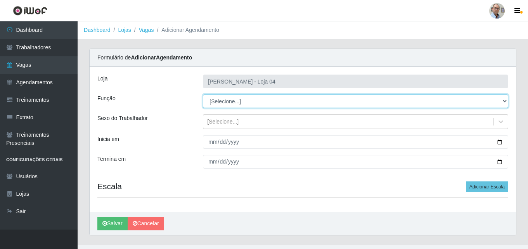
select select "112"
click at [203, 94] on select "[Selecione...] ASG ASG + ASG ++ Auxiliar de Depósito Auxiliar de Depósito + Aux…" at bounding box center [355, 101] width 305 height 14
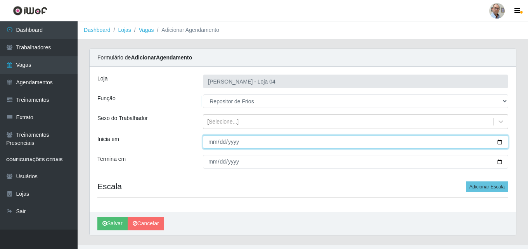
click at [498, 143] on input "Inicia em" at bounding box center [355, 142] width 305 height 14
type input "2025-09-07"
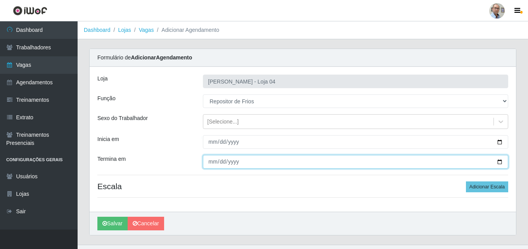
click at [501, 161] on input "Termina em" at bounding box center [355, 162] width 305 height 14
type input "2025-09-07"
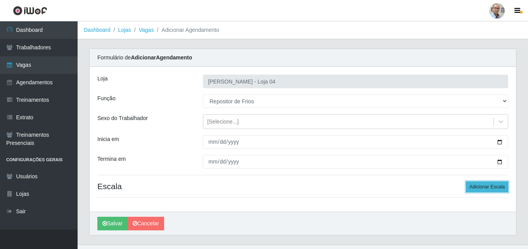
click at [483, 188] on button "Adicionar Escala" at bounding box center [487, 186] width 42 height 11
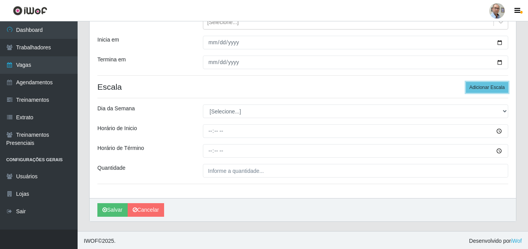
scroll to position [101, 0]
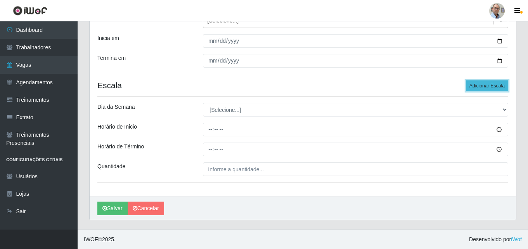
click at [490, 82] on button "Adicionar Escala" at bounding box center [487, 85] width 42 height 11
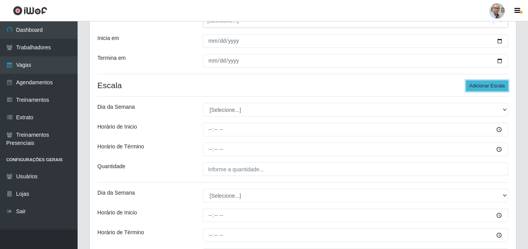
click at [489, 83] on button "Adicionar Escala" at bounding box center [487, 85] width 42 height 11
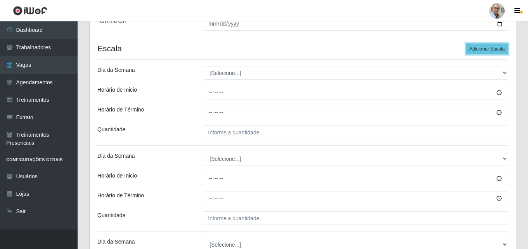
scroll to position [178, 0]
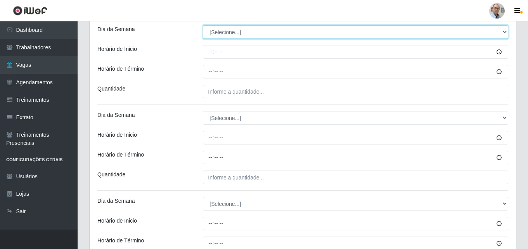
click at [223, 36] on select "[Selecione...] Segunda Terça Quarta Quinta Sexta Sábado Domingo" at bounding box center [355, 32] width 305 height 14
select select "0"
click at [203, 25] on select "[Selecione...] Segunda Terça Quarta Quinta Sexta Sábado Domingo" at bounding box center [355, 32] width 305 height 14
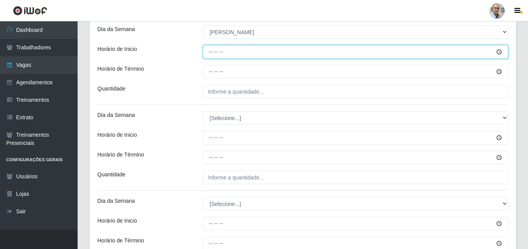
click at [206, 51] on input "Horário de Inicio" at bounding box center [355, 52] width 305 height 14
type input "07:00"
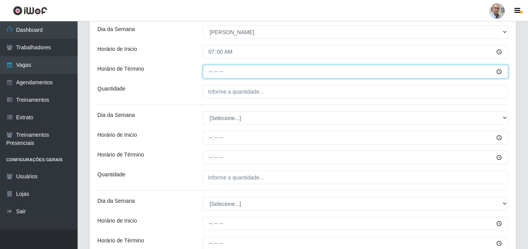
type input "13:00"
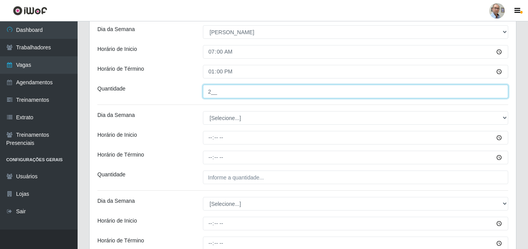
type input "2__"
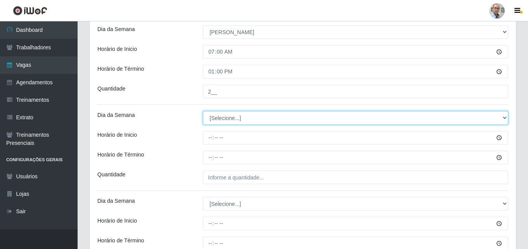
click at [222, 119] on select "[Selecione...] Segunda Terça Quarta Quinta Sexta Sábado Domingo" at bounding box center [355, 118] width 305 height 14
select select "0"
click at [203, 111] on select "[Selecione...] Segunda Terça Quarta Quinta Sexta Sábado Domingo" at bounding box center [355, 118] width 305 height 14
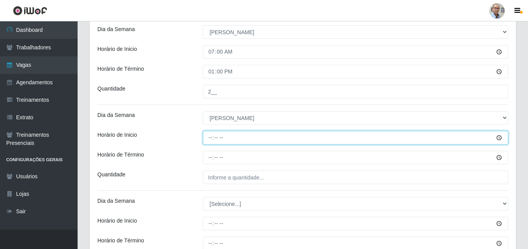
click at [208, 137] on input "Horário de Inicio" at bounding box center [355, 138] width 305 height 14
type input "09:00"
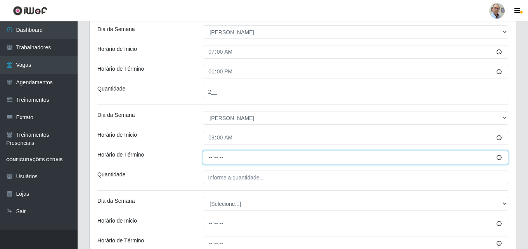
type input "15:00"
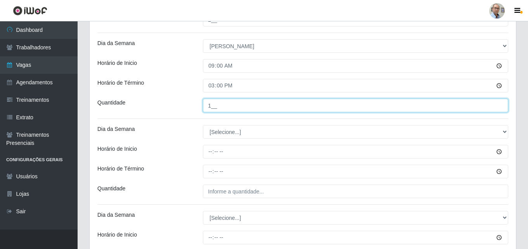
scroll to position [256, 0]
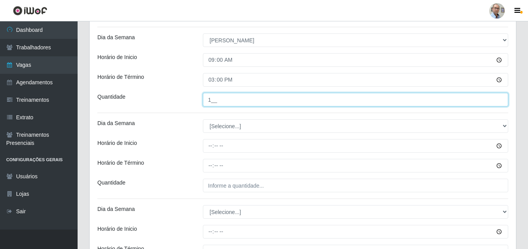
type input "1__"
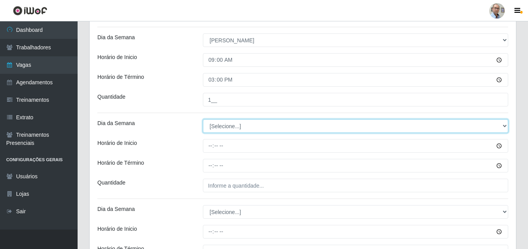
click at [216, 127] on select "[Selecione...] Segunda Terça Quarta Quinta Sexta Sábado Domingo" at bounding box center [355, 126] width 305 height 14
select select "0"
click at [203, 119] on select "[Selecione...] Segunda Terça Quarta Quinta Sexta Sábado Domingo" at bounding box center [355, 126] width 305 height 14
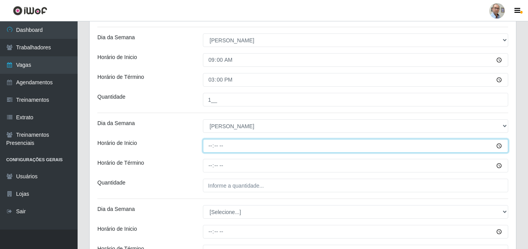
click at [206, 146] on input "Horário de Inicio" at bounding box center [355, 146] width 305 height 14
type input "11:00"
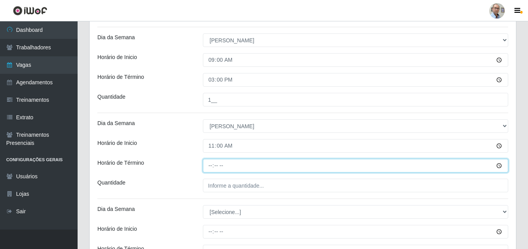
type input "17:00"
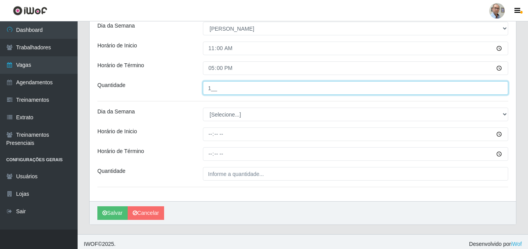
scroll to position [358, 0]
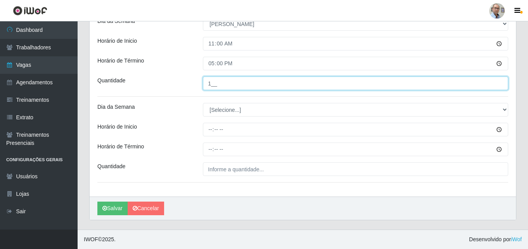
type input "1__"
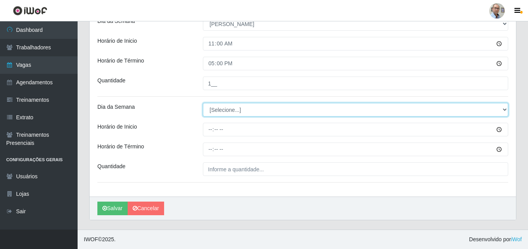
click at [224, 106] on select "[Selecione...] Segunda Terça Quarta Quinta Sexta Sábado Domingo" at bounding box center [355, 110] width 305 height 14
select select "0"
click at [203, 103] on select "[Selecione...] Segunda Terça Quarta Quinta Sexta Sábado Domingo" at bounding box center [355, 110] width 305 height 14
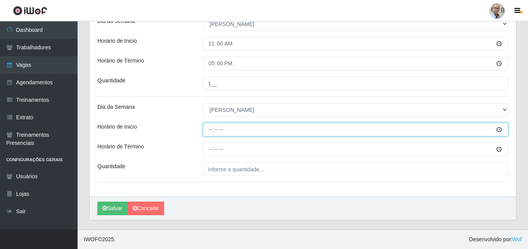
click at [205, 132] on input "Horário de Inicio" at bounding box center [355, 130] width 305 height 14
type input "12:30"
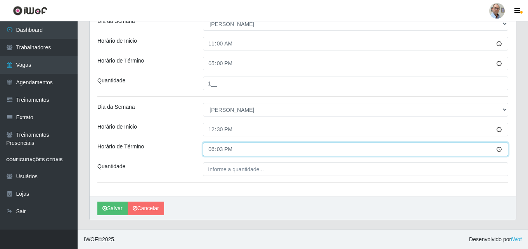
type input "18:30"
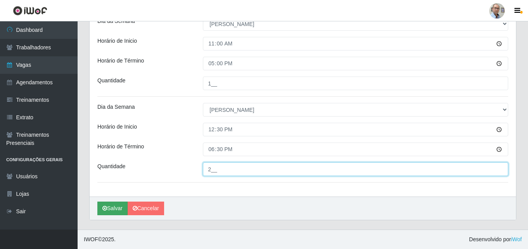
type input "2__"
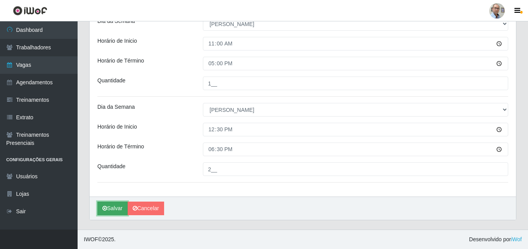
click at [112, 210] on button "Salvar" at bounding box center [112, 208] width 30 height 14
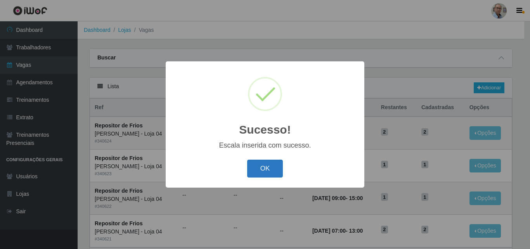
click at [265, 170] on button "OK" at bounding box center [265, 168] width 36 height 18
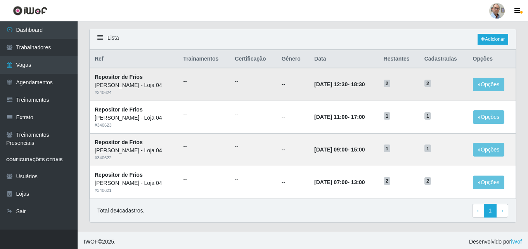
scroll to position [51, 0]
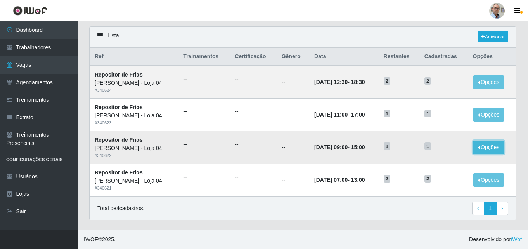
click at [484, 147] on button "Opções" at bounding box center [489, 147] width 32 height 14
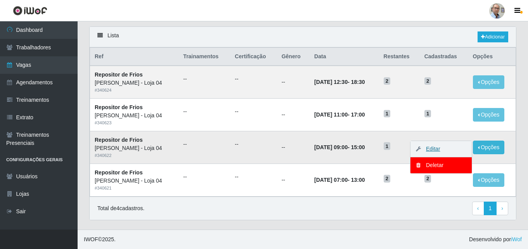
click at [432, 149] on link "Editar" at bounding box center [429, 148] width 22 height 6
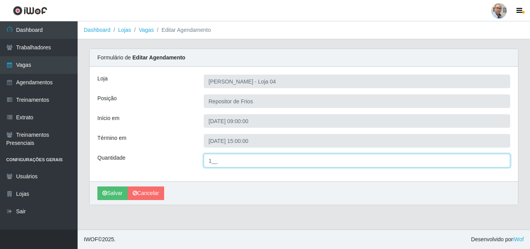
click at [219, 164] on input "1__" at bounding box center [357, 161] width 307 height 14
type input "2__"
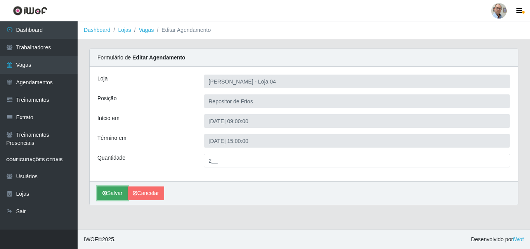
click at [113, 190] on button "Salvar" at bounding box center [112, 193] width 30 height 14
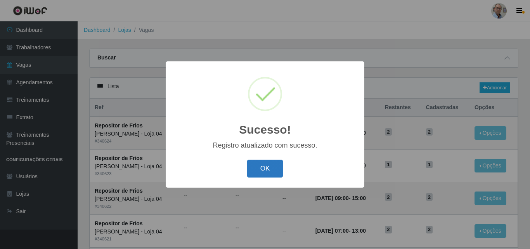
click at [267, 169] on button "OK" at bounding box center [265, 168] width 36 height 18
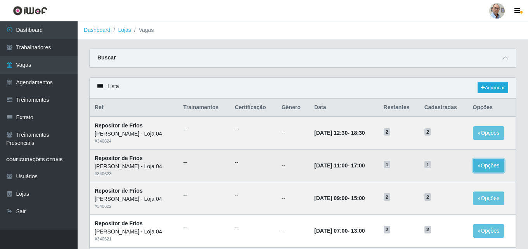
click at [484, 165] on button "Opções" at bounding box center [489, 166] width 32 height 14
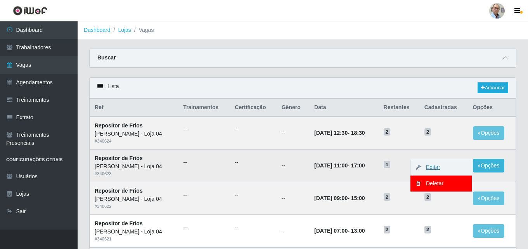
click at [434, 166] on link "Editar" at bounding box center [429, 167] width 22 height 6
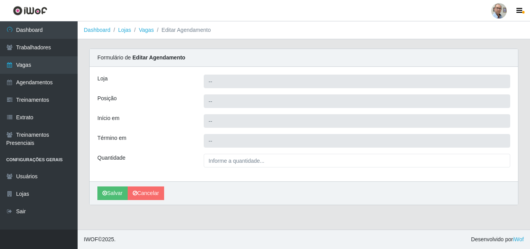
type input "[PERSON_NAME] - Loja 04"
type input "Repositor de Frios"
type input "2025-09-07 11:00:00"
type input "2025-09-07 17:00:00"
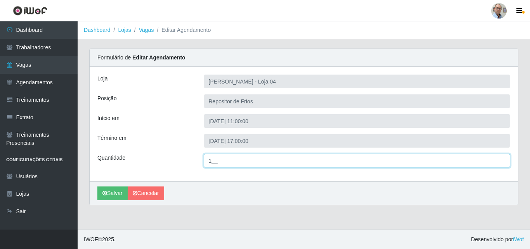
click at [228, 159] on input "1__" at bounding box center [357, 161] width 307 height 14
type input "2__"
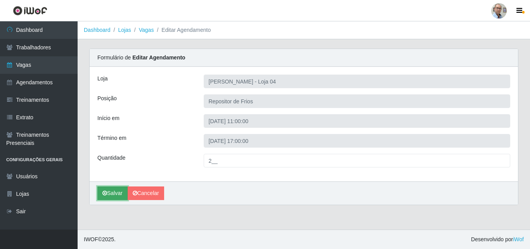
click at [116, 190] on button "Salvar" at bounding box center [112, 193] width 30 height 14
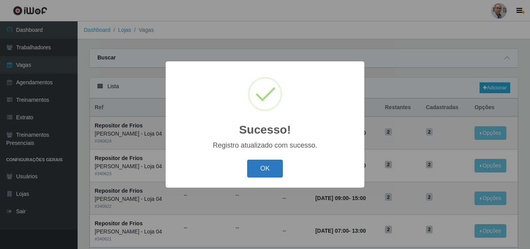
click at [265, 174] on button "OK" at bounding box center [265, 168] width 36 height 18
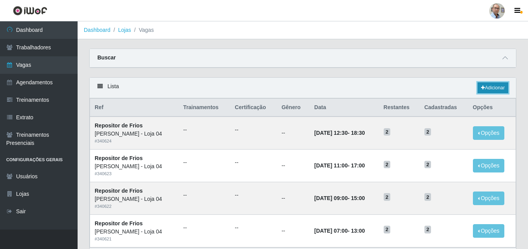
click at [488, 88] on link "Adicionar" at bounding box center [493, 87] width 31 height 11
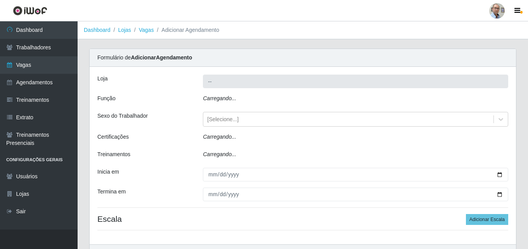
type input "[PERSON_NAME] - Loja 04"
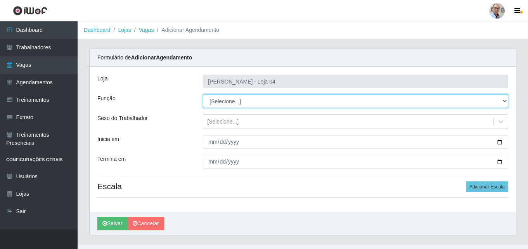
click at [251, 100] on select "[Selecione...] ASG ASG + ASG ++ Auxiliar de Depósito Auxiliar de Depósito + Aux…" at bounding box center [355, 101] width 305 height 14
select select "112"
click at [203, 94] on select "[Selecione...] ASG ASG + ASG ++ Auxiliar de Depósito Auxiliar de Depósito + Aux…" at bounding box center [355, 101] width 305 height 14
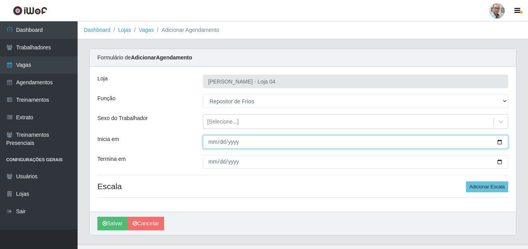
click at [501, 140] on input "Inicia em" at bounding box center [355, 142] width 305 height 14
type input "[DATE]"
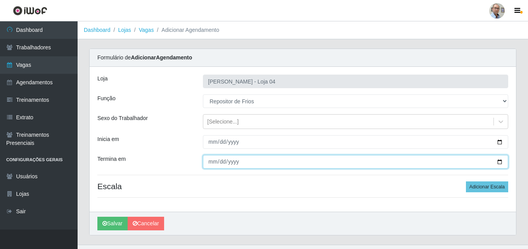
click at [499, 160] on input "Termina em" at bounding box center [355, 162] width 305 height 14
type input "[DATE]"
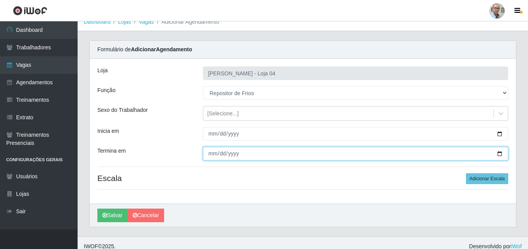
scroll to position [15, 0]
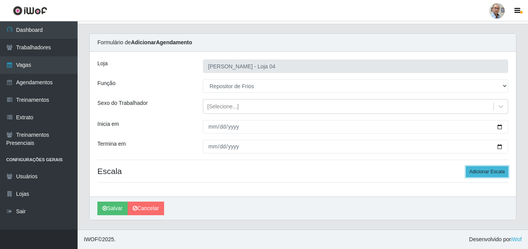
click at [482, 174] on button "Adicionar Escala" at bounding box center [487, 171] width 42 height 11
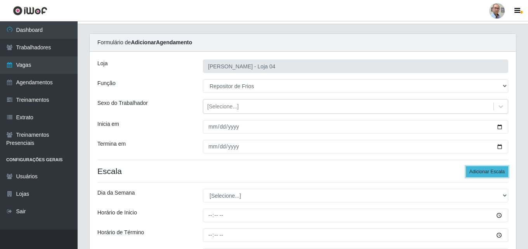
click at [483, 170] on button "Adicionar Escala" at bounding box center [487, 171] width 42 height 11
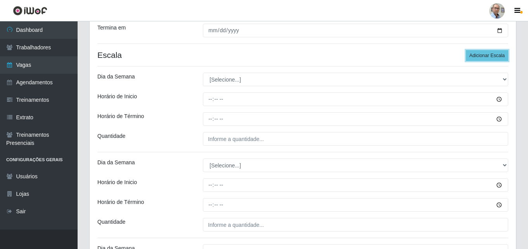
scroll to position [132, 0]
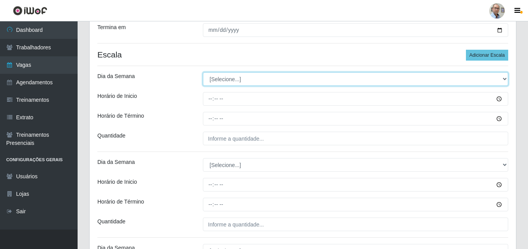
click at [225, 78] on select "[Selecione...] Segunda Terça Quarta Quinta Sexta Sábado Domingo" at bounding box center [355, 79] width 305 height 14
select select "0"
click at [203, 72] on select "[Selecione...] Segunda Terça Quarta Quinta Sexta Sábado Domingo" at bounding box center [355, 79] width 305 height 14
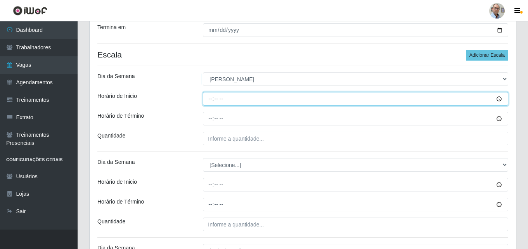
click at [211, 102] on input "Horário de Inicio" at bounding box center [355, 99] width 305 height 14
type input "07:00"
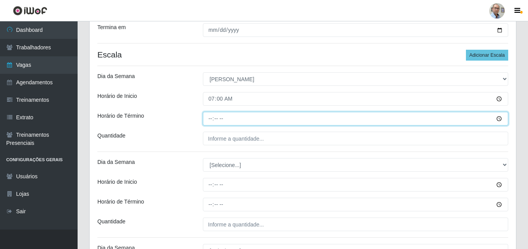
type input "13:00"
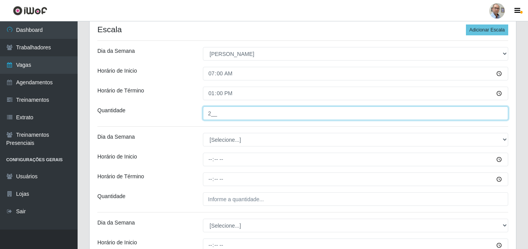
scroll to position [170, 0]
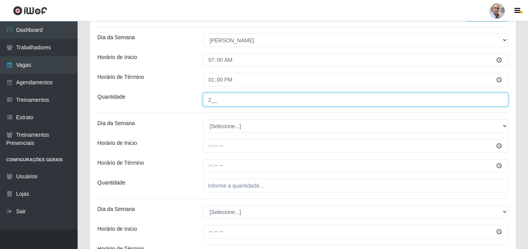
type input "2__"
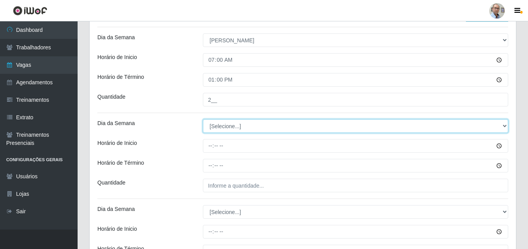
click at [218, 125] on select "[Selecione...] Segunda Terça Quarta Quinta Sexta Sábado Domingo" at bounding box center [355, 126] width 305 height 14
select select "0"
click at [203, 119] on select "[Selecione...] Segunda Terça Quarta Quinta Sexta Sábado Domingo" at bounding box center [355, 126] width 305 height 14
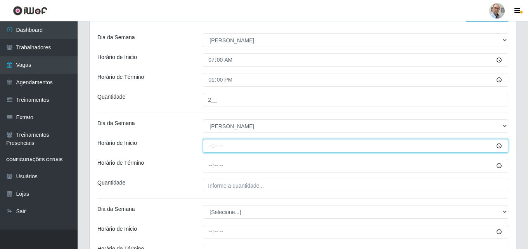
click at [208, 147] on input "Horário de Inicio" at bounding box center [355, 146] width 305 height 14
type input "09:00"
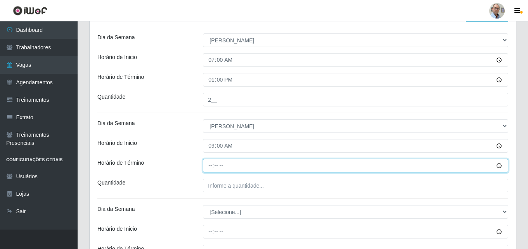
type input "15:00"
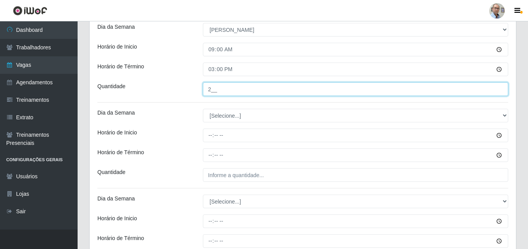
scroll to position [287, 0]
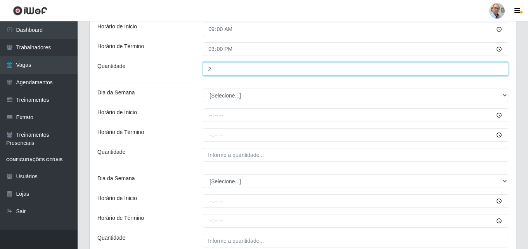
type input "2__"
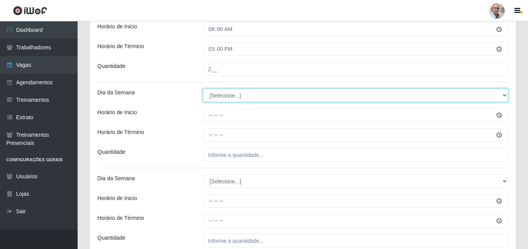
click at [229, 91] on select "[Selecione...] Segunda Terça Quarta Quinta Sexta Sábado Domingo" at bounding box center [355, 95] width 305 height 14
select select "0"
click at [203, 88] on select "[Selecione...] Segunda Terça Quarta Quinta Sexta Sábado Domingo" at bounding box center [355, 95] width 305 height 14
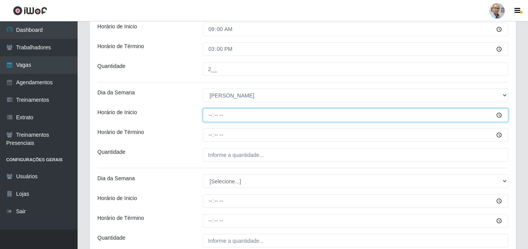
click at [209, 119] on input "Horário de Inicio" at bounding box center [355, 115] width 305 height 14
type input "11:00"
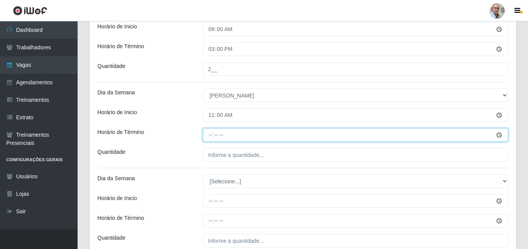
type input "17:00"
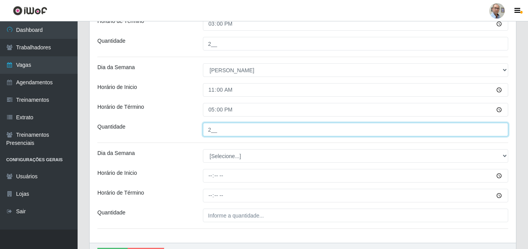
scroll to position [325, 0]
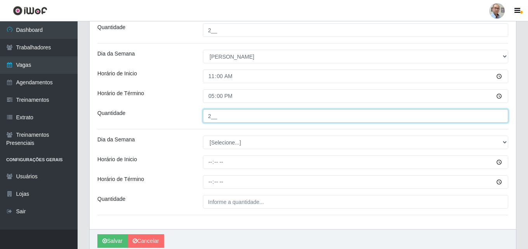
type input "2__"
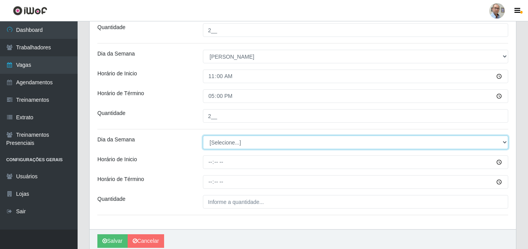
click at [217, 145] on select "[Selecione...] Segunda Terça Quarta Quinta Sexta Sábado Domingo" at bounding box center [355, 142] width 305 height 14
select select "0"
click at [203, 135] on select "[Selecione...] Segunda Terça Quarta Quinta Sexta Sábado Domingo" at bounding box center [355, 142] width 305 height 14
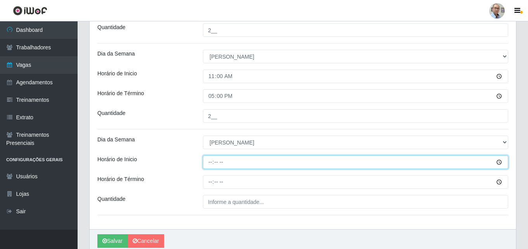
click at [209, 161] on input "Horário de Inicio" at bounding box center [355, 162] width 305 height 14
type input "12:30"
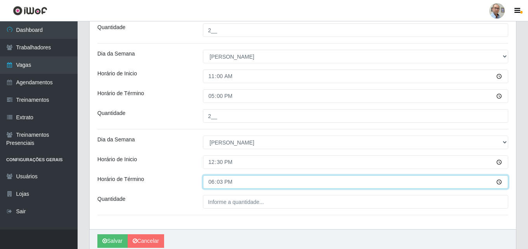
type input "18:30"
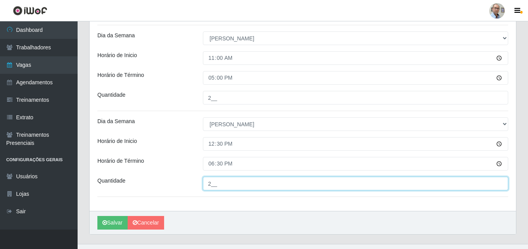
scroll to position [358, 0]
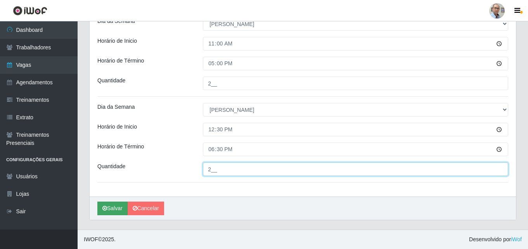
type input "2__"
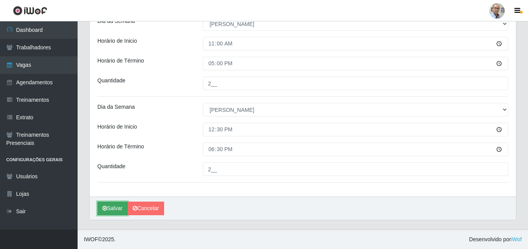
click at [111, 204] on button "Salvar" at bounding box center [112, 208] width 30 height 14
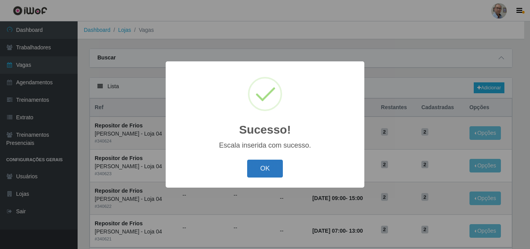
click at [268, 164] on button "OK" at bounding box center [265, 168] width 36 height 18
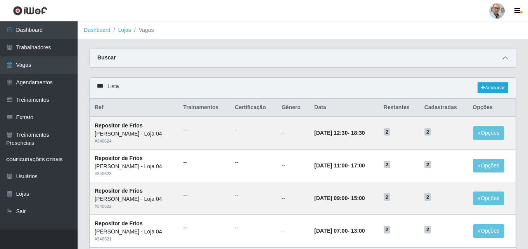
click at [504, 59] on icon at bounding box center [504, 57] width 5 height 5
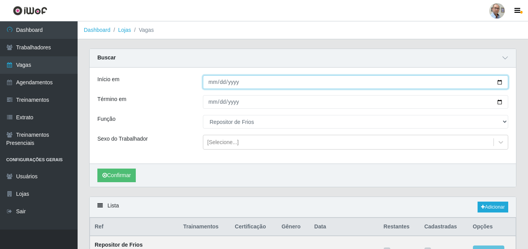
click at [499, 83] on input "2025-09-07" at bounding box center [355, 82] width 305 height 14
type input "[DATE]"
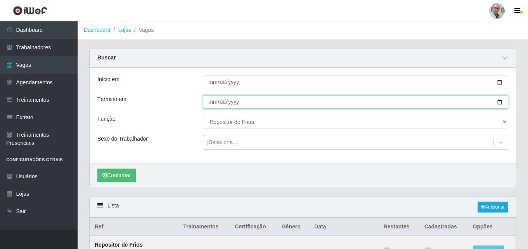
click at [499, 103] on input "2025-09-07" at bounding box center [355, 102] width 305 height 14
type input "[DATE]"
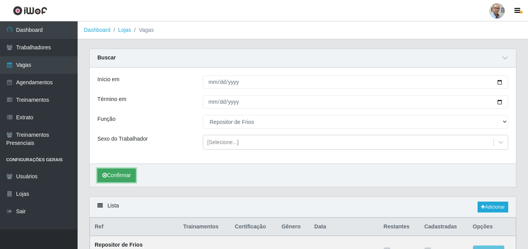
click at [123, 176] on button "Confirmar" at bounding box center [116, 175] width 38 height 14
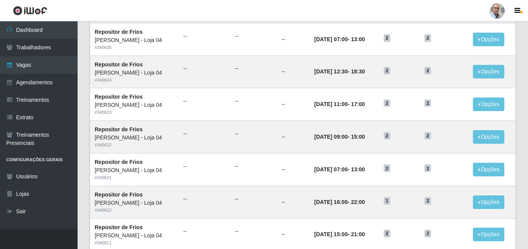
scroll to position [528, 0]
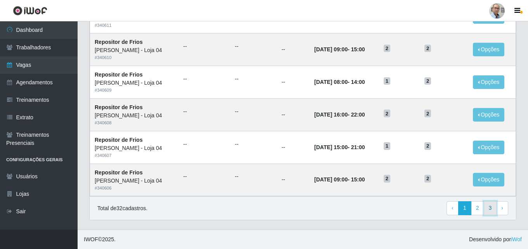
click at [490, 208] on link "3" at bounding box center [490, 208] width 13 height 14
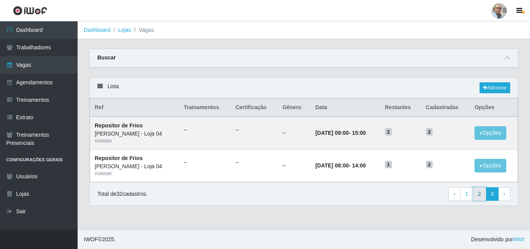
click at [481, 197] on link "2" at bounding box center [479, 194] width 13 height 14
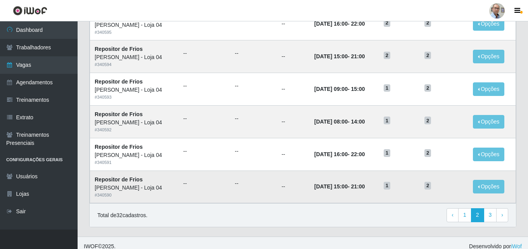
scroll to position [409, 0]
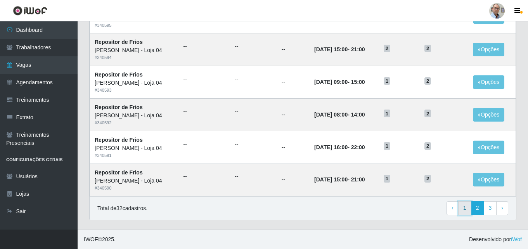
click at [466, 207] on link "1" at bounding box center [464, 208] width 13 height 14
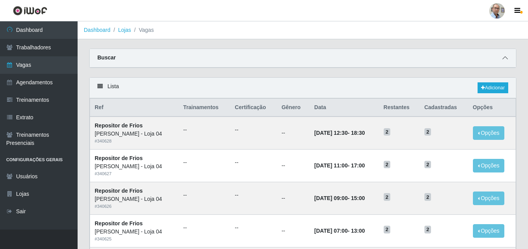
click at [506, 57] on icon at bounding box center [504, 57] width 5 height 5
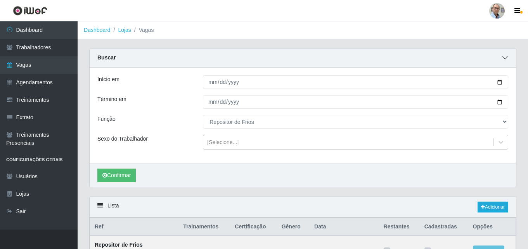
click at [506, 57] on icon at bounding box center [504, 57] width 5 height 5
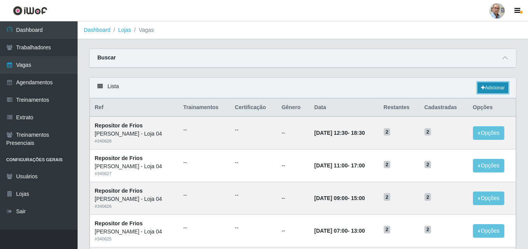
click at [495, 90] on link "Adicionar" at bounding box center [493, 87] width 31 height 11
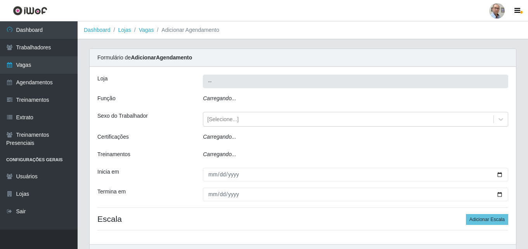
type input "[PERSON_NAME] - Loja 04"
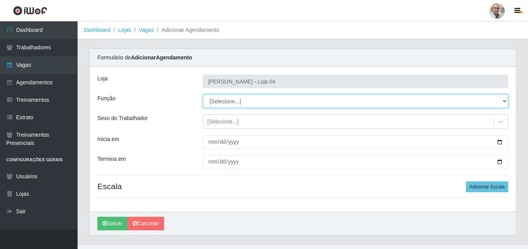
click at [244, 100] on select "[Selecione...] ASG ASG + ASG ++ Auxiliar de Depósito Auxiliar de Depósito + Aux…" at bounding box center [355, 101] width 305 height 14
select select "112"
click at [203, 94] on select "[Selecione...] ASG ASG + ASG ++ Auxiliar de Depósito Auxiliar de Depósito + Aux…" at bounding box center [355, 101] width 305 height 14
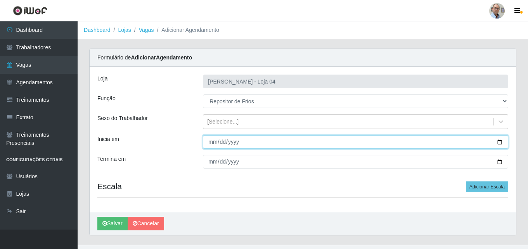
click at [503, 143] on input "Inicia em" at bounding box center [355, 142] width 305 height 14
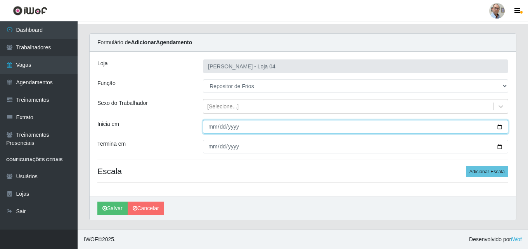
click at [500, 125] on input "[DATE]" at bounding box center [355, 127] width 305 height 14
click at [500, 126] on input "[DATE]" at bounding box center [355, 127] width 305 height 14
type input "[DATE]"
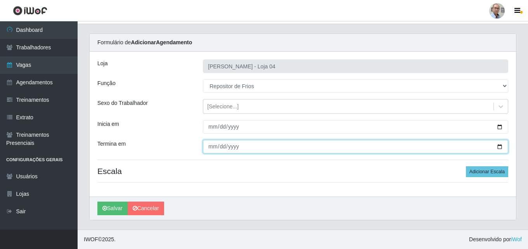
click at [500, 145] on input "Termina em" at bounding box center [355, 147] width 305 height 14
type input "[DATE]"
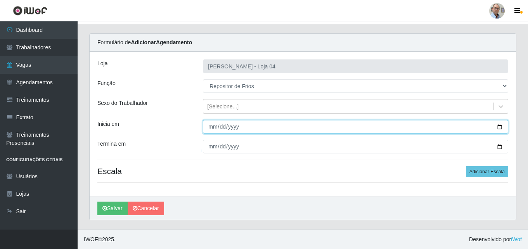
click at [499, 127] on input "[DATE]" at bounding box center [355, 127] width 305 height 14
type input "[DATE]"
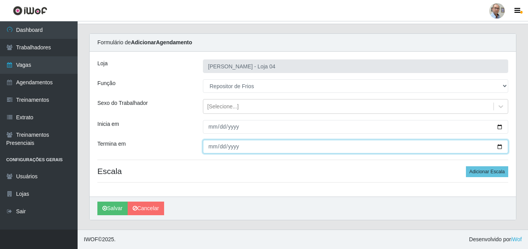
click at [500, 146] on input "[DATE]" at bounding box center [355, 147] width 305 height 14
type input "[DATE]"
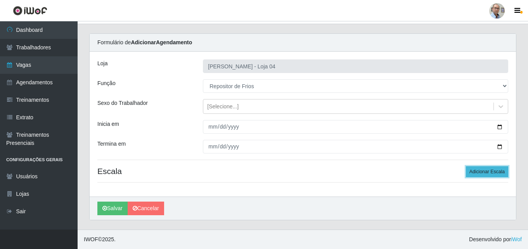
click at [488, 172] on button "Adicionar Escala" at bounding box center [487, 171] width 42 height 11
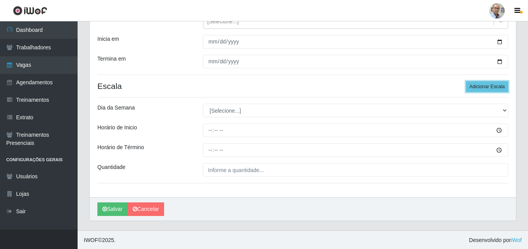
scroll to position [101, 0]
click at [476, 87] on button "Adicionar Escala" at bounding box center [487, 85] width 42 height 11
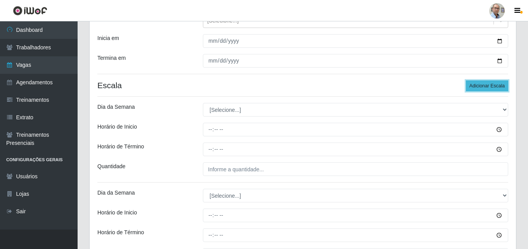
click at [476, 87] on button "Adicionar Escala" at bounding box center [487, 85] width 42 height 11
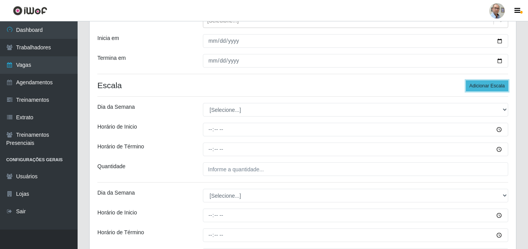
click at [476, 87] on button "Adicionar Escala" at bounding box center [487, 85] width 42 height 11
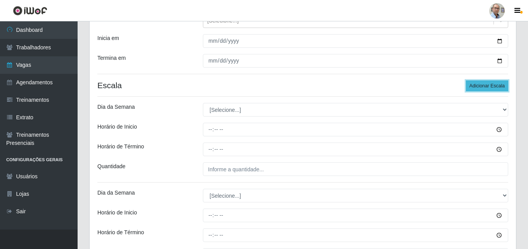
click at [476, 87] on button "Adicionar Escala" at bounding box center [487, 85] width 42 height 11
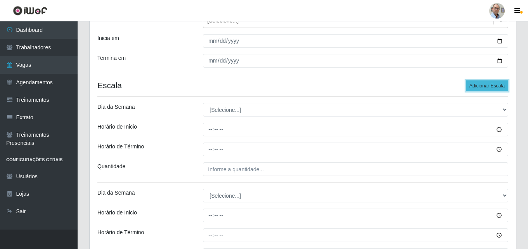
click at [476, 87] on button "Adicionar Escala" at bounding box center [487, 85] width 42 height 11
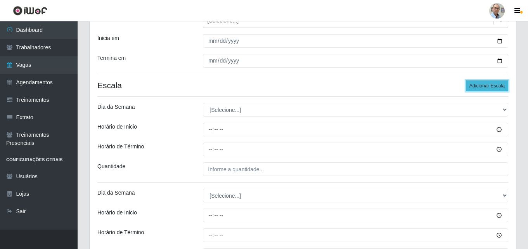
click at [476, 87] on button "Adicionar Escala" at bounding box center [487, 85] width 42 height 11
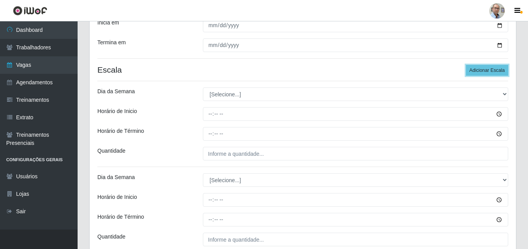
scroll to position [78, 0]
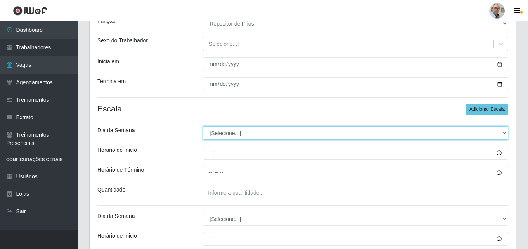
click at [230, 134] on select "[Selecione...] Segunda Terça Quarta Quinta Sexta Sábado Domingo" at bounding box center [355, 133] width 305 height 14
select select "1"
click at [203, 126] on select "[Selecione...] Segunda Terça Quarta Quinta Sexta Sábado Domingo" at bounding box center [355, 133] width 305 height 14
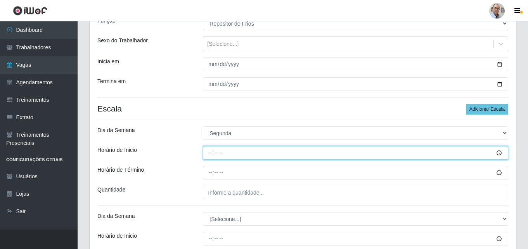
click at [210, 150] on input "Horário de Inicio" at bounding box center [355, 153] width 305 height 14
type input "08:00"
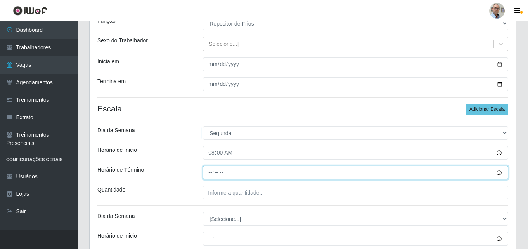
type input "14:00"
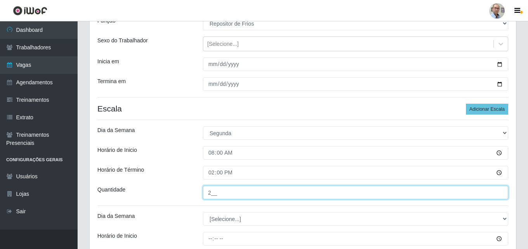
scroll to position [155, 0]
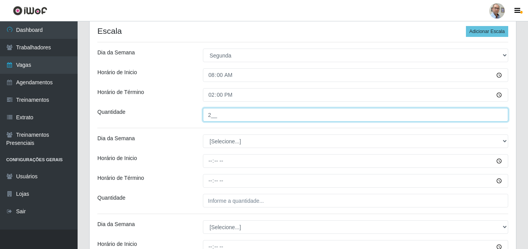
type input "2__"
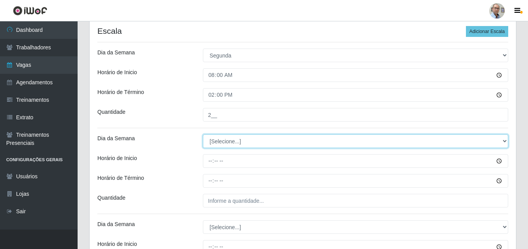
click at [217, 143] on select "[Selecione...] Segunda Terça Quarta Quinta Sexta Sábado Domingo" at bounding box center [355, 141] width 305 height 14
select select "1"
click at [203, 134] on select "[Selecione...] Segunda Terça Quarta Quinta Sexta Sábado Domingo" at bounding box center [355, 141] width 305 height 14
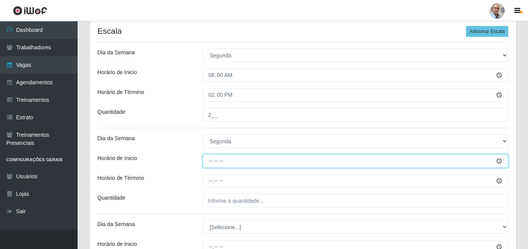
click at [210, 161] on input "Horário de Inicio" at bounding box center [355, 161] width 305 height 14
type input "09:00"
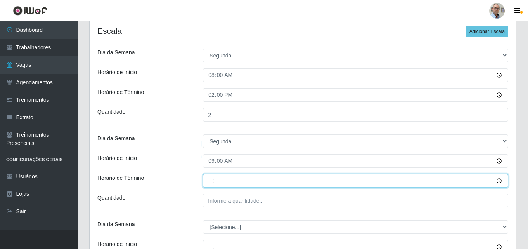
type input "15:00"
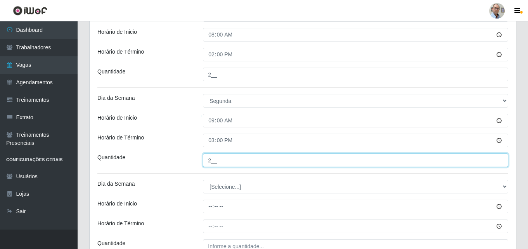
scroll to position [233, 0]
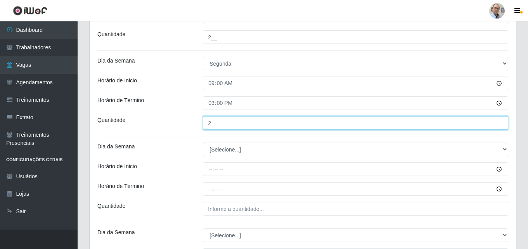
type input "2__"
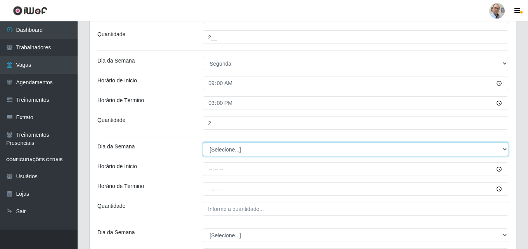
click at [220, 149] on select "[Selecione...] Segunda Terça Quarta Quinta Sexta Sábado Domingo" at bounding box center [355, 149] width 305 height 14
select select "1"
click at [203, 142] on select "[Selecione...] Segunda Terça Quarta Quinta Sexta Sábado Domingo" at bounding box center [355, 149] width 305 height 14
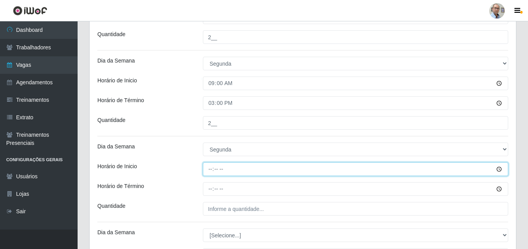
click at [208, 169] on input "Horário de Inicio" at bounding box center [355, 169] width 305 height 14
type input "15:00"
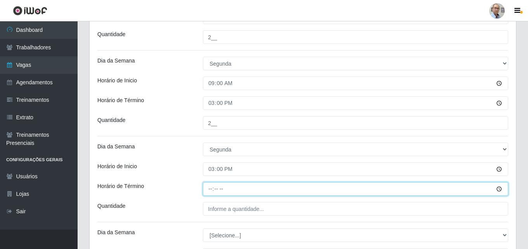
type input "21:00"
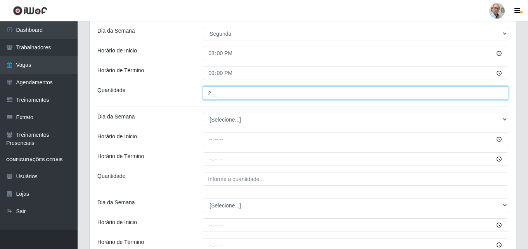
scroll to position [349, 0]
type input "2__"
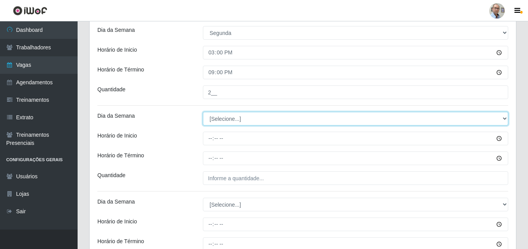
click at [214, 117] on select "[Selecione...] Segunda Terça Quarta Quinta Sexta Sábado Domingo" at bounding box center [355, 119] width 305 height 14
select select "1"
click at [203, 112] on select "[Selecione...] Segunda Terça Quarta Quinta Sexta Sábado Domingo" at bounding box center [355, 119] width 305 height 14
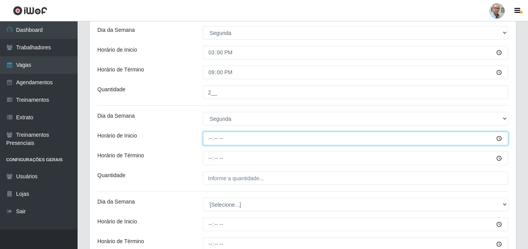
click at [209, 139] on input "Horário de Inicio" at bounding box center [355, 139] width 305 height 14
type input "16:00"
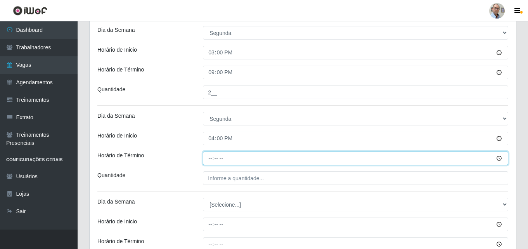
type input "22:00"
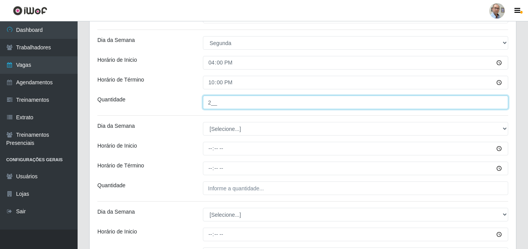
scroll to position [427, 0]
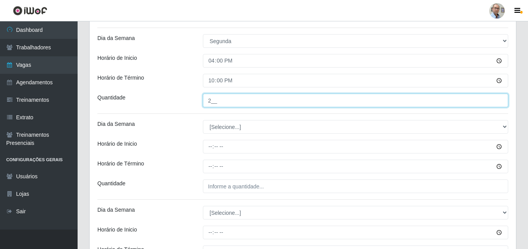
type input "2__"
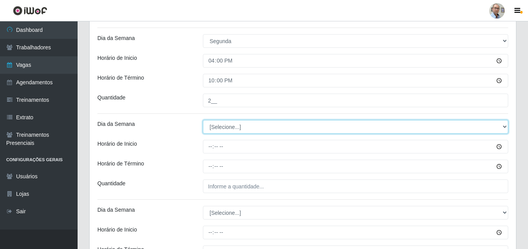
click at [220, 123] on select "[Selecione...] Segunda Terça Quarta Quinta Sexta Sábado Domingo" at bounding box center [355, 127] width 305 height 14
select select "2"
click at [203, 120] on select "[Selecione...] Segunda Terça Quarta Quinta Sexta Sábado Domingo" at bounding box center [355, 127] width 305 height 14
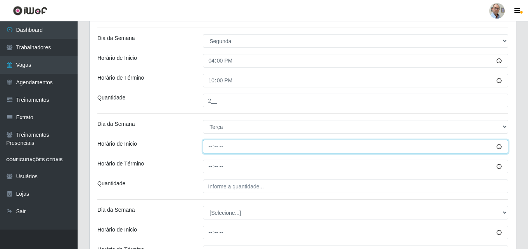
click at [209, 148] on input "Horário de Inicio" at bounding box center [355, 147] width 305 height 14
type input "08:00"
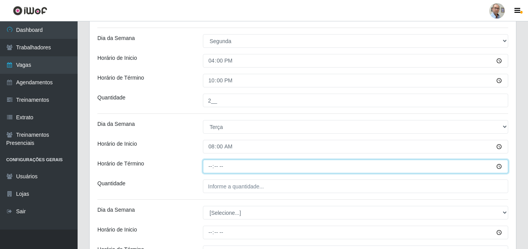
type input "14:00"
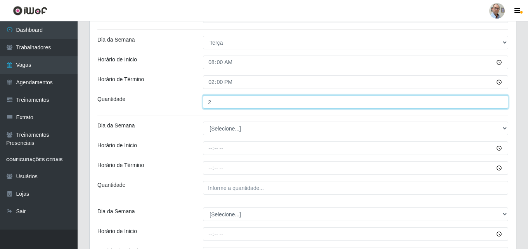
scroll to position [543, 0]
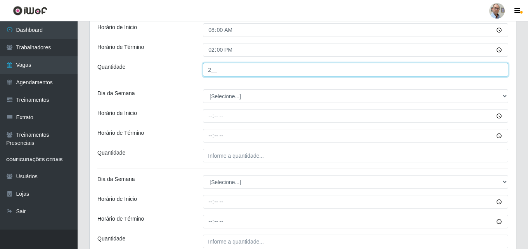
type input "2__"
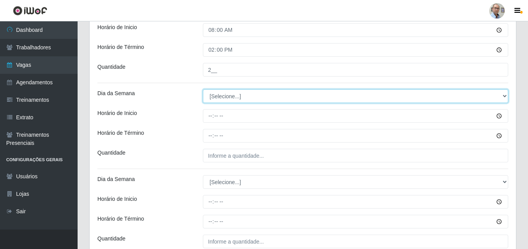
click at [226, 97] on select "[Selecione...] Segunda Terça Quarta Quinta Sexta Sábado Domingo" at bounding box center [355, 96] width 305 height 14
select select "2"
click at [203, 89] on select "[Selecione...] Segunda Terça Quarta Quinta Sexta Sábado Domingo" at bounding box center [355, 96] width 305 height 14
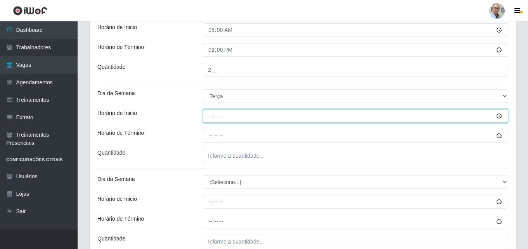
click at [206, 119] on input "Horário de Inicio" at bounding box center [355, 116] width 305 height 14
type input "09:00"
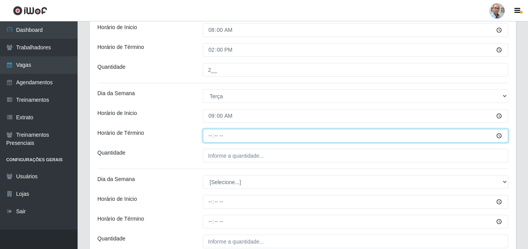
type input "05:00"
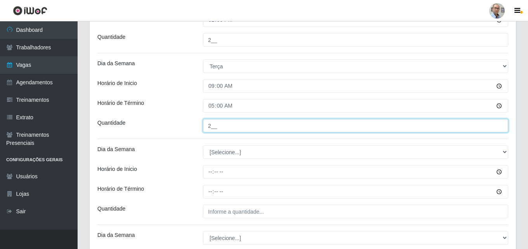
scroll to position [621, 0]
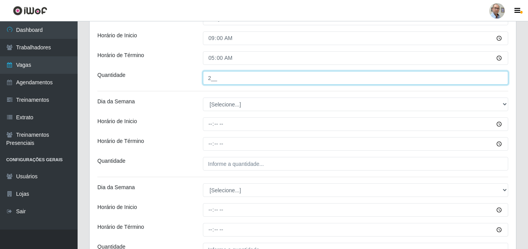
type input "2__"
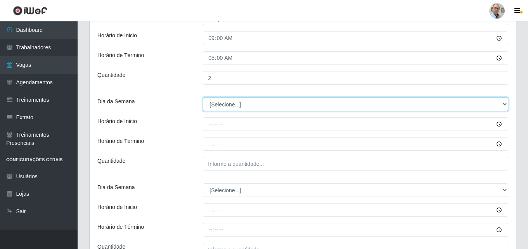
click at [216, 107] on select "[Selecione...] Segunda Terça Quarta Quinta Sexta Sábado Domingo" at bounding box center [355, 104] width 305 height 14
select select "2"
click at [203, 97] on select "[Selecione...] Segunda Terça Quarta Quinta Sexta Sábado Domingo" at bounding box center [355, 104] width 305 height 14
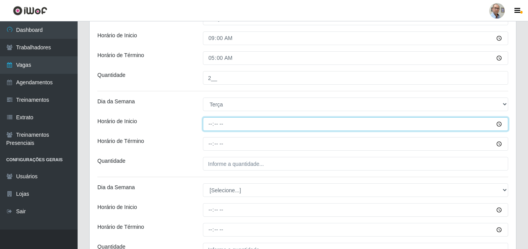
click at [207, 121] on input "Horário de Inicio" at bounding box center [355, 124] width 305 height 14
type input "15:00"
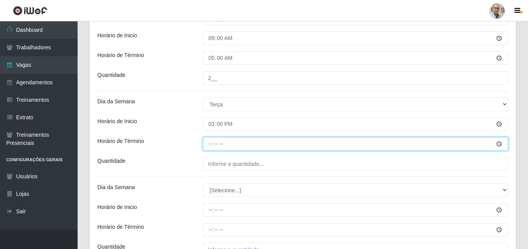
type input "21:00"
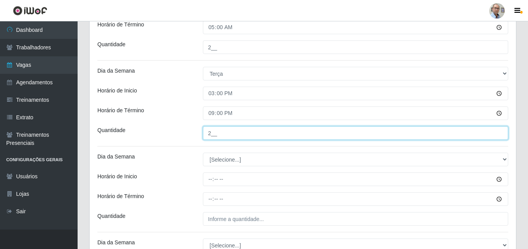
scroll to position [698, 0]
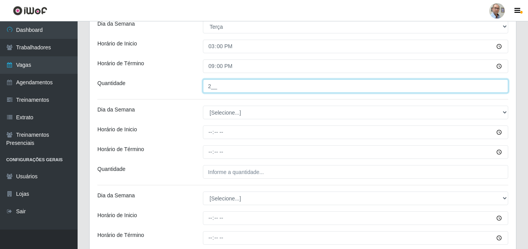
type input "2__"
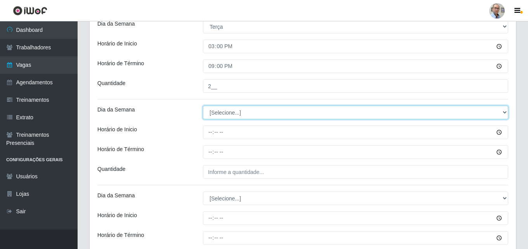
click at [211, 115] on select "[Selecione...] Segunda Terça Quarta Quinta Sexta Sábado Domingo" at bounding box center [355, 113] width 305 height 14
select select "2"
click at [203, 106] on select "[Selecione...] Segunda Terça Quarta Quinta Sexta Sábado Domingo" at bounding box center [355, 113] width 305 height 14
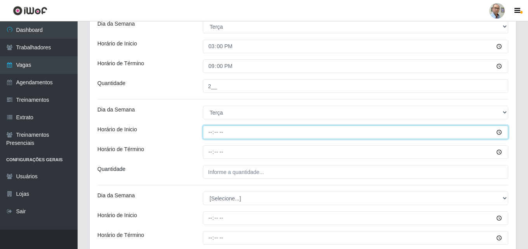
click at [209, 128] on input "Horário de Inicio" at bounding box center [355, 132] width 305 height 14
type input "16:00"
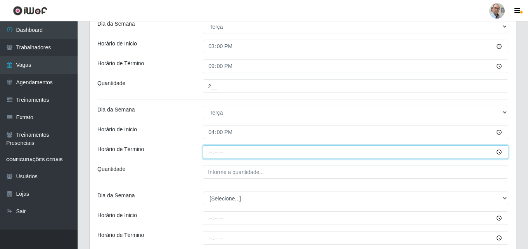
type input "22:00"
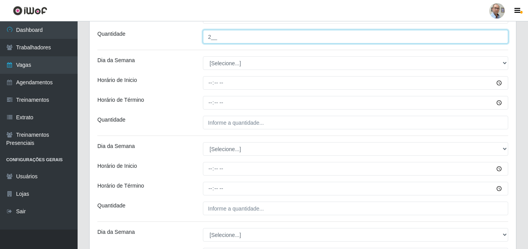
scroll to position [815, 0]
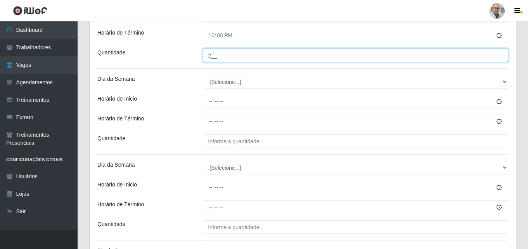
type input "2__"
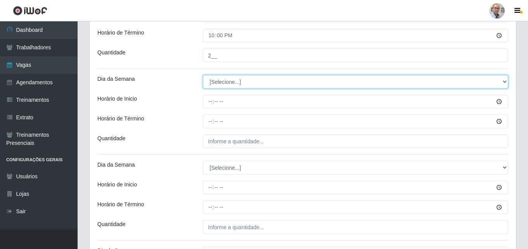
click at [222, 80] on select "[Selecione...] Segunda Terça Quarta Quinta Sexta Sábado Domingo" at bounding box center [355, 82] width 305 height 14
select select "3"
click at [203, 75] on select "[Selecione...] Segunda Terça Quarta Quinta Sexta Sábado Domingo" at bounding box center [355, 82] width 305 height 14
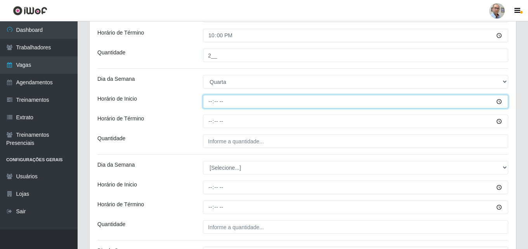
click at [208, 100] on input "Horário de Inicio" at bounding box center [355, 102] width 305 height 14
type input "08:00"
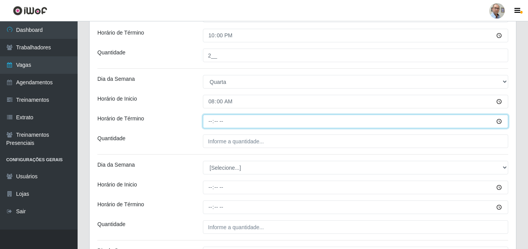
type input "14:00"
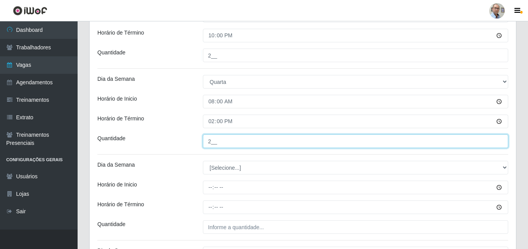
scroll to position [892, 0]
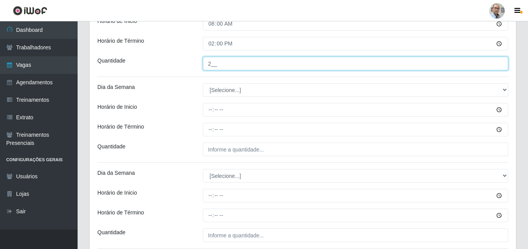
type input "2__"
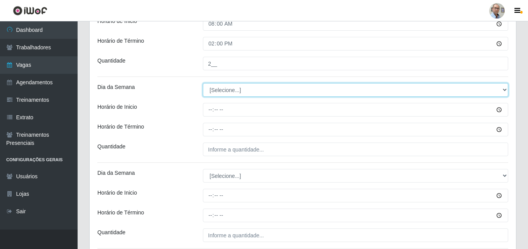
click at [223, 89] on select "[Selecione...] Segunda Terça Quarta Quinta Sexta Sábado Domingo" at bounding box center [355, 90] width 305 height 14
select select "3"
click at [203, 83] on select "[Selecione...] Segunda Terça Quarta Quinta Sexta Sábado Domingo" at bounding box center [355, 90] width 305 height 14
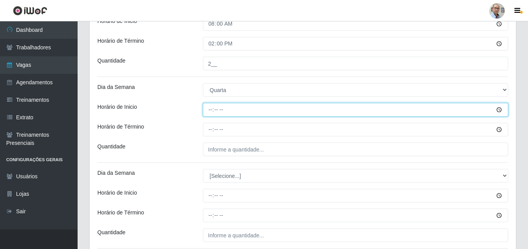
click at [209, 111] on input "Horário de Inicio" at bounding box center [355, 110] width 305 height 14
type input "09:00"
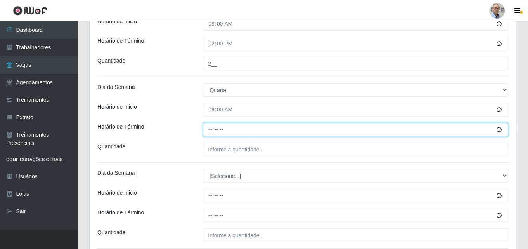
type input "05:00"
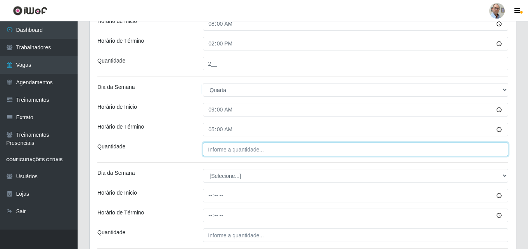
type input "___"
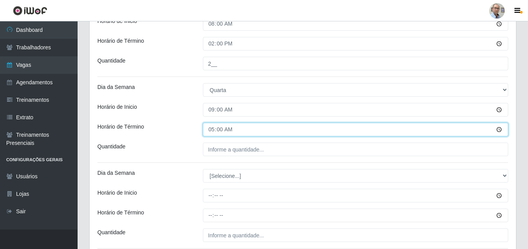
click at [205, 129] on input "05:00" at bounding box center [355, 130] width 305 height 14
type input "15:00"
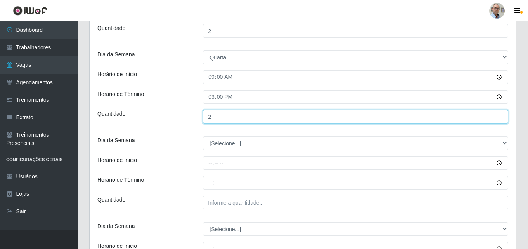
scroll to position [970, 0]
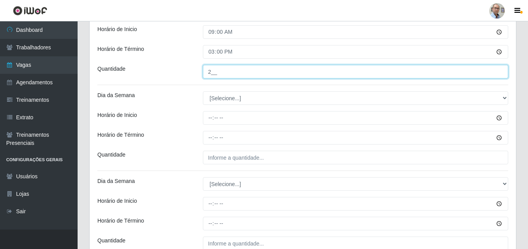
type input "2__"
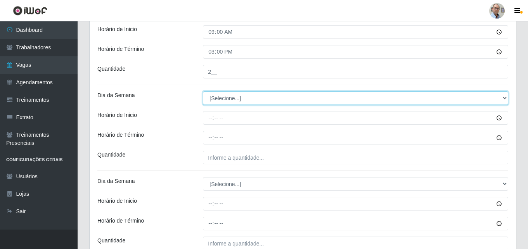
click at [211, 99] on select "[Selecione...] Segunda Terça Quarta Quinta Sexta Sábado Domingo" at bounding box center [355, 98] width 305 height 14
select select "3"
click at [203, 91] on select "[Selecione...] Segunda Terça Quarta Quinta Sexta Sábado Domingo" at bounding box center [355, 98] width 305 height 14
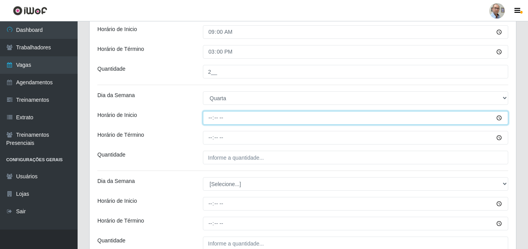
click at [206, 120] on input "Horário de Inicio" at bounding box center [355, 118] width 305 height 14
type input "15:00"
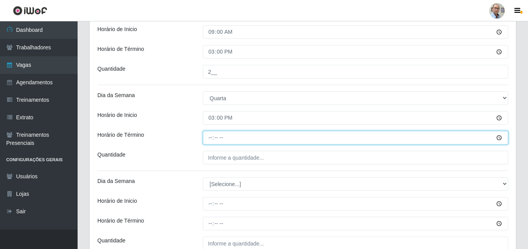
type input "21:00"
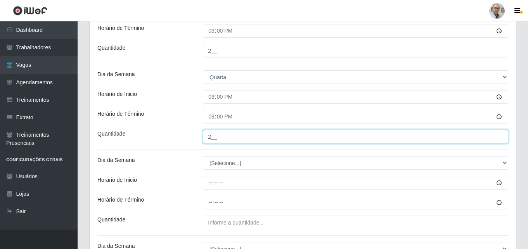
scroll to position [1009, 0]
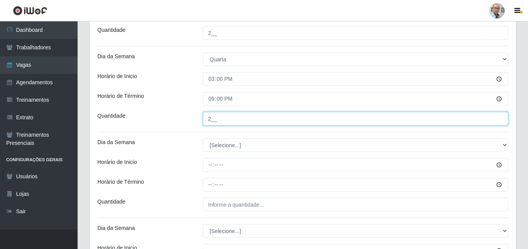
type input "2__"
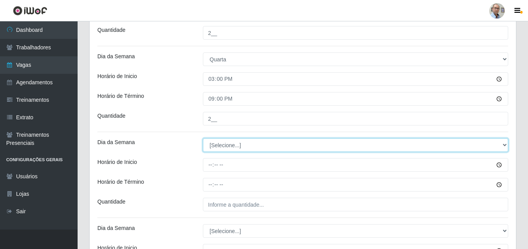
click at [224, 141] on select "[Selecione...] Segunda Terça Quarta Quinta Sexta Sábado Domingo" at bounding box center [355, 145] width 305 height 14
select select "3"
click at [203, 138] on select "[Selecione...] Segunda Terça Quarta Quinta Sexta Sábado Domingo" at bounding box center [355, 145] width 305 height 14
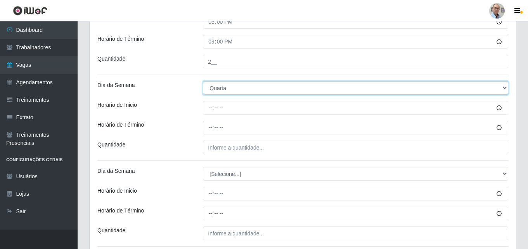
scroll to position [1047, 0]
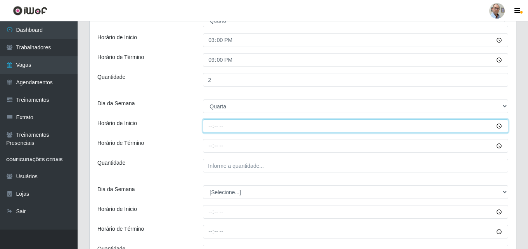
click at [208, 127] on input "Horário de Inicio" at bounding box center [355, 126] width 305 height 14
type input "16:00"
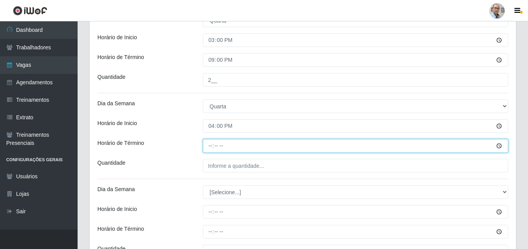
type input "22:00"
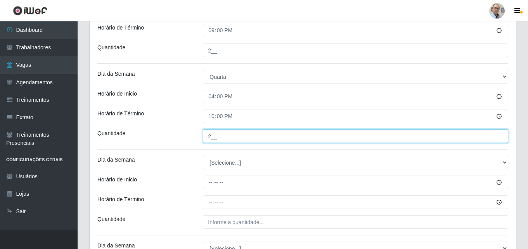
scroll to position [1125, 0]
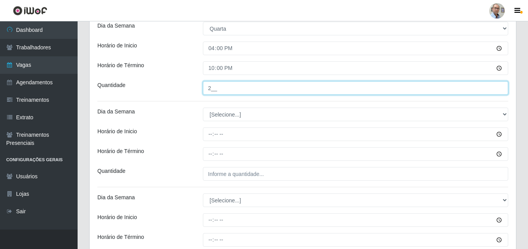
type input "2__"
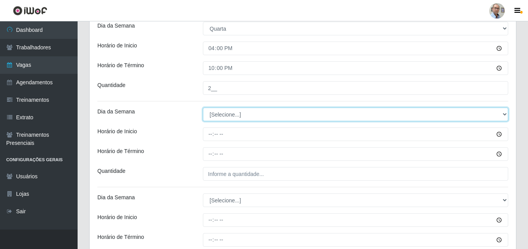
click at [215, 113] on select "[Selecione...] Segunda Terça Quarta Quinta Sexta Sábado Domingo" at bounding box center [355, 114] width 305 height 14
select select "4"
click at [203, 107] on select "[Selecione...] Segunda Terça Quarta Quinta Sexta Sábado Domingo" at bounding box center [355, 114] width 305 height 14
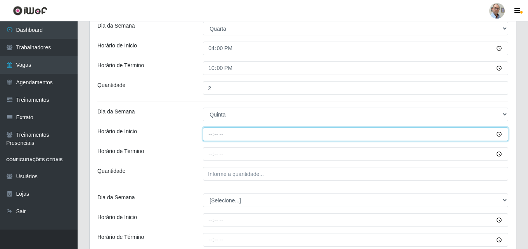
click at [209, 135] on input "Horário de Inicio" at bounding box center [355, 134] width 305 height 14
type input "08:00"
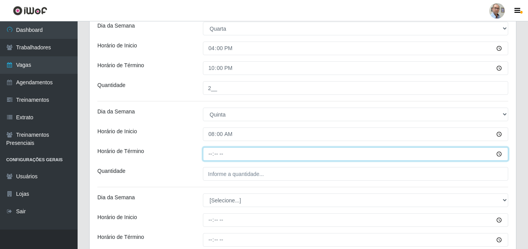
type input "14:00"
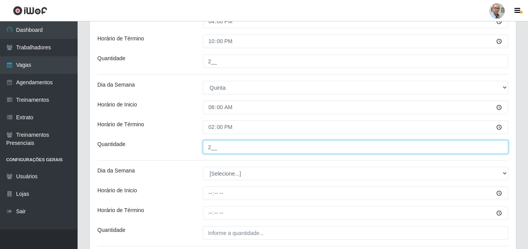
scroll to position [1203, 0]
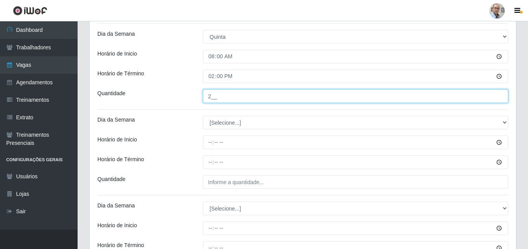
type input "2__"
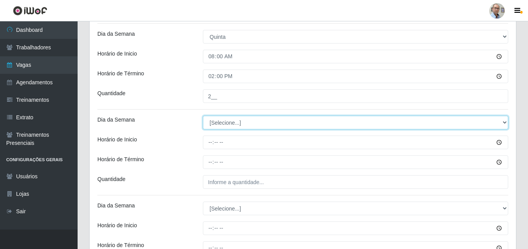
click at [217, 122] on select "[Selecione...] Segunda Terça Quarta Quinta Sexta Sábado Domingo" at bounding box center [355, 123] width 305 height 14
select select "4"
click at [203, 116] on select "[Selecione...] Segunda Terça Quarta Quinta Sexta Sábado Domingo" at bounding box center [355, 123] width 305 height 14
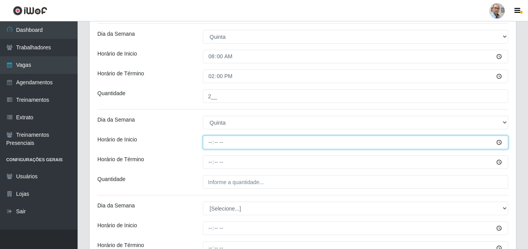
click at [208, 142] on input "Horário de Inicio" at bounding box center [355, 142] width 305 height 14
type input "09:00"
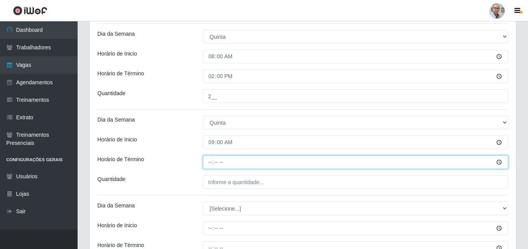
type input "15:00"
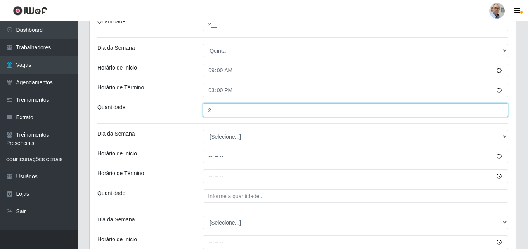
scroll to position [1280, 0]
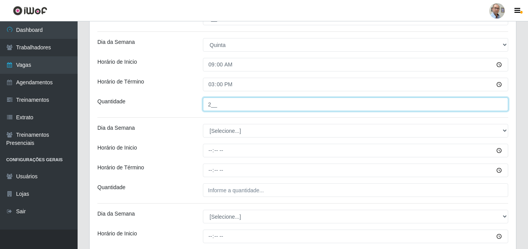
type input "2__"
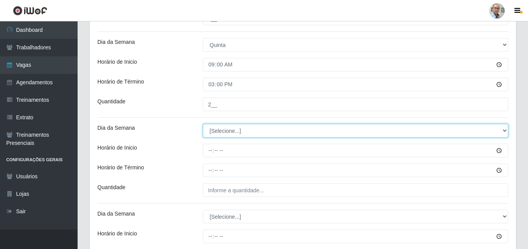
click at [218, 130] on select "[Selecione...] Segunda Terça Quarta Quinta Sexta Sábado Domingo" at bounding box center [355, 131] width 305 height 14
select select "4"
click at [203, 124] on select "[Selecione...] Segunda Terça Quarta Quinta Sexta Sábado Domingo" at bounding box center [355, 131] width 305 height 14
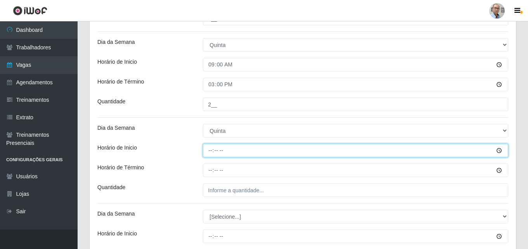
click at [210, 151] on input "Horário de Inicio" at bounding box center [355, 151] width 305 height 14
type input "15:00"
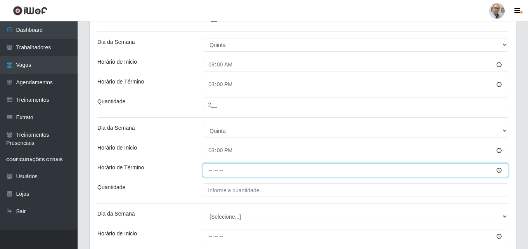
type input "21:00"
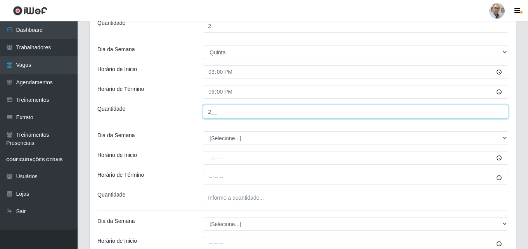
scroll to position [1358, 0]
type input "2__"
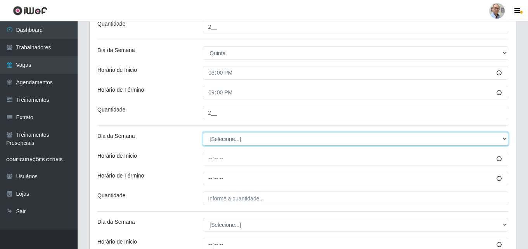
click at [226, 139] on select "[Selecione...] Segunda Terça Quarta Quinta Sexta Sábado Domingo" at bounding box center [355, 139] width 305 height 14
select select "4"
click at [203, 132] on select "[Selecione...] Segunda Terça Quarta Quinta Sexta Sábado Domingo" at bounding box center [355, 139] width 305 height 14
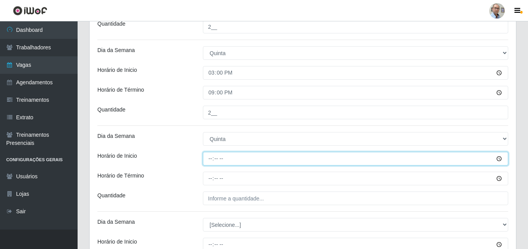
click at [208, 160] on input "Horário de Inicio" at bounding box center [355, 159] width 305 height 14
type input "16:00"
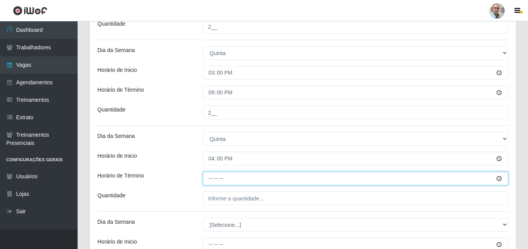
type input "22:00"
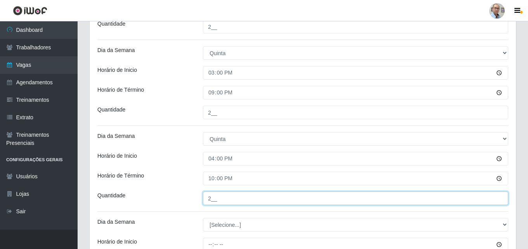
scroll to position [1435, 0]
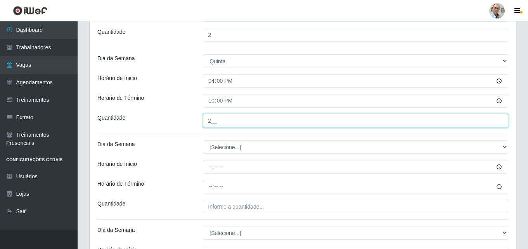
type input "2__"
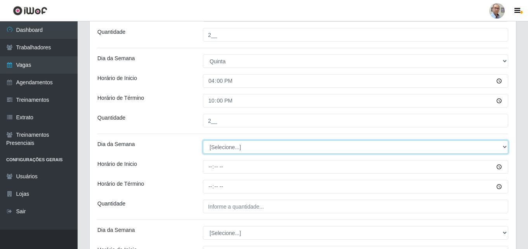
click at [215, 144] on select "[Selecione...] Segunda Terça Quarta Quinta Sexta Sábado Domingo" at bounding box center [355, 147] width 305 height 14
select select "5"
click at [203, 140] on select "[Selecione...] Segunda Terça Quarta Quinta Sexta Sábado Domingo" at bounding box center [355, 147] width 305 height 14
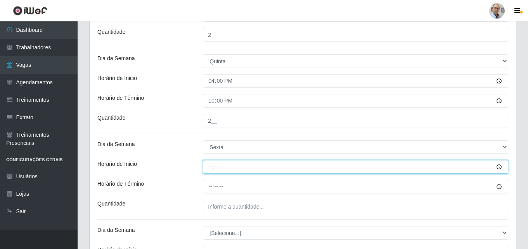
click at [208, 168] on input "Horário de Inicio" at bounding box center [355, 167] width 305 height 14
type input "08:00"
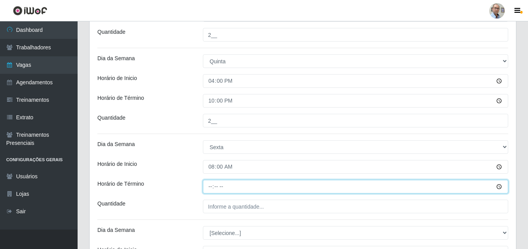
type input "14:00"
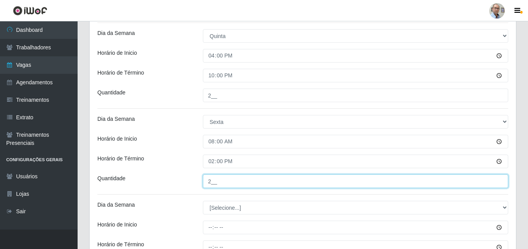
scroll to position [1513, 0]
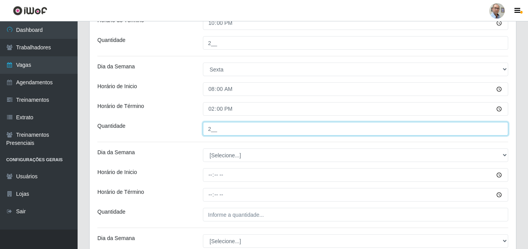
type input "2__"
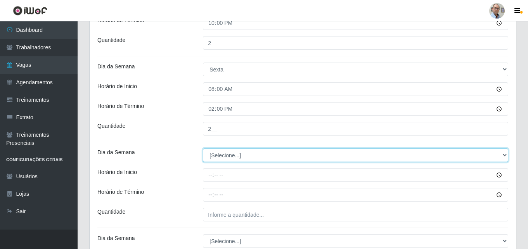
click at [214, 153] on select "[Selecione...] Segunda Terça Quarta Quinta Sexta Sábado Domingo" at bounding box center [355, 155] width 305 height 14
select select "5"
click at [203, 148] on select "[Selecione...] Segunda Terça Quarta Quinta Sexta Sábado Domingo" at bounding box center [355, 155] width 305 height 14
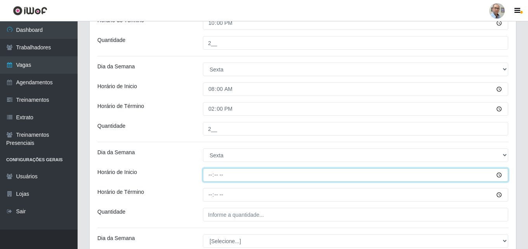
click at [207, 175] on input "Horário de Inicio" at bounding box center [355, 175] width 305 height 14
type input "09:00"
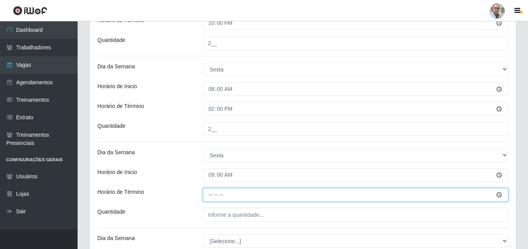
type input "15:00"
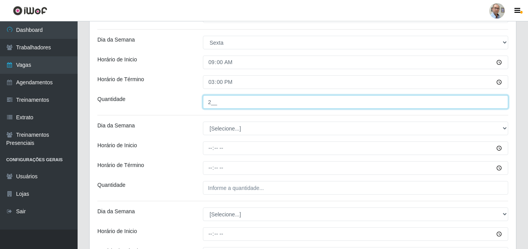
scroll to position [1629, 0]
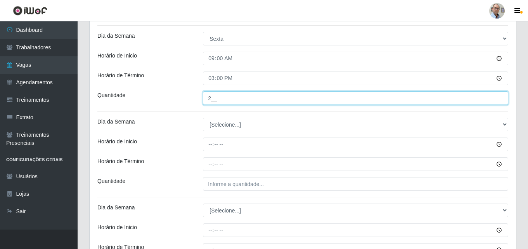
type input "2__"
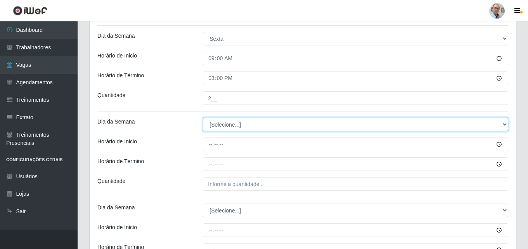
click at [218, 125] on select "[Selecione...] Segunda Terça Quarta Quinta Sexta Sábado Domingo" at bounding box center [355, 125] width 305 height 14
select select "5"
click at [203, 118] on select "[Selecione...] Segunda Terça Quarta Quinta Sexta Sábado Domingo" at bounding box center [355, 125] width 305 height 14
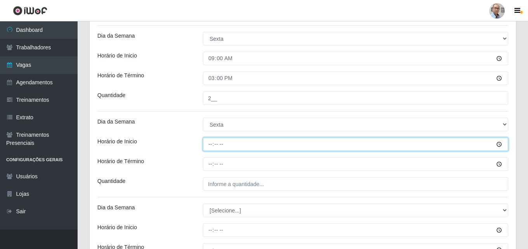
click at [209, 144] on input "Horário de Inicio" at bounding box center [355, 144] width 305 height 14
type input "15:00"
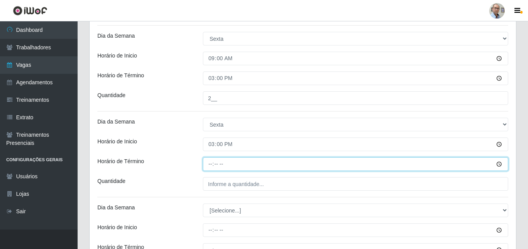
type input "21:00"
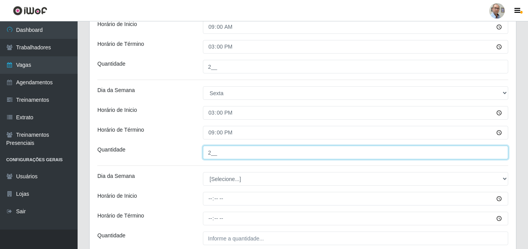
scroll to position [1707, 0]
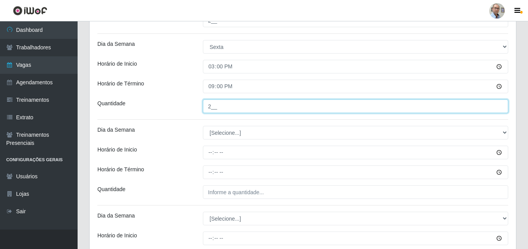
type input "2__"
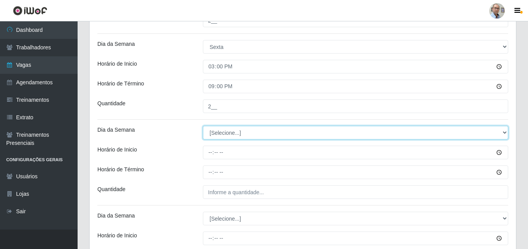
click at [218, 130] on select "[Selecione...] Segunda Terça Quarta Quinta Sexta Sábado Domingo" at bounding box center [355, 133] width 305 height 14
select select "5"
click at [203, 126] on select "[Selecione...] Segunda Terça Quarta Quinta Sexta Sábado Domingo" at bounding box center [355, 133] width 305 height 14
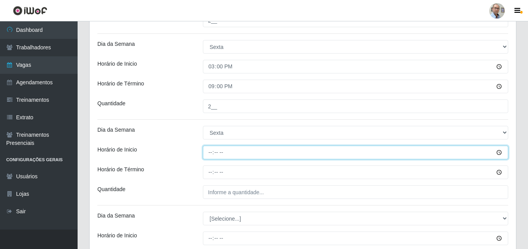
click at [209, 148] on input "Horário de Inicio" at bounding box center [355, 152] width 305 height 14
type input "16:00"
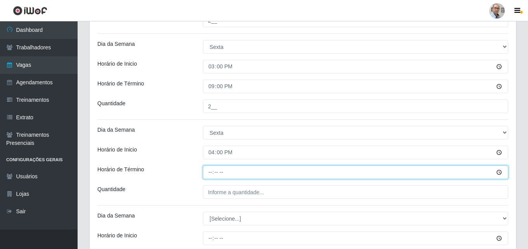
type input "22:00"
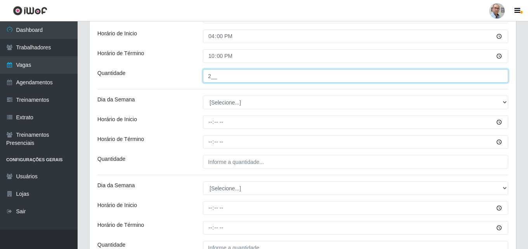
scroll to position [1823, 0]
type input "2__"
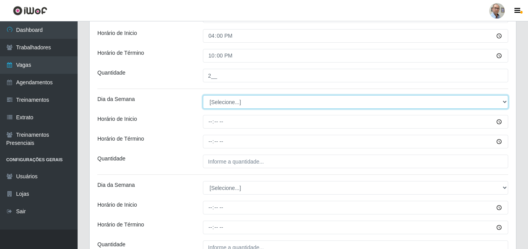
click at [224, 99] on select "[Selecione...] Segunda Terça Quarta Quinta Sexta Sábado Domingo" at bounding box center [355, 102] width 305 height 14
select select "6"
click at [203, 95] on select "[Selecione...] Segunda Terça Quarta Quinta Sexta Sábado Domingo" at bounding box center [355, 102] width 305 height 14
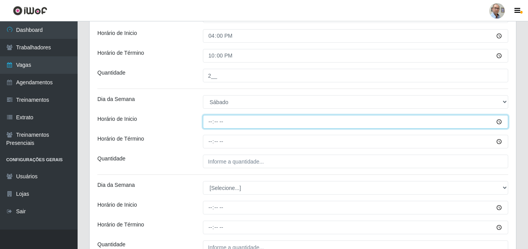
click at [209, 120] on input "Horário de Inicio" at bounding box center [355, 122] width 305 height 14
type input "08:00"
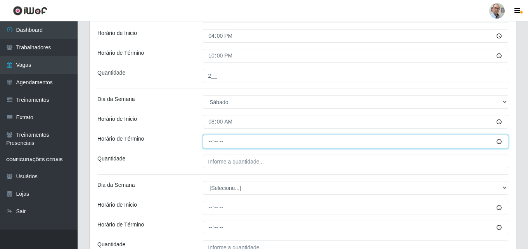
type input "14:00"
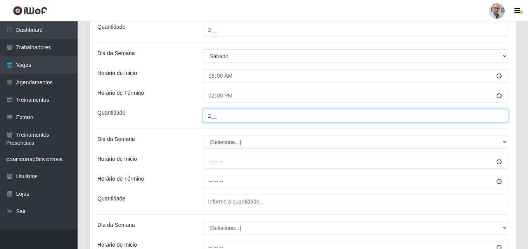
scroll to position [1940, 0]
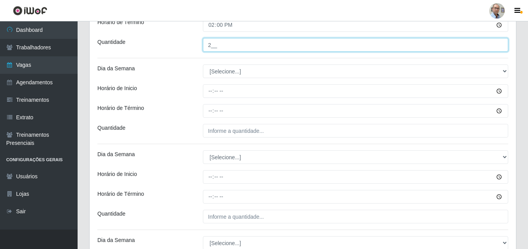
type input "2__"
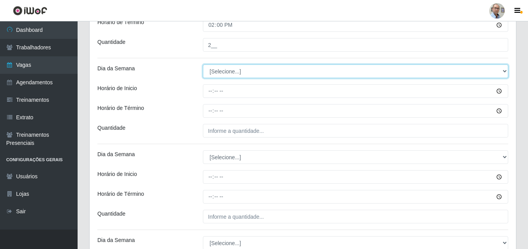
click at [226, 71] on select "[Selecione...] Segunda Terça Quarta Quinta Sexta Sábado Domingo" at bounding box center [355, 71] width 305 height 14
select select "6"
click at [203, 64] on select "[Selecione...] Segunda Terça Quarta Quinta Sexta Sábado Domingo" at bounding box center [355, 71] width 305 height 14
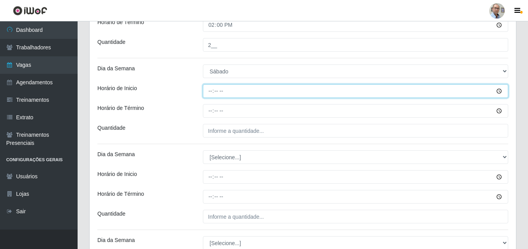
click at [208, 92] on input "Horário de Inicio" at bounding box center [355, 91] width 305 height 14
type input "09:00"
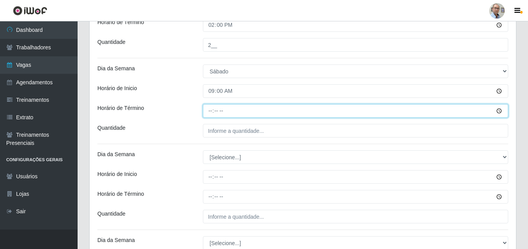
type input "05:00"
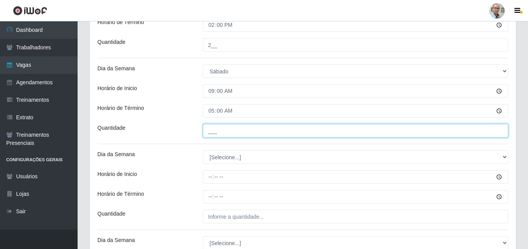
type input "___"
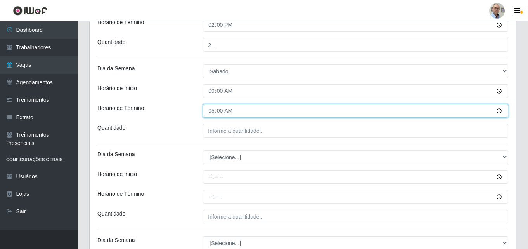
click at [208, 113] on input "05:00" at bounding box center [355, 111] width 305 height 14
type input "15:00"
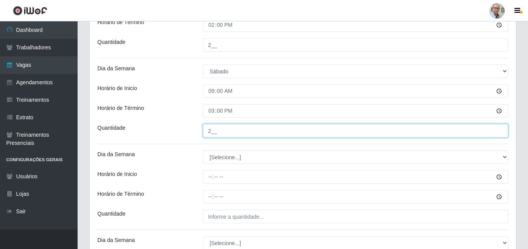
scroll to position [2017, 0]
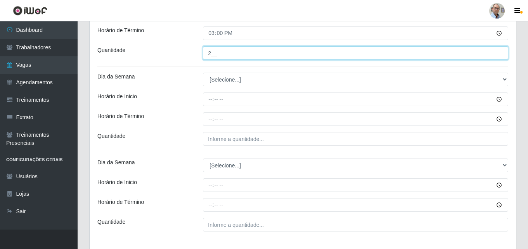
type input "2__"
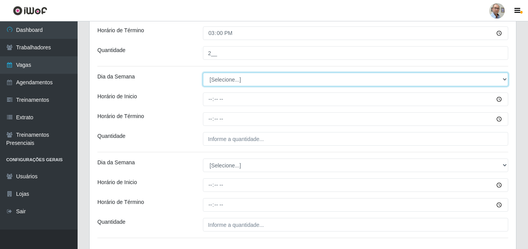
click at [222, 79] on select "[Selecione...] Segunda Terça Quarta Quinta Sexta Sábado Domingo" at bounding box center [355, 80] width 305 height 14
select select "6"
click at [203, 73] on select "[Selecione...] Segunda Terça Quarta Quinta Sexta Sábado Domingo" at bounding box center [355, 80] width 305 height 14
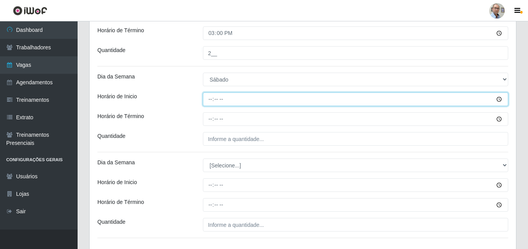
click at [206, 100] on input "Horário de Inicio" at bounding box center [355, 99] width 305 height 14
type input "15:00"
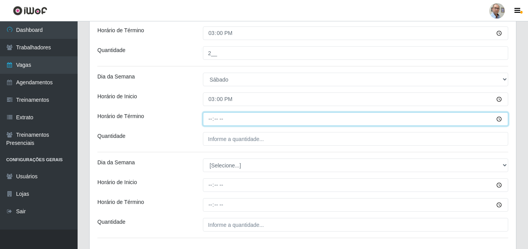
type input "21:00"
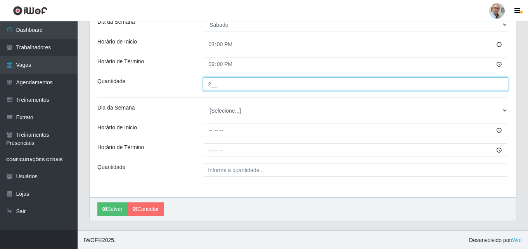
scroll to position [2073, 0]
type input "2__"
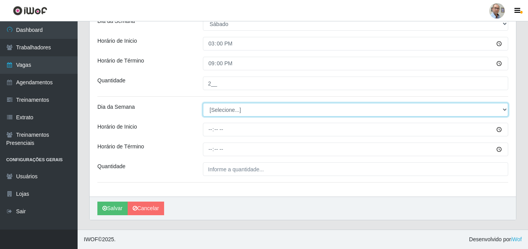
click at [224, 109] on select "[Selecione...] Segunda Terça Quarta Quinta Sexta Sábado Domingo" at bounding box center [355, 110] width 305 height 14
select select "6"
click at [203, 103] on select "[Selecione...] Segunda Terça Quarta Quinta Sexta Sábado Domingo" at bounding box center [355, 110] width 305 height 14
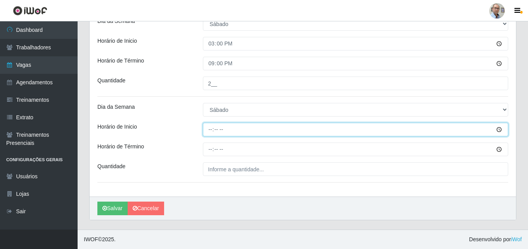
click at [207, 127] on input "Horário de Inicio" at bounding box center [355, 130] width 305 height 14
type input "16:00"
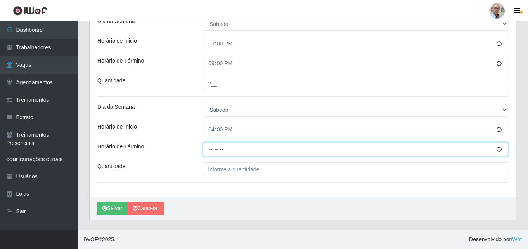
type input "22:00"
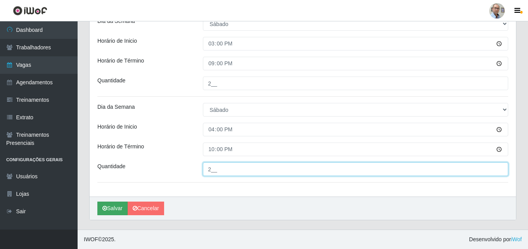
type input "2__"
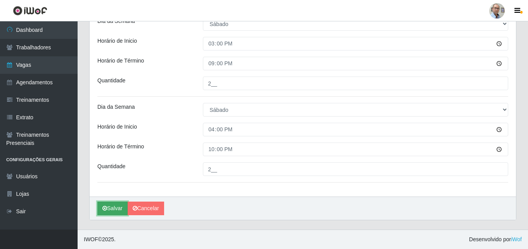
click at [118, 209] on button "Salvar" at bounding box center [112, 208] width 30 height 14
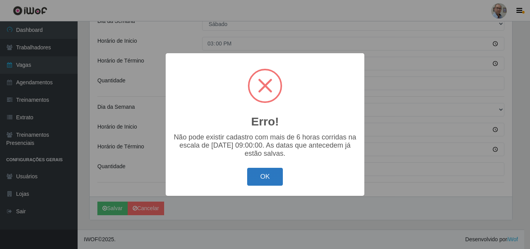
click at [260, 182] on button "OK" at bounding box center [265, 177] width 36 height 18
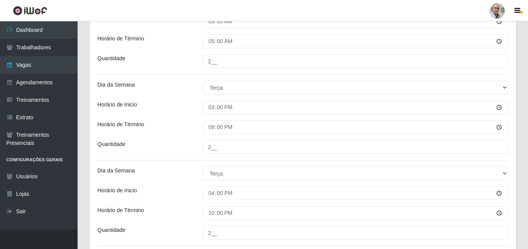
scroll to position [599, 0]
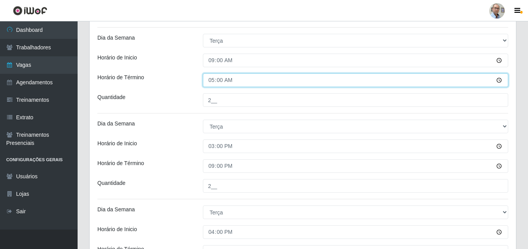
click at [208, 82] on input "05:00" at bounding box center [355, 80] width 305 height 14
type input "15:00"
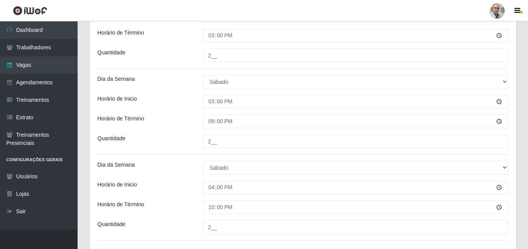
scroll to position [2073, 0]
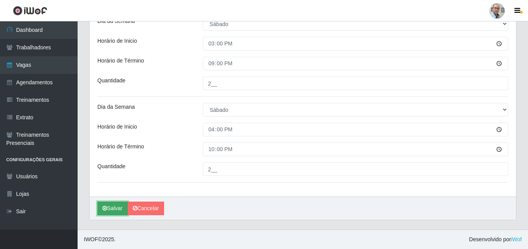
click at [112, 209] on button "Salvar" at bounding box center [112, 208] width 30 height 14
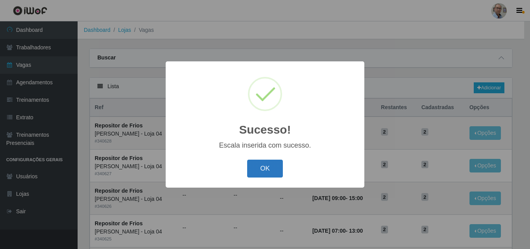
click at [266, 163] on button "OK" at bounding box center [265, 168] width 36 height 18
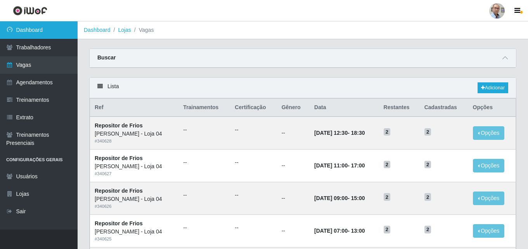
click at [29, 29] on link "Dashboard" at bounding box center [39, 29] width 78 height 17
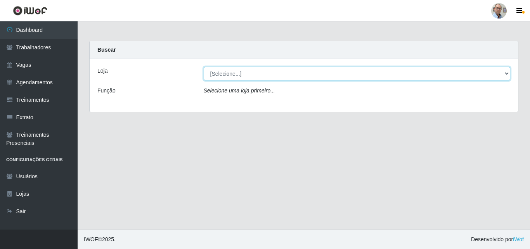
click at [260, 71] on select "[Selecione...] Mar Vermelho - Loja 04" at bounding box center [357, 74] width 307 height 14
select select "251"
click at [204, 67] on select "[Selecione...] Mar Vermelho - Loja 04" at bounding box center [357, 74] width 307 height 14
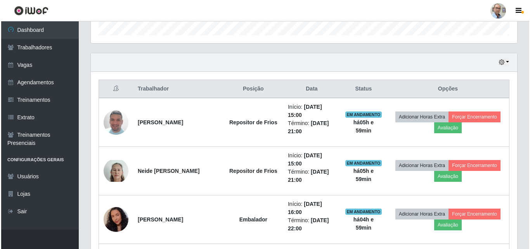
scroll to position [233, 0]
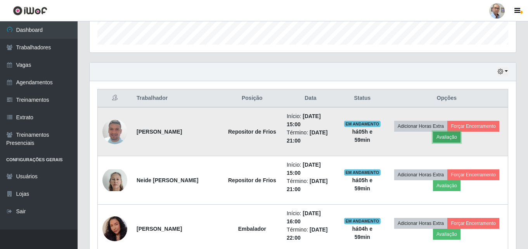
click at [450, 137] on button "Avaliação" at bounding box center [447, 137] width 28 height 11
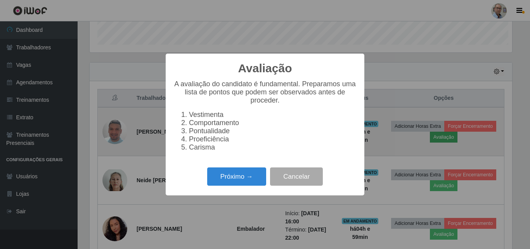
scroll to position [161, 422]
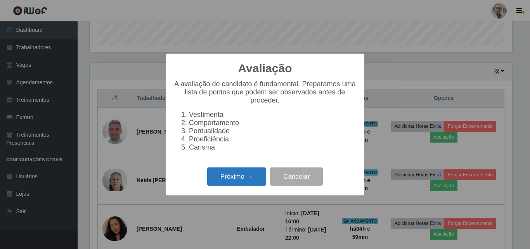
click at [234, 182] on button "Próximo →" at bounding box center [236, 176] width 59 height 18
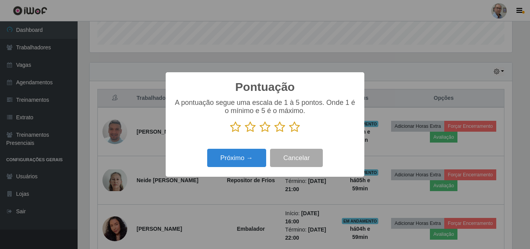
click at [293, 131] on icon at bounding box center [294, 127] width 11 height 12
click at [289, 133] on input "radio" at bounding box center [289, 133] width 0 height 0
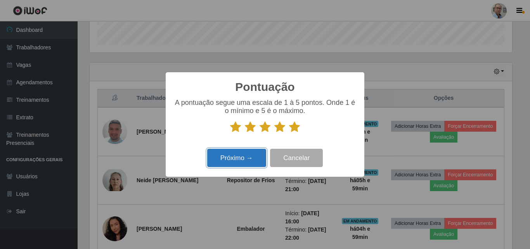
click at [239, 156] on button "Próximo →" at bounding box center [236, 158] width 59 height 18
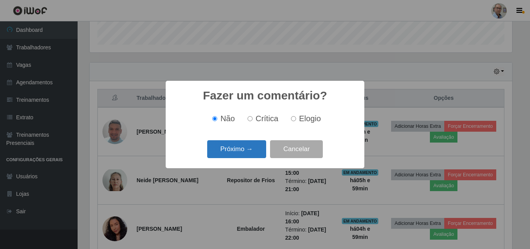
click at [225, 149] on button "Próximo →" at bounding box center [236, 149] width 59 height 18
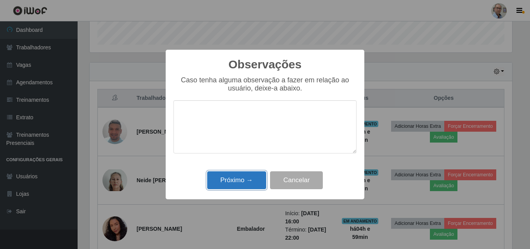
click at [232, 180] on button "Próximo →" at bounding box center [236, 180] width 59 height 18
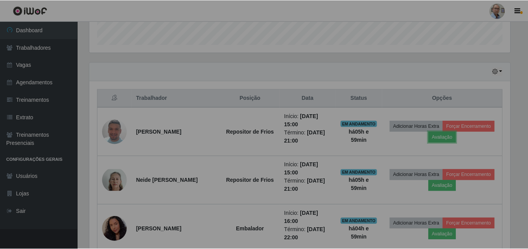
scroll to position [161, 426]
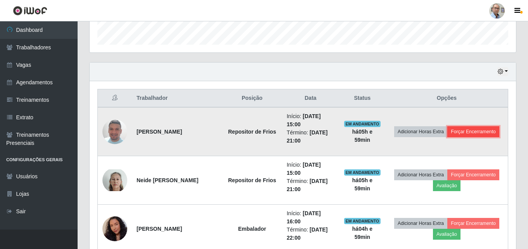
click at [483, 129] on button "Forçar Encerramento" at bounding box center [473, 131] width 52 height 11
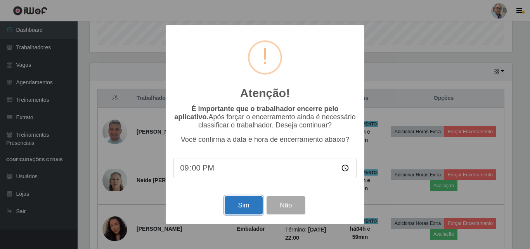
click at [235, 203] on button "Sim" at bounding box center [244, 205] width 38 height 18
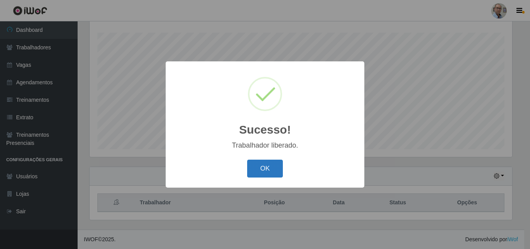
click at [260, 164] on button "OK" at bounding box center [265, 168] width 36 height 18
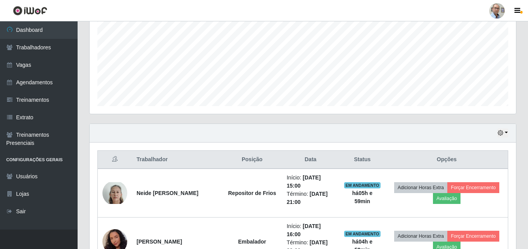
scroll to position [245, 0]
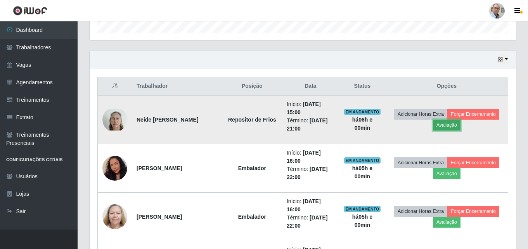
click at [449, 123] on button "Avaliação" at bounding box center [447, 124] width 28 height 11
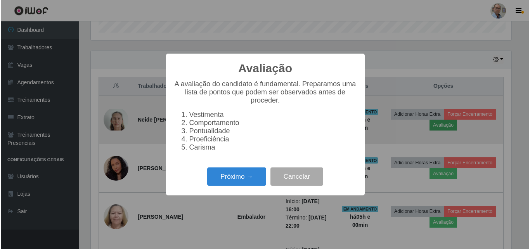
scroll to position [161, 422]
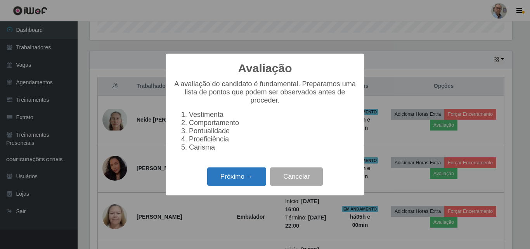
click at [235, 181] on button "Próximo →" at bounding box center [236, 176] width 59 height 18
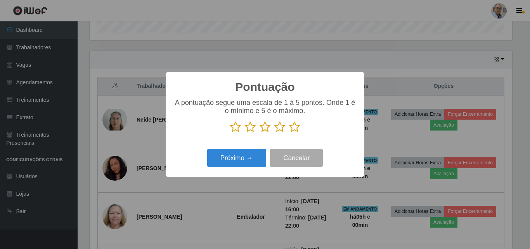
scroll to position [387788, 387527]
click at [294, 125] on icon at bounding box center [294, 127] width 11 height 12
click at [289, 133] on input "radio" at bounding box center [289, 133] width 0 height 0
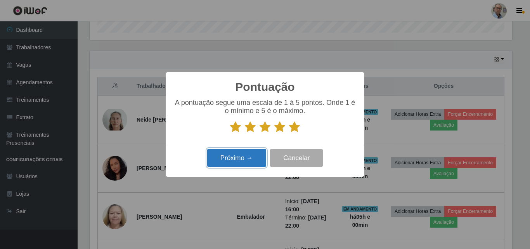
click at [231, 163] on button "Próximo →" at bounding box center [236, 158] width 59 height 18
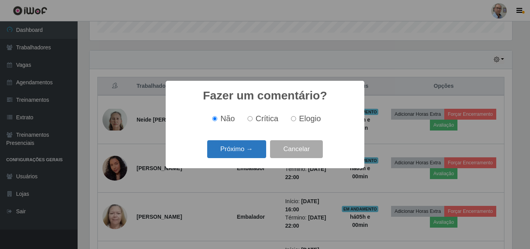
click at [226, 151] on button "Próximo →" at bounding box center [236, 149] width 59 height 18
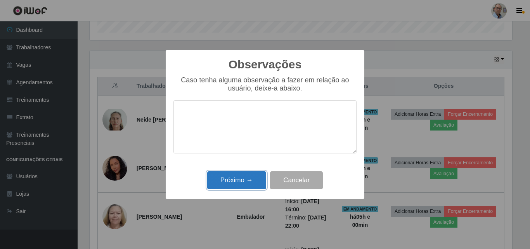
click at [226, 184] on button "Próximo →" at bounding box center [236, 180] width 59 height 18
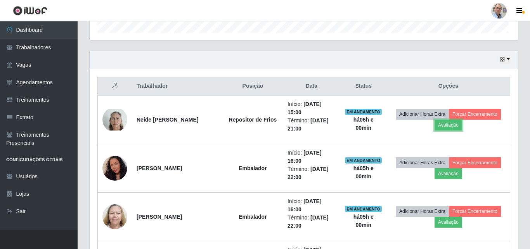
scroll to position [161, 426]
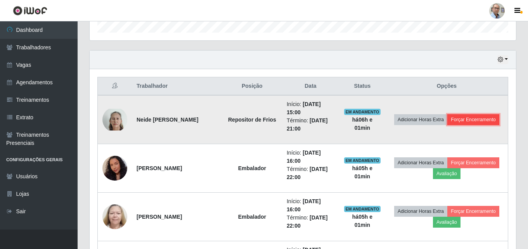
click at [478, 118] on button "Forçar Encerramento" at bounding box center [473, 119] width 52 height 11
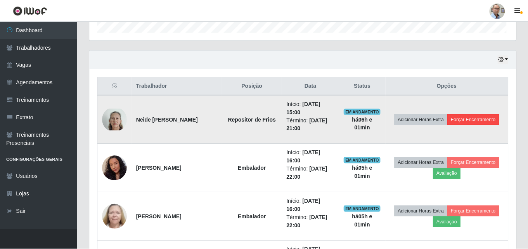
scroll to position [161, 422]
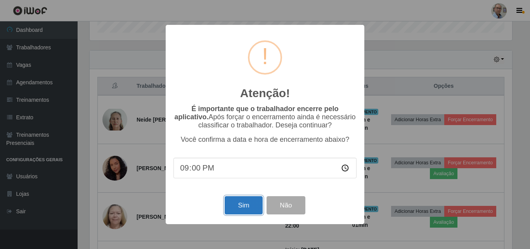
click at [237, 208] on button "Sim" at bounding box center [244, 205] width 38 height 18
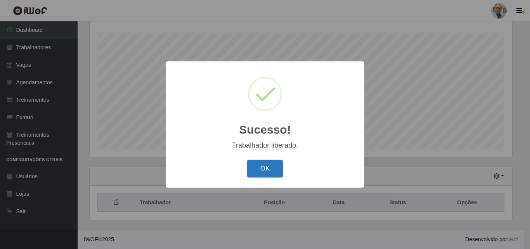
click at [272, 168] on button "OK" at bounding box center [265, 168] width 36 height 18
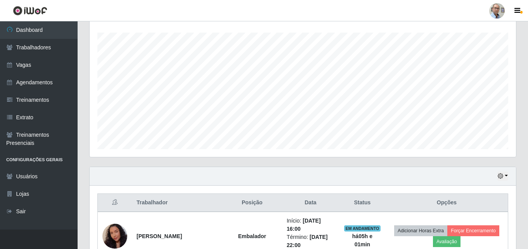
scroll to position [206, 0]
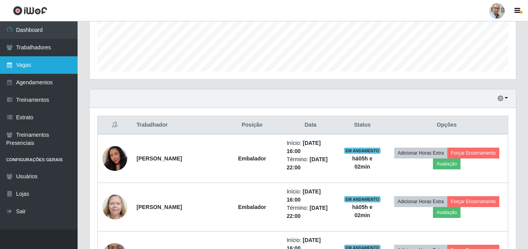
click at [25, 61] on link "Vagas" at bounding box center [39, 64] width 78 height 17
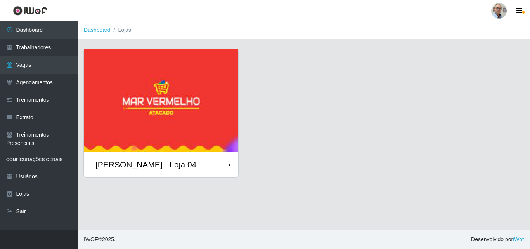
click at [146, 166] on div "[PERSON_NAME] - Loja 04" at bounding box center [145, 164] width 101 height 10
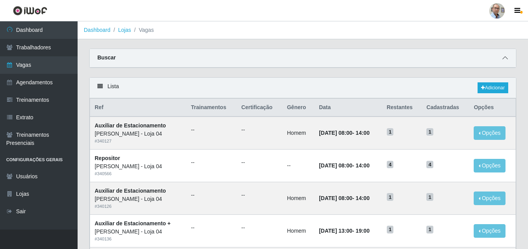
click at [504, 60] on icon at bounding box center [504, 57] width 5 height 5
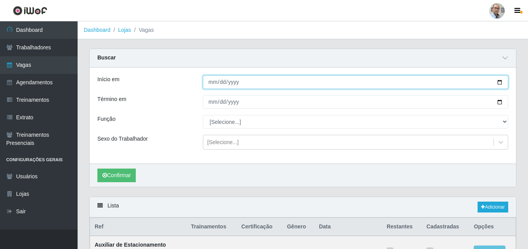
click at [498, 85] on input "Início em" at bounding box center [355, 82] width 305 height 14
type input "[DATE]"
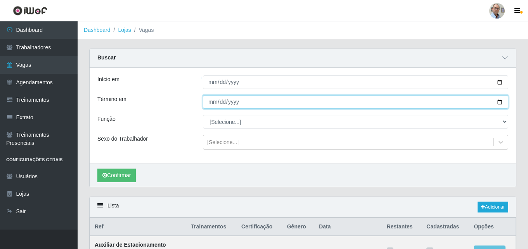
click at [499, 103] on input "Término em" at bounding box center [355, 102] width 305 height 14
type input "2025-09-14"
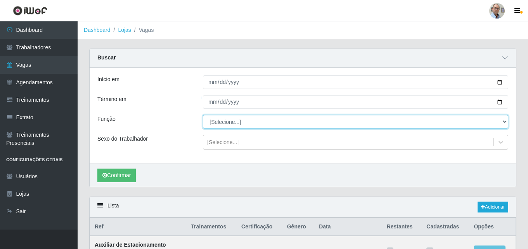
click at [231, 119] on select "[Selecione...] ASG ASG + ASG ++ Auxiliar de Depósito Auxiliar de Depósito + Aux…" at bounding box center [355, 122] width 305 height 14
select select "112"
click at [203, 115] on select "[Selecione...] ASG ASG + ASG ++ Auxiliar de Depósito Auxiliar de Depósito + Aux…" at bounding box center [355, 122] width 305 height 14
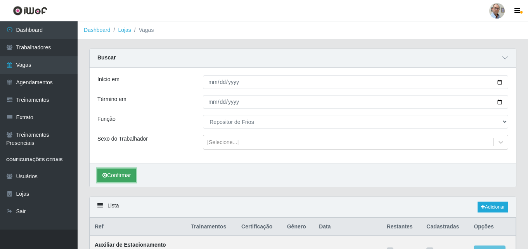
click at [116, 175] on button "Confirmar" at bounding box center [116, 175] width 38 height 14
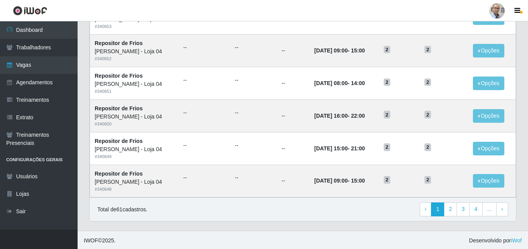
scroll to position [528, 0]
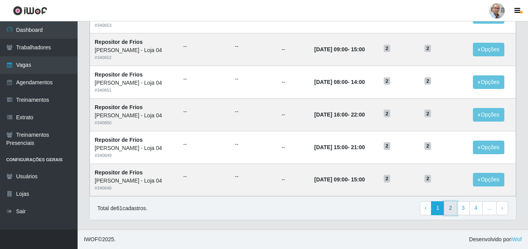
click at [453, 208] on link "2" at bounding box center [450, 208] width 13 height 14
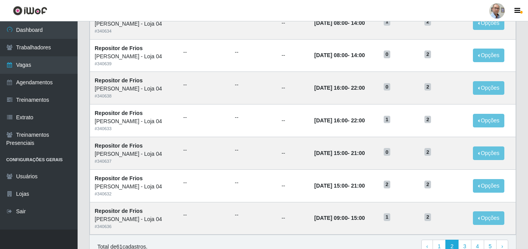
scroll to position [409, 0]
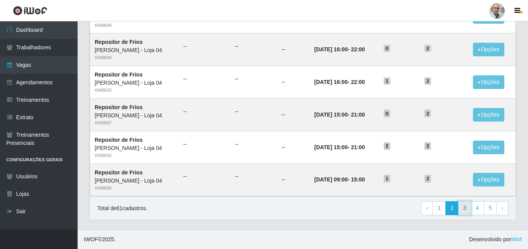
click at [465, 209] on link "3" at bounding box center [464, 208] width 13 height 14
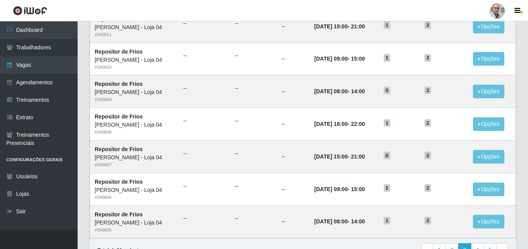
scroll to position [409, 0]
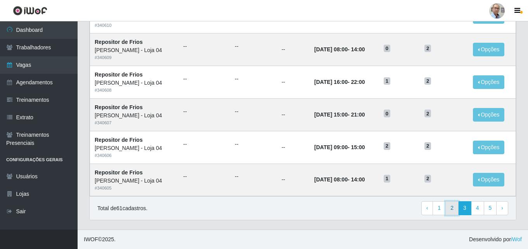
click at [452, 208] on link "2" at bounding box center [451, 208] width 13 height 14
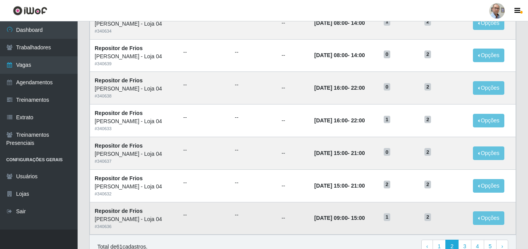
scroll to position [409, 0]
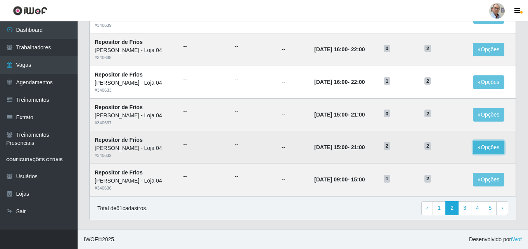
click at [495, 149] on button "Opções" at bounding box center [489, 147] width 32 height 14
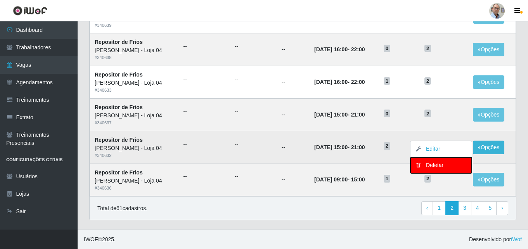
click at [435, 165] on div "Deletar" at bounding box center [441, 165] width 46 height 8
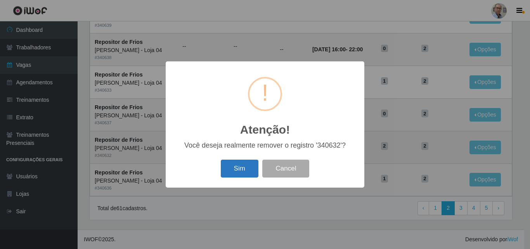
click at [236, 166] on button "Sim" at bounding box center [240, 168] width 38 height 18
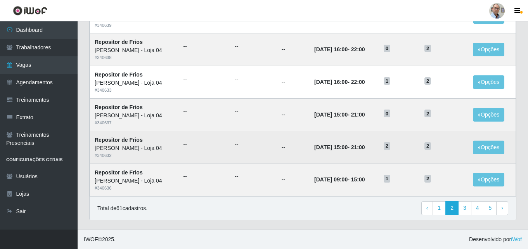
scroll to position [0, 0]
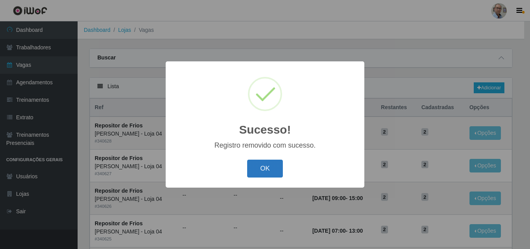
click at [258, 168] on button "OK" at bounding box center [265, 168] width 36 height 18
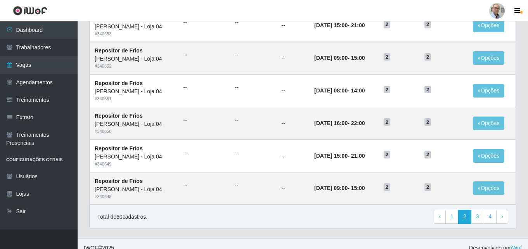
scroll to position [409, 0]
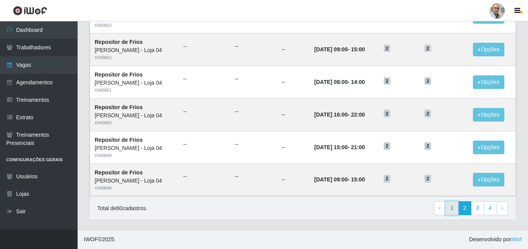
click at [451, 211] on link "1" at bounding box center [451, 208] width 13 height 14
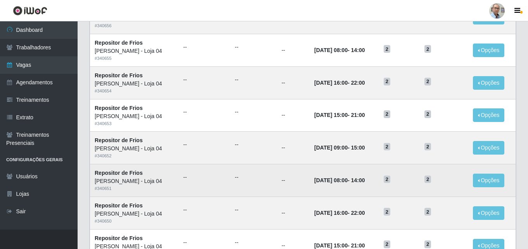
scroll to position [409, 0]
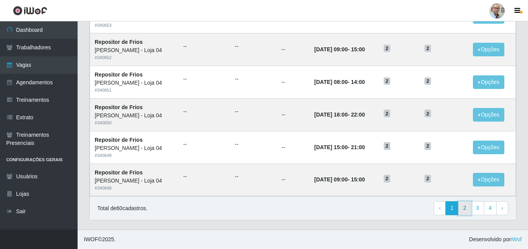
click at [468, 206] on link "2" at bounding box center [464, 208] width 13 height 14
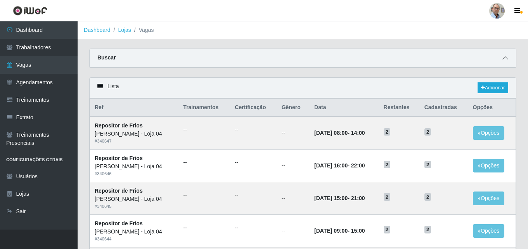
click at [505, 57] on icon at bounding box center [504, 57] width 5 height 5
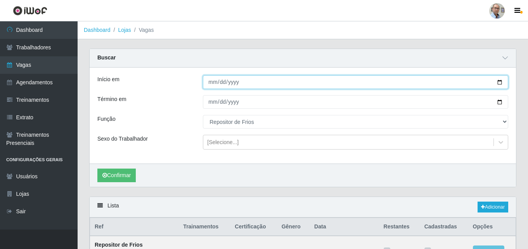
click at [500, 84] on input "[DATE]" at bounding box center [355, 82] width 305 height 14
type input "[DATE]"
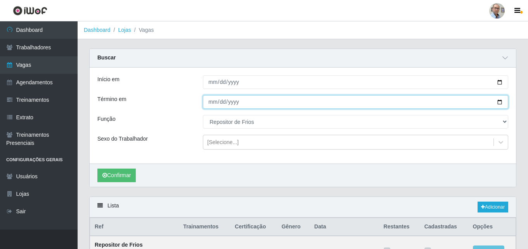
click at [500, 102] on input "[DATE]" at bounding box center [355, 102] width 305 height 14
type input "[DATE]"
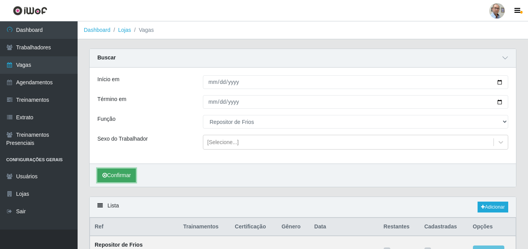
click at [125, 175] on button "Confirmar" at bounding box center [116, 175] width 38 height 14
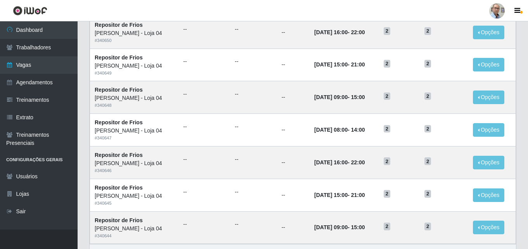
scroll to position [528, 0]
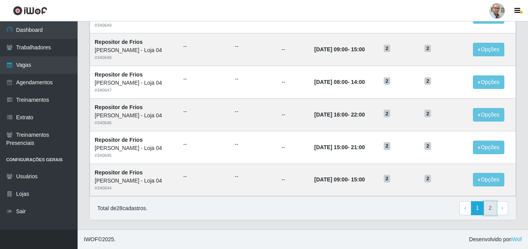
click at [488, 208] on link "2" at bounding box center [490, 208] width 13 height 14
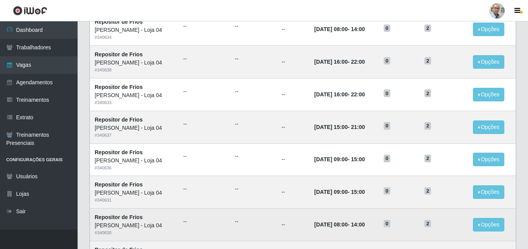
scroll to position [305, 0]
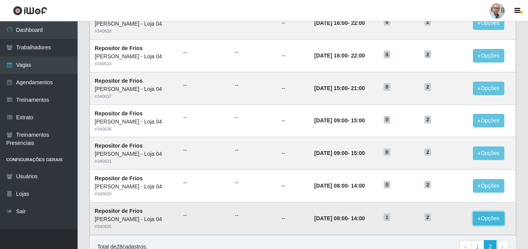
click at [491, 218] on button "Opções" at bounding box center [489, 218] width 32 height 14
click at [434, 219] on link "Editar" at bounding box center [429, 219] width 22 height 6
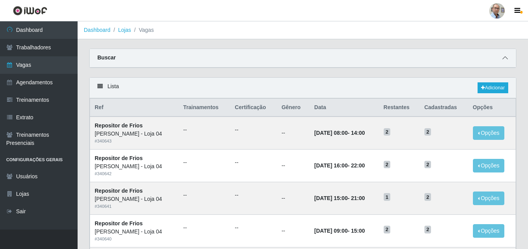
click at [505, 59] on icon at bounding box center [504, 57] width 5 height 5
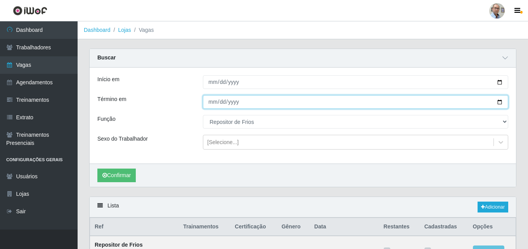
click at [499, 103] on input "[DATE]" at bounding box center [355, 102] width 305 height 14
type input "[DATE]"
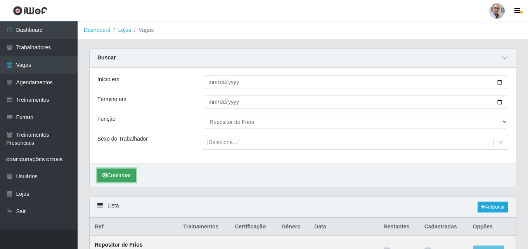
click at [125, 173] on button "Confirmar" at bounding box center [116, 175] width 38 height 14
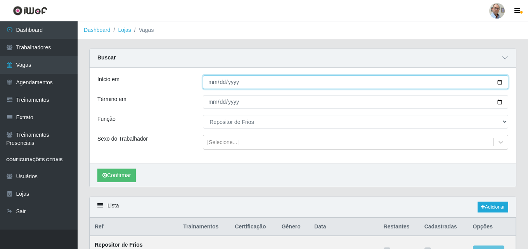
click at [501, 81] on input "[DATE]" at bounding box center [355, 82] width 305 height 14
type input "[DATE]"
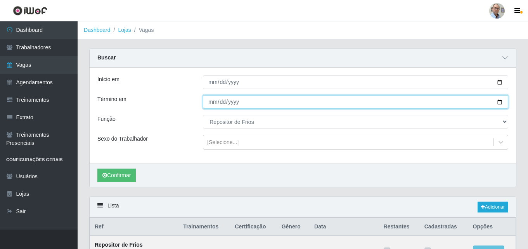
drag, startPoint x: 501, startPoint y: 102, endPoint x: 497, endPoint y: 104, distance: 4.0
click at [501, 102] on input "[DATE]" at bounding box center [355, 102] width 305 height 14
type input "[DATE]"
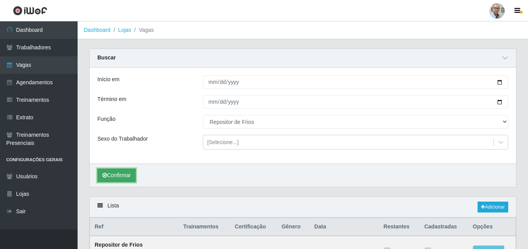
click at [119, 173] on button "Confirmar" at bounding box center [116, 175] width 38 height 14
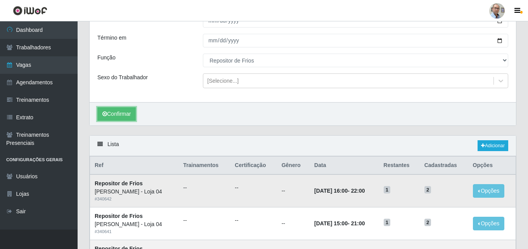
scroll to position [48, 0]
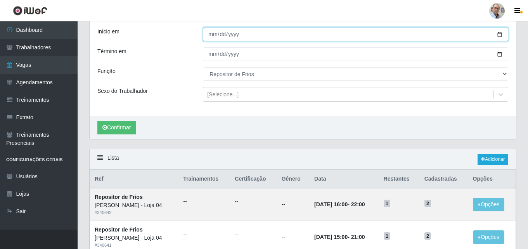
click at [499, 37] on input "[DATE]" at bounding box center [355, 35] width 305 height 14
type input "[DATE]"
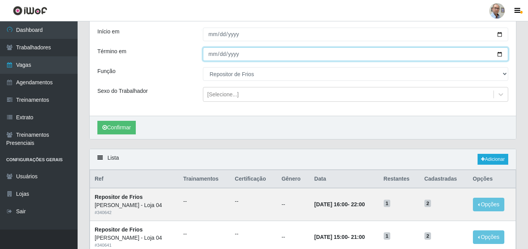
click at [500, 53] on input "[DATE]" at bounding box center [355, 54] width 305 height 14
type input "[DATE]"
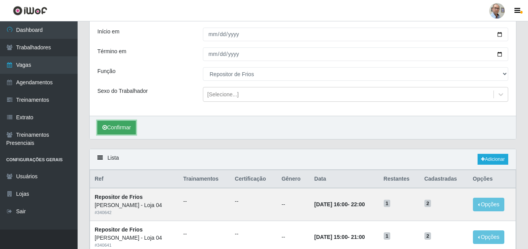
click at [118, 130] on button "Confirmar" at bounding box center [116, 128] width 38 height 14
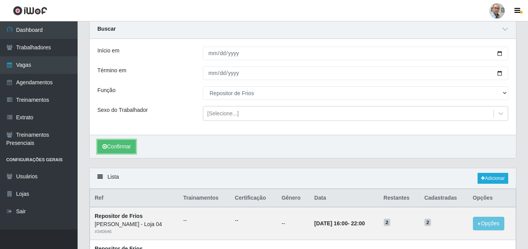
scroll to position [15, 0]
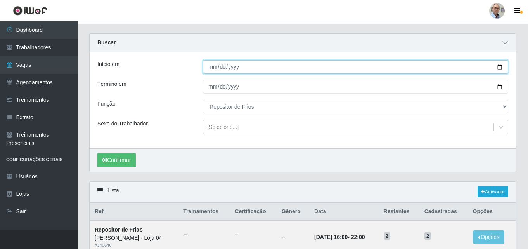
drag, startPoint x: 501, startPoint y: 67, endPoint x: 497, endPoint y: 67, distance: 4.3
click at [500, 67] on input "[DATE]" at bounding box center [355, 67] width 305 height 14
type input "[DATE]"
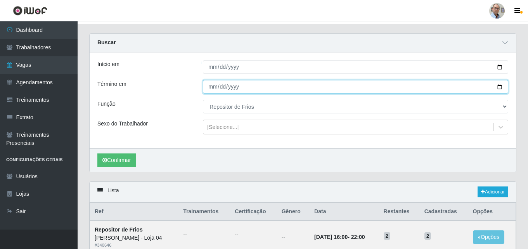
click at [501, 87] on input "[DATE]" at bounding box center [355, 87] width 305 height 14
type input "[DATE]"
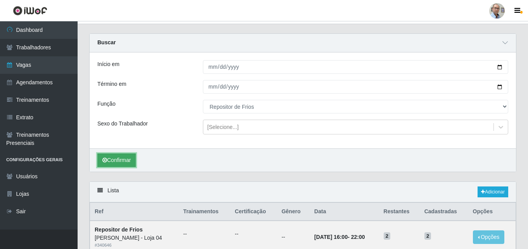
click at [117, 156] on button "Confirmar" at bounding box center [116, 160] width 38 height 14
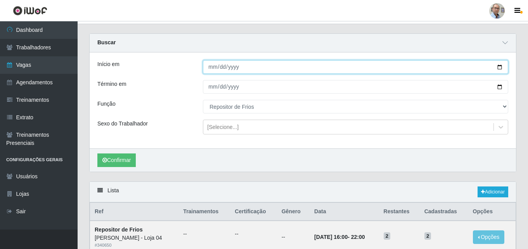
click at [500, 67] on input "[DATE]" at bounding box center [355, 67] width 305 height 14
type input "[DATE]"
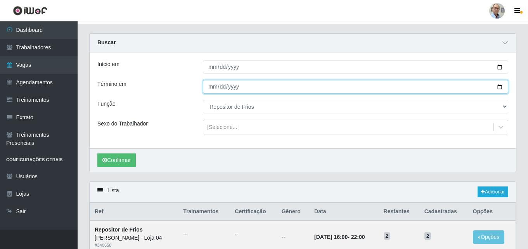
click at [501, 87] on input "[DATE]" at bounding box center [355, 87] width 305 height 14
type input "[DATE]"
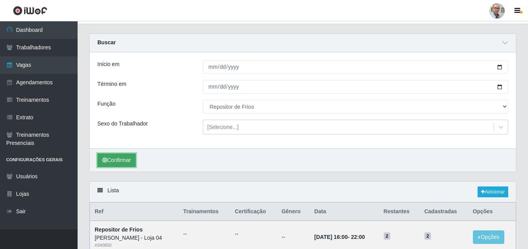
click at [119, 160] on button "Confirmar" at bounding box center [116, 160] width 38 height 14
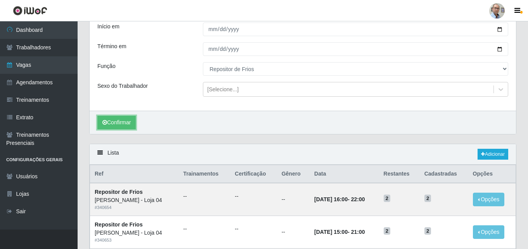
scroll to position [15, 0]
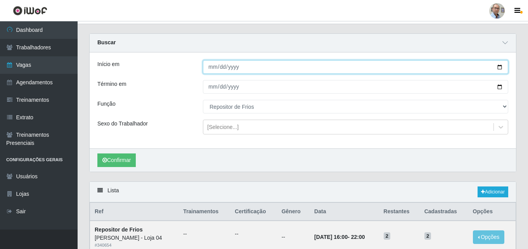
click at [499, 66] on input "[DATE]" at bounding box center [355, 67] width 305 height 14
type input "[DATE]"
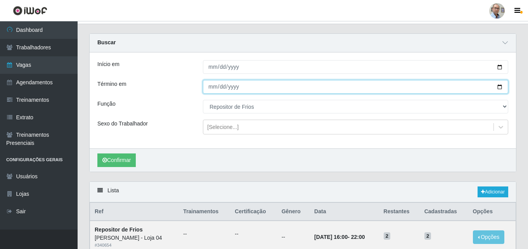
click at [499, 89] on input "[DATE]" at bounding box center [355, 87] width 305 height 14
type input "[DATE]"
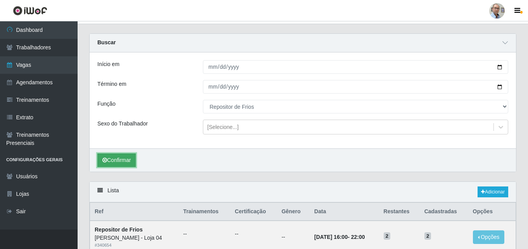
click at [113, 159] on button "Confirmar" at bounding box center [116, 160] width 38 height 14
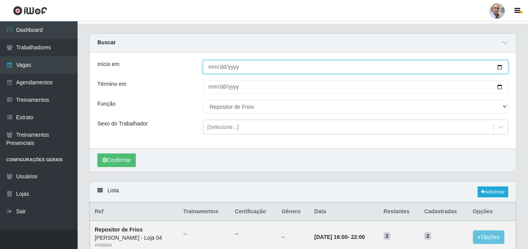
click at [501, 68] on input "[DATE]" at bounding box center [355, 67] width 305 height 14
type input "[DATE]"
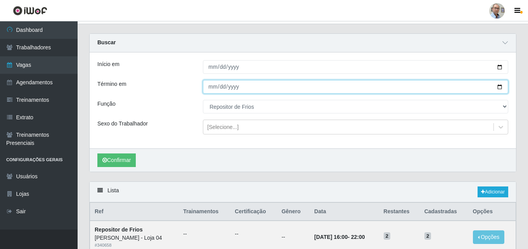
click at [499, 86] on input "[DATE]" at bounding box center [355, 87] width 305 height 14
type input "[DATE]"
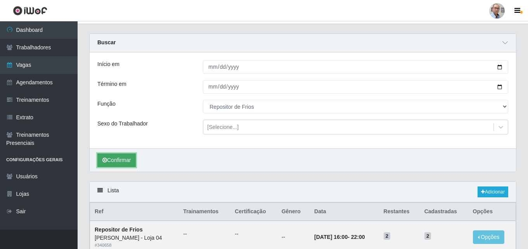
click at [110, 162] on button "Confirmar" at bounding box center [116, 160] width 38 height 14
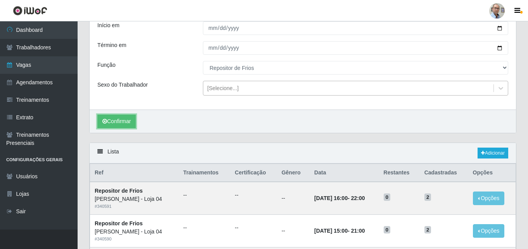
scroll to position [15, 0]
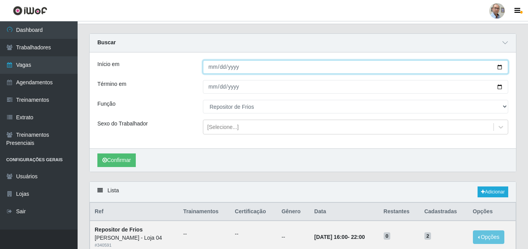
click at [501, 67] on input "[DATE]" at bounding box center [355, 67] width 305 height 14
type input "[DATE]"
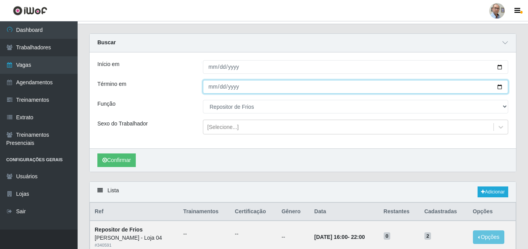
click at [499, 87] on input "[DATE]" at bounding box center [355, 87] width 305 height 14
type input "[DATE]"
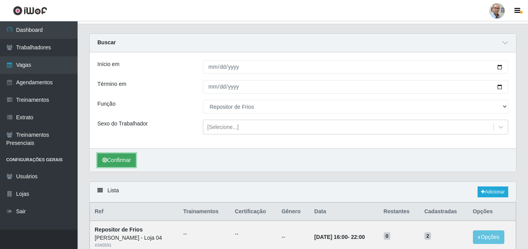
click at [122, 154] on button "Confirmar" at bounding box center [116, 160] width 38 height 14
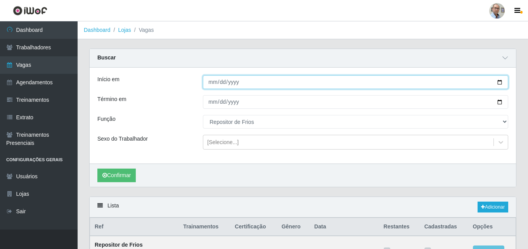
click at [502, 80] on input "[DATE]" at bounding box center [355, 82] width 305 height 14
type input "[DATE]"
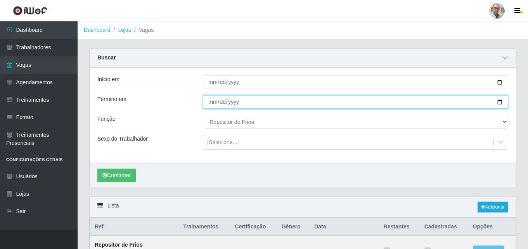
click at [499, 102] on input "[DATE]" at bounding box center [355, 102] width 305 height 14
type input "2025-09-05"
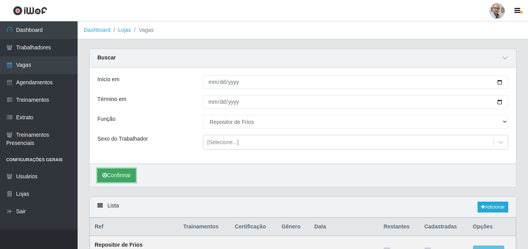
click at [119, 172] on button "Confirmar" at bounding box center [116, 175] width 38 height 14
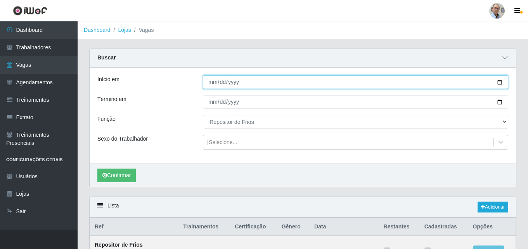
click at [499, 81] on input "2025-09-04" at bounding box center [355, 82] width 305 height 14
type input "2025-09-06"
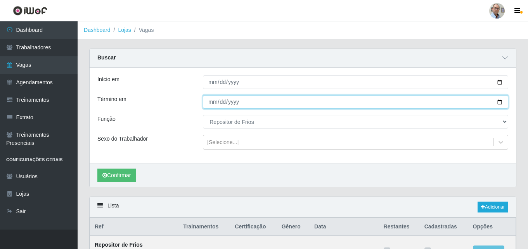
click at [501, 103] on input "2025-09-05" at bounding box center [355, 102] width 305 height 14
type input "2025-09-07"
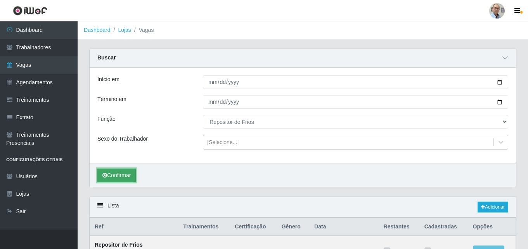
click at [117, 174] on button "Confirmar" at bounding box center [116, 175] width 38 height 14
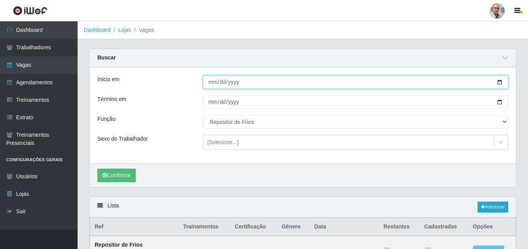
click at [500, 82] on input "2025-09-06" at bounding box center [355, 82] width 305 height 14
type input "2025-09-08"
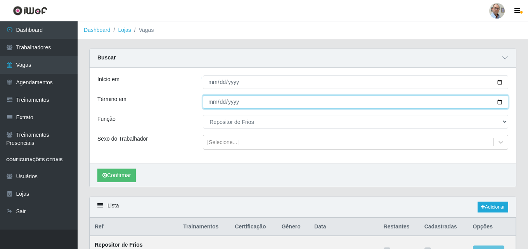
click at [500, 102] on input "2025-09-07" at bounding box center [355, 102] width 305 height 14
type input "2025-09-09"
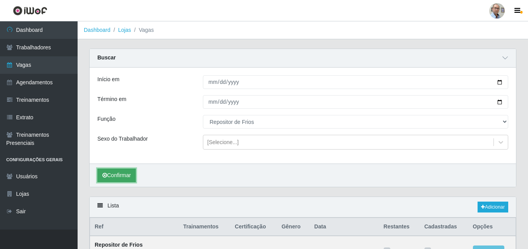
click at [114, 175] on button "Confirmar" at bounding box center [116, 175] width 38 height 14
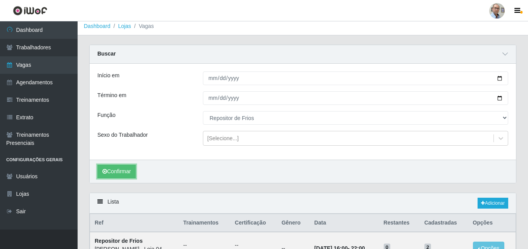
scroll to position [3, 0]
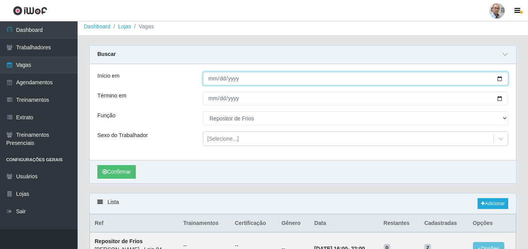
click at [500, 79] on input "2025-09-08" at bounding box center [355, 79] width 305 height 14
type input "2025-09-10"
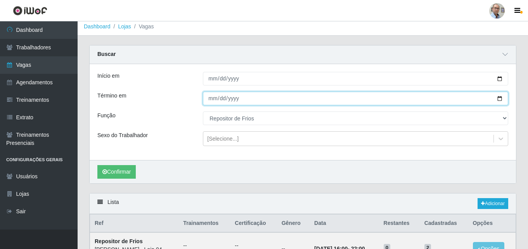
click at [498, 95] on input "2025-09-09" at bounding box center [355, 99] width 305 height 14
type input "2025-09-11"
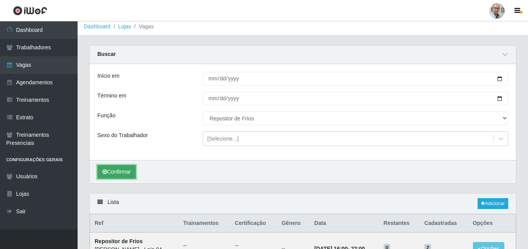
click at [116, 174] on button "Confirmar" at bounding box center [116, 172] width 38 height 14
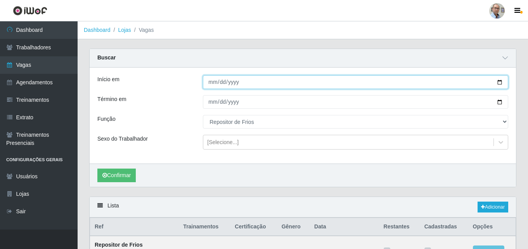
click at [499, 86] on input "2025-09-10" at bounding box center [355, 82] width 305 height 14
type input "2025-09-08"
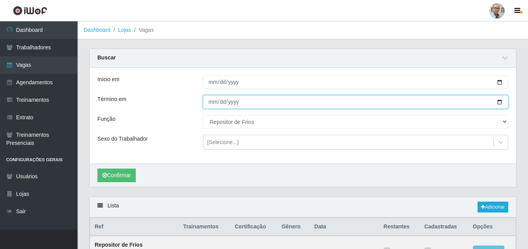
click at [501, 102] on input "2025-09-11" at bounding box center [355, 102] width 305 height 14
type input "2025-09-08"
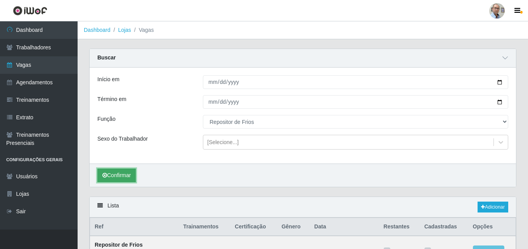
click at [107, 175] on button "Confirmar" at bounding box center [116, 175] width 38 height 14
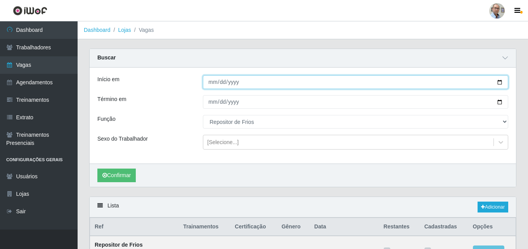
click at [499, 84] on input "2025-09-08" at bounding box center [355, 82] width 305 height 14
type input "[DATE]"
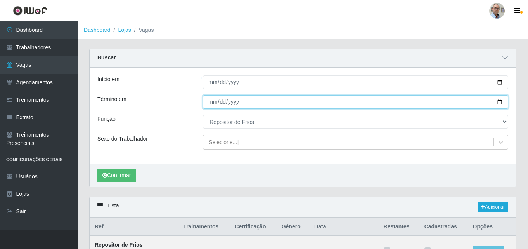
click at [499, 102] on input "2025-09-08" at bounding box center [355, 102] width 305 height 14
type input "[DATE]"
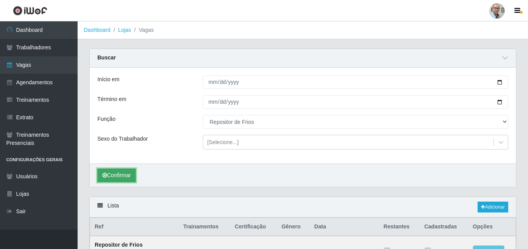
click at [110, 175] on button "Confirmar" at bounding box center [116, 175] width 38 height 14
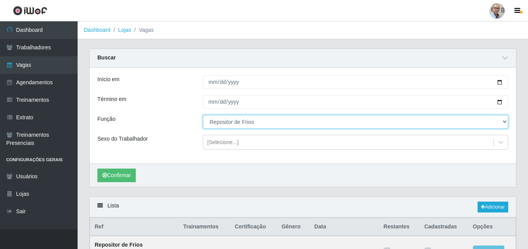
click at [275, 121] on select "[Selecione...] ASG ASG + ASG ++ Auxiliar de Depósito Auxiliar de Depósito + Aux…" at bounding box center [355, 122] width 305 height 14
select select "4"
click at [203, 115] on select "[Selecione...] ASG ASG + ASG ++ Auxiliar de Depósito Auxiliar de Depósito + Aux…" at bounding box center [355, 122] width 305 height 14
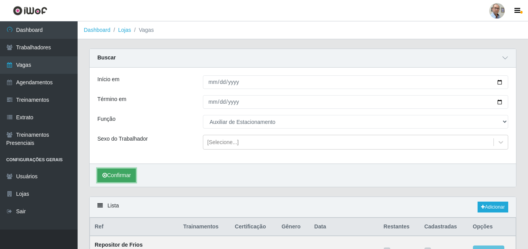
click at [113, 177] on button "Confirmar" at bounding box center [116, 175] width 38 height 14
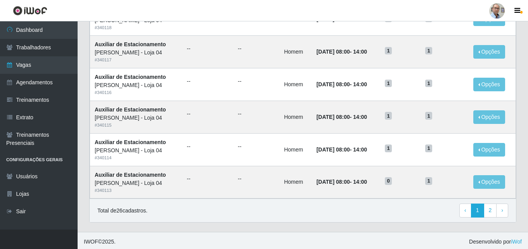
scroll to position [528, 0]
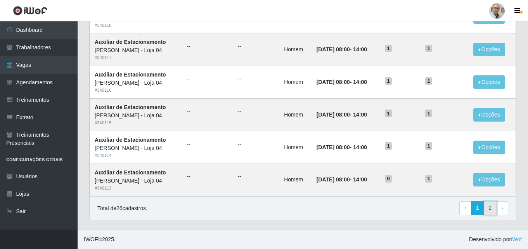
click at [490, 210] on link "2" at bounding box center [490, 208] width 13 height 14
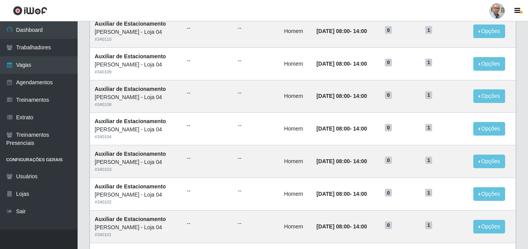
scroll to position [279, 0]
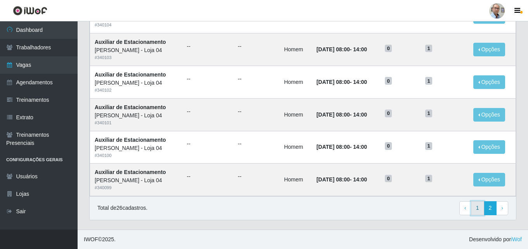
click at [481, 208] on link "1" at bounding box center [477, 208] width 13 height 14
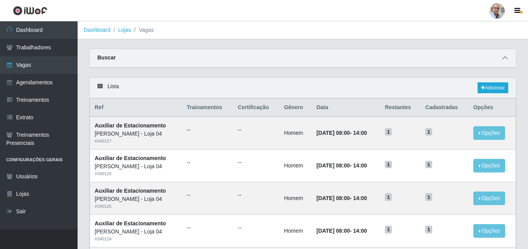
click at [505, 55] on span at bounding box center [504, 58] width 9 height 9
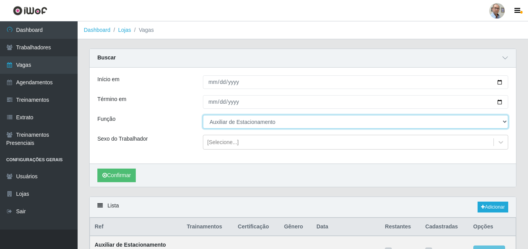
click at [282, 123] on select "[Selecione...] ASG ASG + ASG ++ Auxiliar de Depósito Auxiliar de Depósito + Aux…" at bounding box center [355, 122] width 305 height 14
select select "1"
click at [203, 115] on select "[Selecione...] ASG ASG + ASG ++ Auxiliar de Depósito Auxiliar de Depósito + Aux…" at bounding box center [355, 122] width 305 height 14
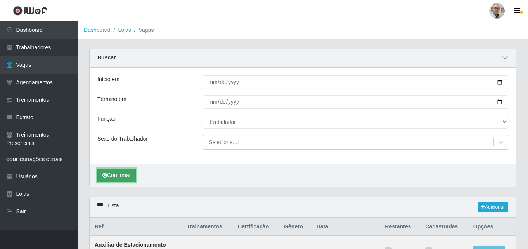
click at [126, 172] on button "Confirmar" at bounding box center [116, 175] width 38 height 14
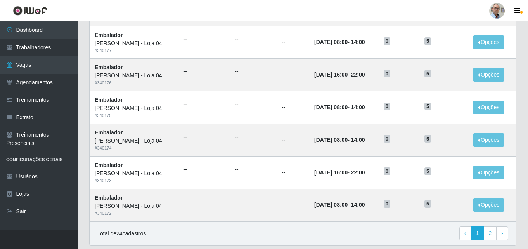
scroll to position [528, 0]
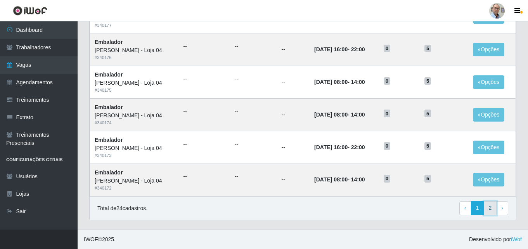
click at [488, 207] on link "2" at bounding box center [490, 208] width 13 height 14
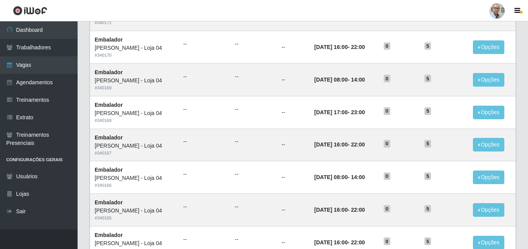
scroll to position [214, 0]
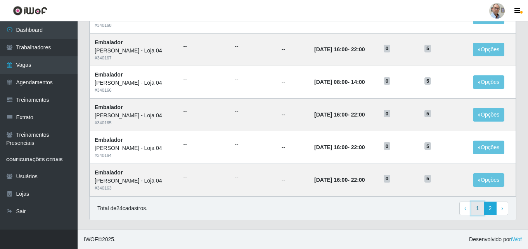
click at [476, 210] on link "1" at bounding box center [477, 208] width 13 height 14
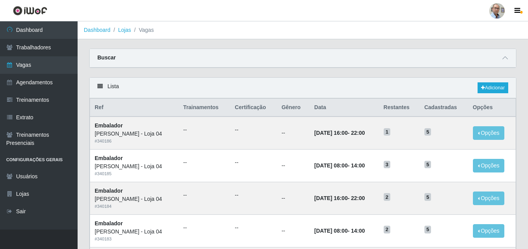
click at [279, 72] on div "Carregando... Buscar Início em 2025-09-01 Término em 2025-09-30 Função [Selecio…" at bounding box center [302, 62] width 439 height 29
click at [506, 58] on icon at bounding box center [504, 57] width 5 height 5
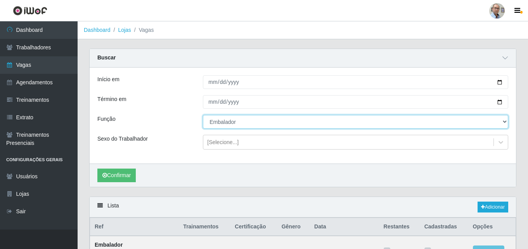
click at [240, 121] on select "[Selecione...] ASG ASG + ASG ++ Auxiliar de Depósito Auxiliar de Depósito + Aux…" at bounding box center [355, 122] width 305 height 14
select select "107"
click at [203, 115] on select "[Selecione...] ASG ASG + ASG ++ Auxiliar de Depósito Auxiliar de Depósito + Aux…" at bounding box center [355, 122] width 305 height 14
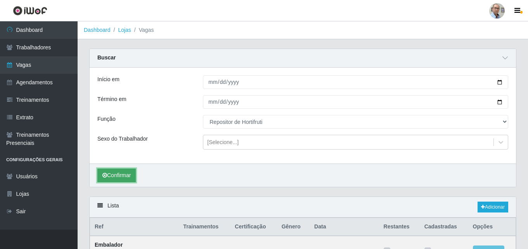
click at [115, 172] on button "Confirmar" at bounding box center [116, 175] width 38 height 14
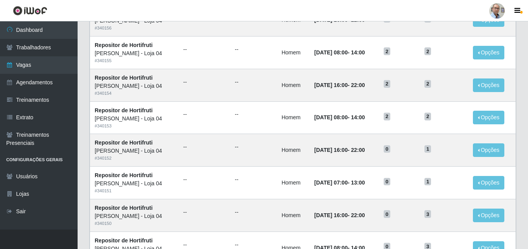
scroll to position [528, 0]
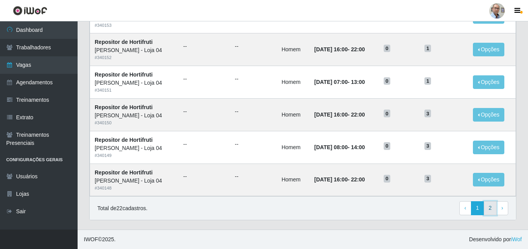
click at [492, 209] on link "2" at bounding box center [490, 208] width 13 height 14
click at [478, 208] on link "1" at bounding box center [477, 208] width 13 height 14
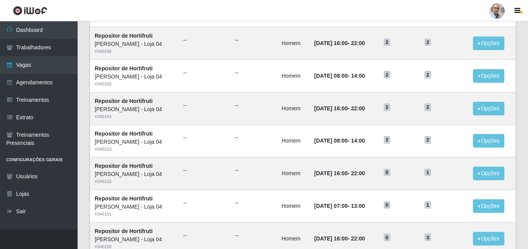
scroll to position [409, 0]
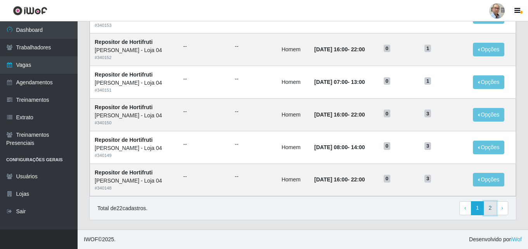
click at [491, 209] on link "2" at bounding box center [490, 208] width 13 height 14
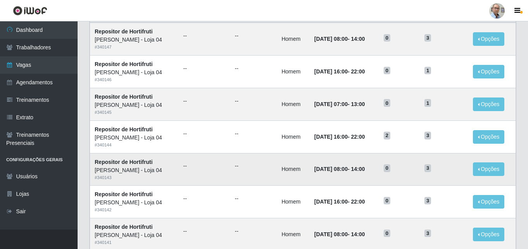
scroll to position [149, 0]
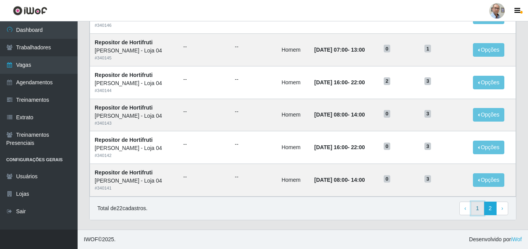
click at [480, 208] on link "1" at bounding box center [477, 208] width 13 height 14
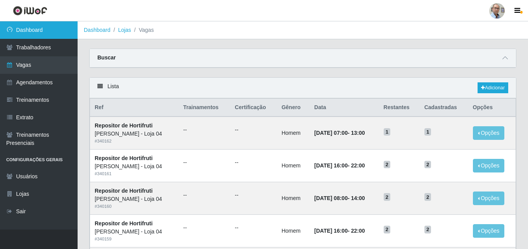
click at [25, 32] on link "Dashboard" at bounding box center [39, 29] width 78 height 17
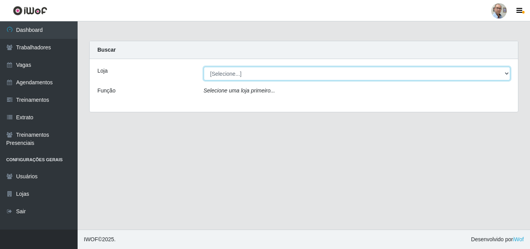
click at [241, 73] on select "[Selecione...] Mar Vermelho - Loja 04" at bounding box center [357, 74] width 307 height 14
select select "251"
click at [204, 67] on select "[Selecione...] Mar Vermelho - Loja 04" at bounding box center [357, 74] width 307 height 14
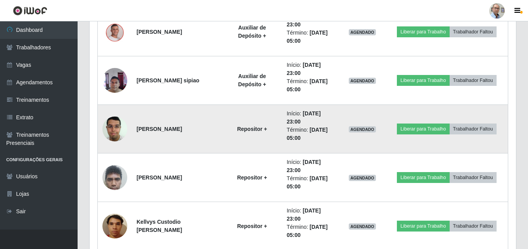
scroll to position [1098, 0]
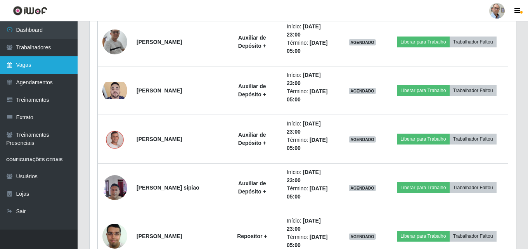
click at [22, 59] on link "Vagas" at bounding box center [39, 64] width 78 height 17
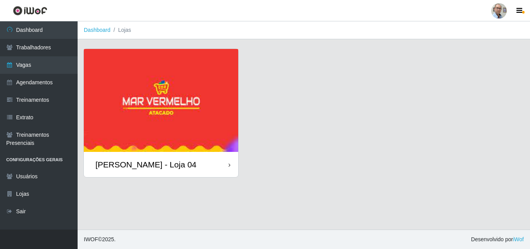
click at [131, 156] on div "[PERSON_NAME] - Loja 04" at bounding box center [161, 164] width 154 height 25
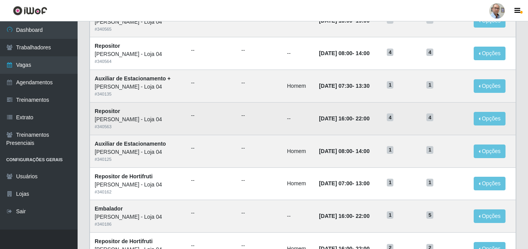
scroll to position [409, 0]
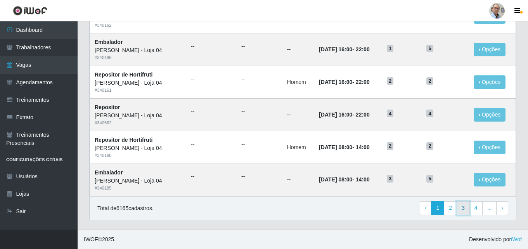
click at [464, 207] on link "3" at bounding box center [463, 208] width 13 height 14
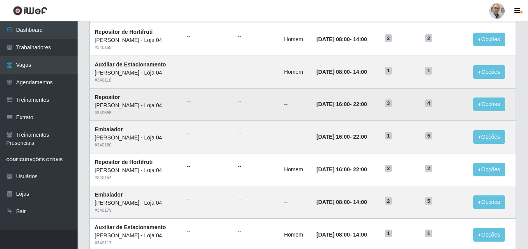
scroll to position [409, 0]
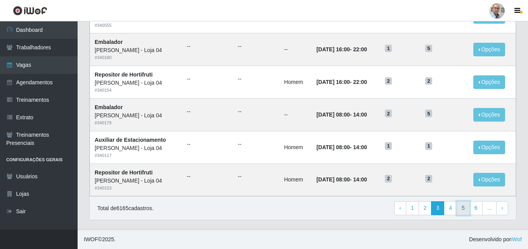
click at [462, 207] on link "5" at bounding box center [463, 208] width 13 height 14
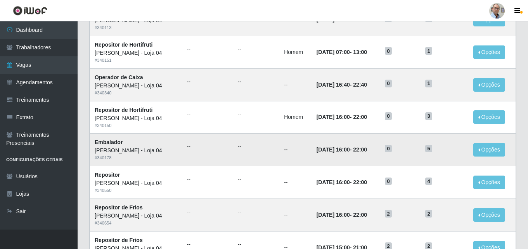
scroll to position [409, 0]
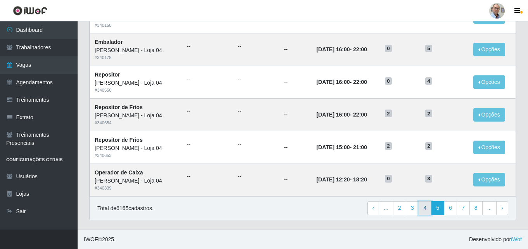
click at [426, 206] on link "4" at bounding box center [425, 208] width 13 height 14
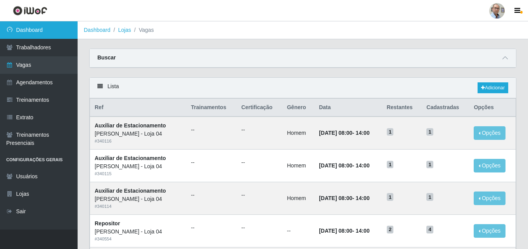
click at [31, 33] on link "Dashboard" at bounding box center [39, 29] width 78 height 17
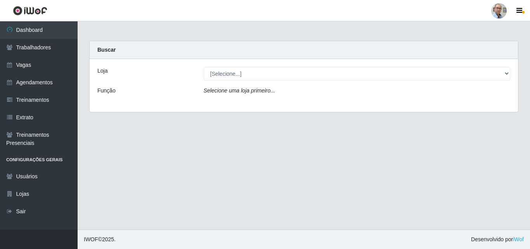
click at [281, 170] on main "Carregando... Buscar Loja [Selecione...] Mar Vermelho - Loja 04 Função Selecion…" at bounding box center [304, 125] width 452 height 208
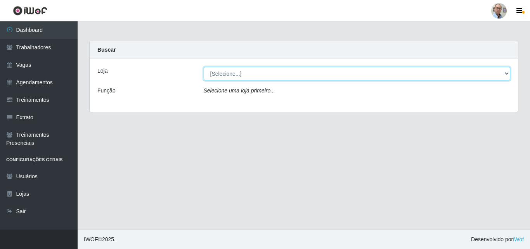
click at [221, 78] on select "[Selecione...] Mar Vermelho - Loja 04" at bounding box center [357, 74] width 307 height 14
select select "251"
click at [204, 67] on select "[Selecione...] Mar Vermelho - Loja 04" at bounding box center [357, 74] width 307 height 14
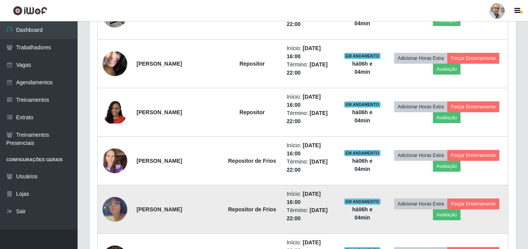
scroll to position [427, 0]
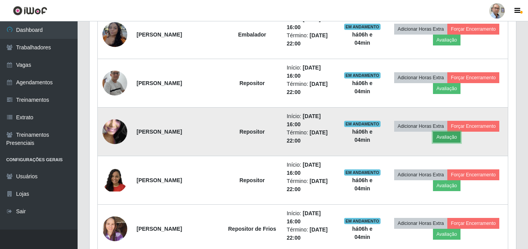
click at [450, 137] on button "Avaliação" at bounding box center [447, 137] width 28 height 11
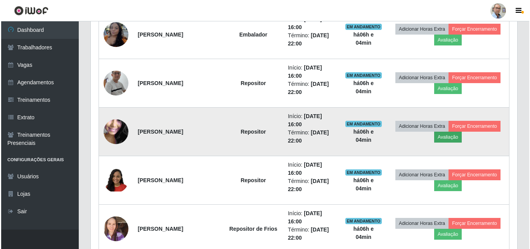
scroll to position [161, 422]
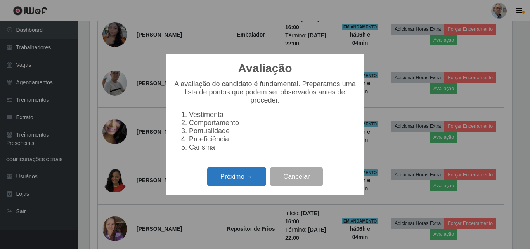
click at [251, 182] on button "Próximo →" at bounding box center [236, 176] width 59 height 18
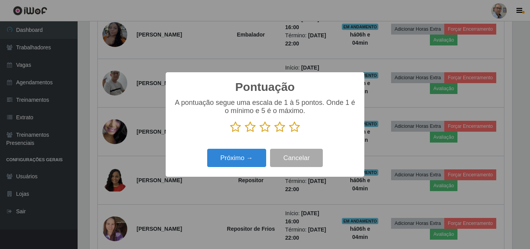
click at [296, 127] on icon at bounding box center [294, 127] width 11 height 12
click at [289, 133] on input "radio" at bounding box center [289, 133] width 0 height 0
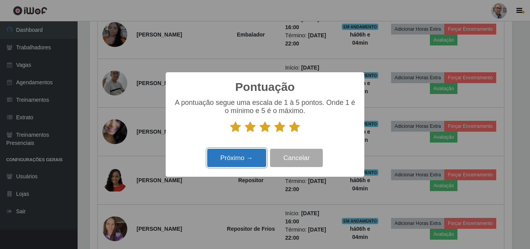
click at [246, 154] on button "Próximo →" at bounding box center [236, 158] width 59 height 18
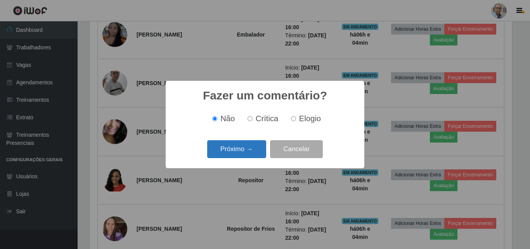
click at [247, 153] on button "Próximo →" at bounding box center [236, 149] width 59 height 18
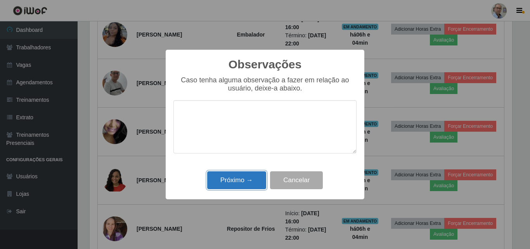
click at [244, 184] on button "Próximo →" at bounding box center [236, 180] width 59 height 18
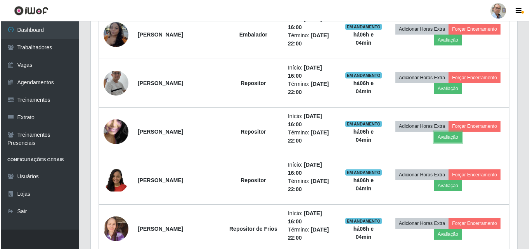
scroll to position [161, 426]
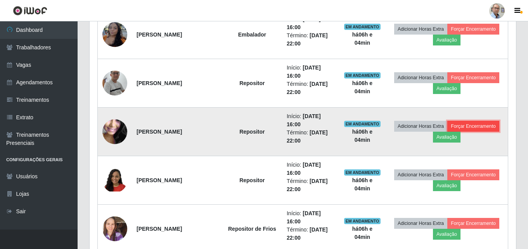
click at [486, 126] on button "Forçar Encerramento" at bounding box center [473, 126] width 52 height 11
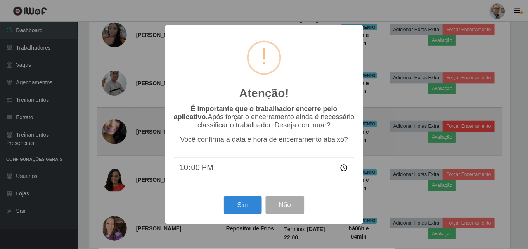
scroll to position [161, 422]
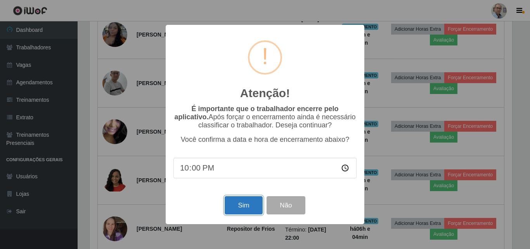
click at [253, 213] on button "Sim" at bounding box center [244, 205] width 38 height 18
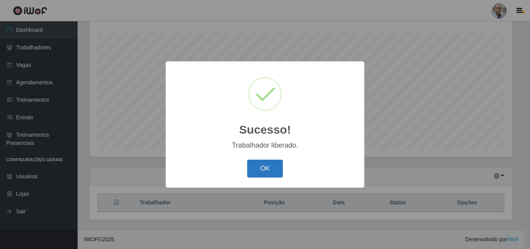
click at [272, 171] on button "OK" at bounding box center [265, 168] width 36 height 18
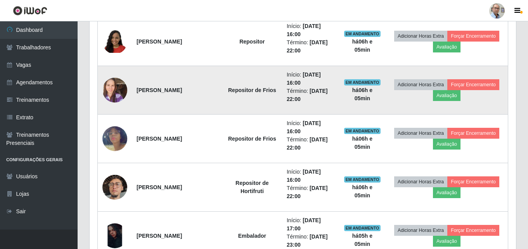
scroll to position [448, 0]
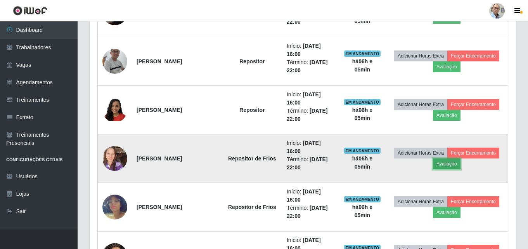
click at [441, 163] on button "Avaliação" at bounding box center [447, 163] width 28 height 11
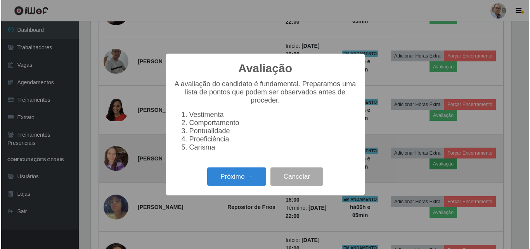
scroll to position [161, 422]
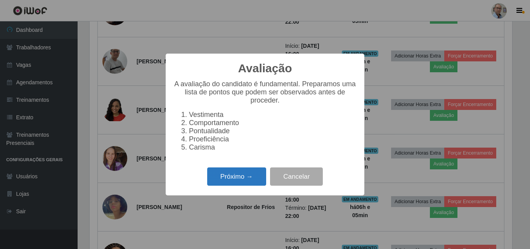
click at [227, 182] on button "Próximo →" at bounding box center [236, 176] width 59 height 18
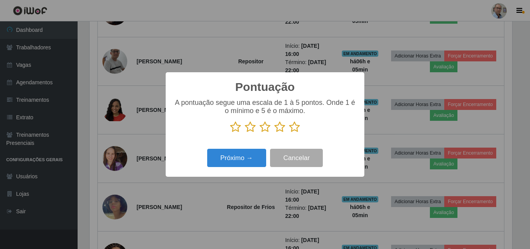
click at [296, 129] on icon at bounding box center [294, 127] width 11 height 12
click at [289, 133] on input "radio" at bounding box center [289, 133] width 0 height 0
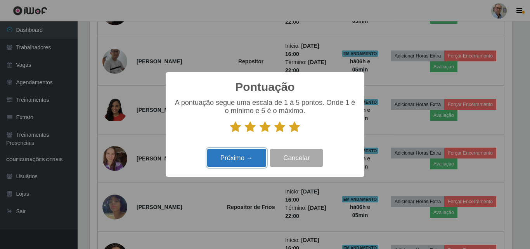
click at [247, 153] on button "Próximo →" at bounding box center [236, 158] width 59 height 18
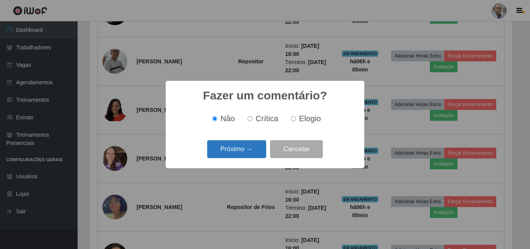
click at [248, 154] on button "Próximo →" at bounding box center [236, 149] width 59 height 18
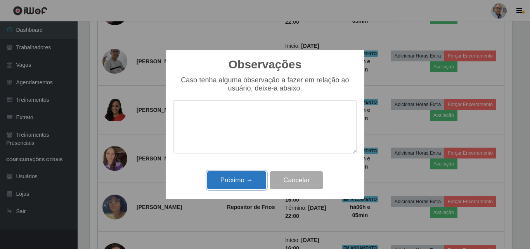
click at [247, 182] on button "Próximo →" at bounding box center [236, 180] width 59 height 18
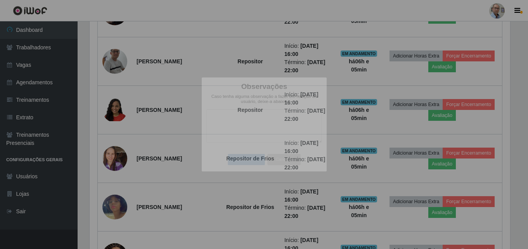
scroll to position [161, 426]
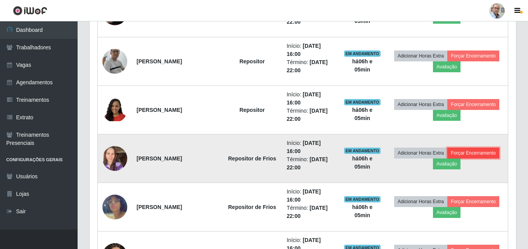
click at [490, 152] on button "Forçar Encerramento" at bounding box center [473, 152] width 52 height 11
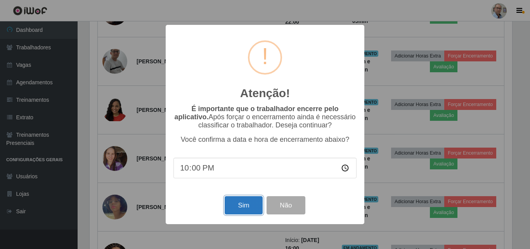
click at [237, 212] on button "Sim" at bounding box center [244, 205] width 38 height 18
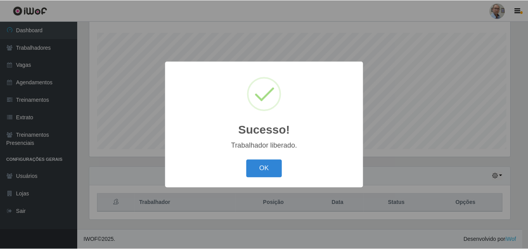
scroll to position [0, 0]
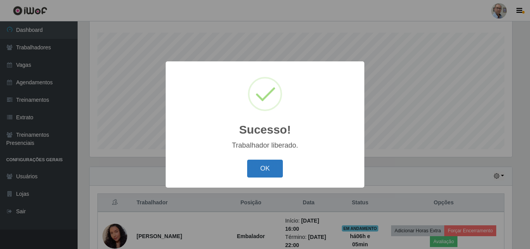
click at [274, 173] on button "OK" at bounding box center [265, 168] width 36 height 18
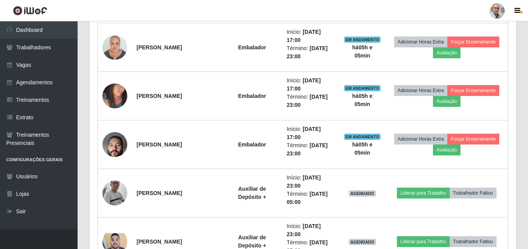
scroll to position [672, 0]
